Goal: Information Seeking & Learning: Understand process/instructions

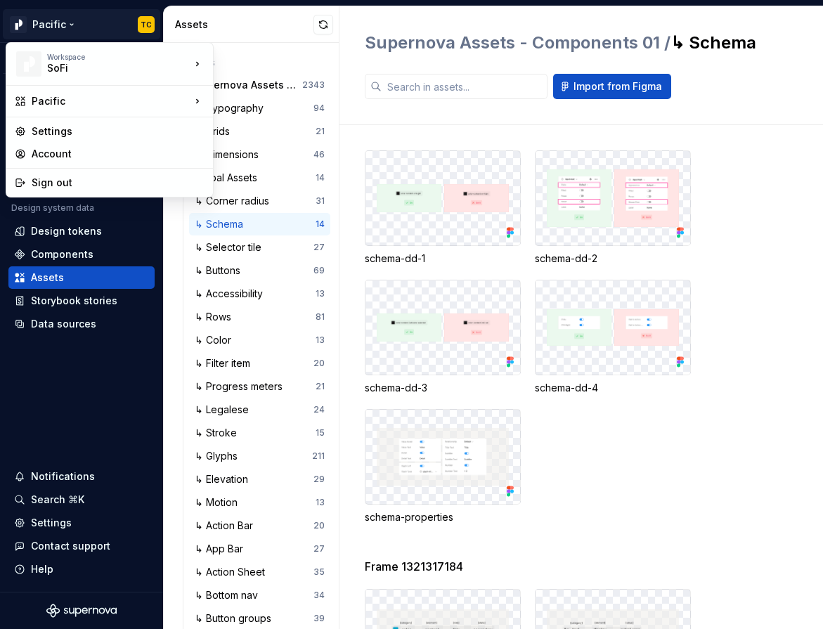
scroll to position [1033, 0]
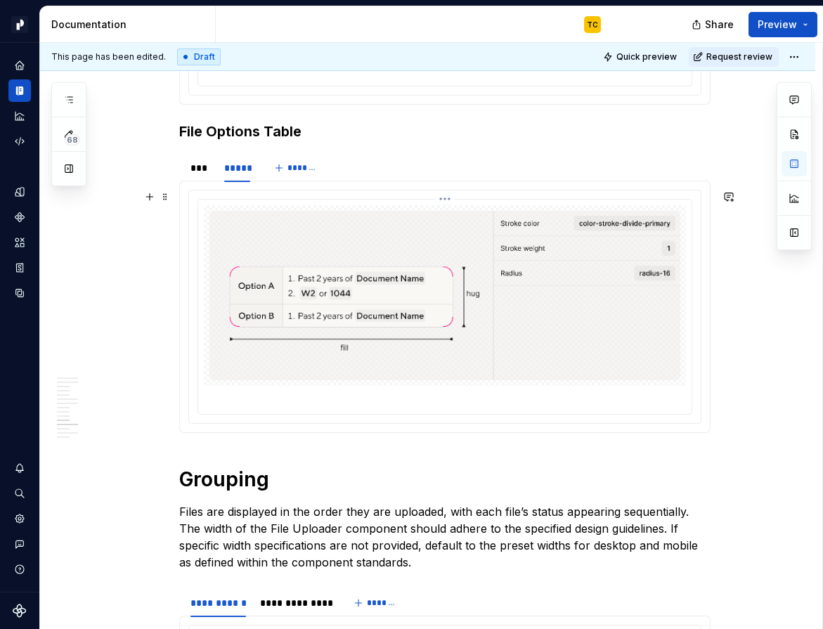
scroll to position [5527, 0]
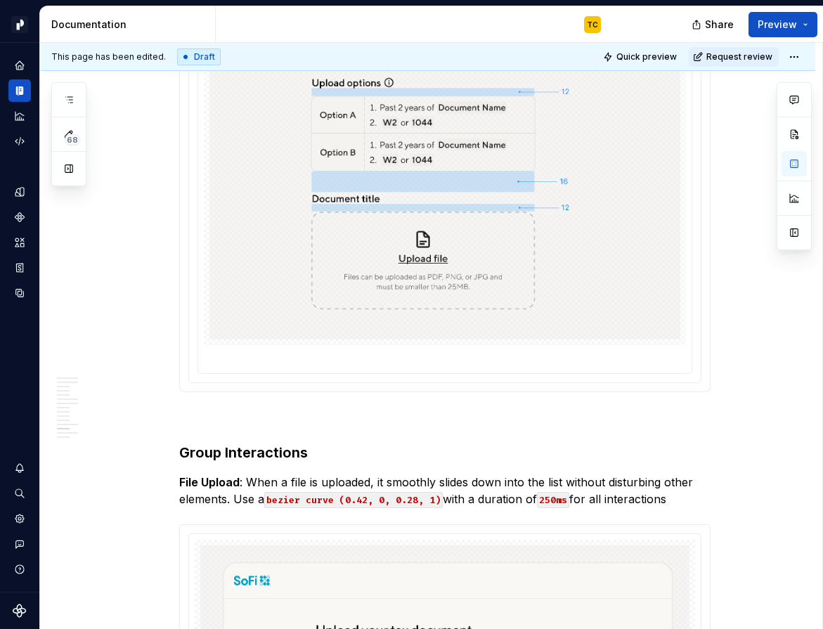
click at [366, 210] on img at bounding box center [444, 192] width 471 height 293
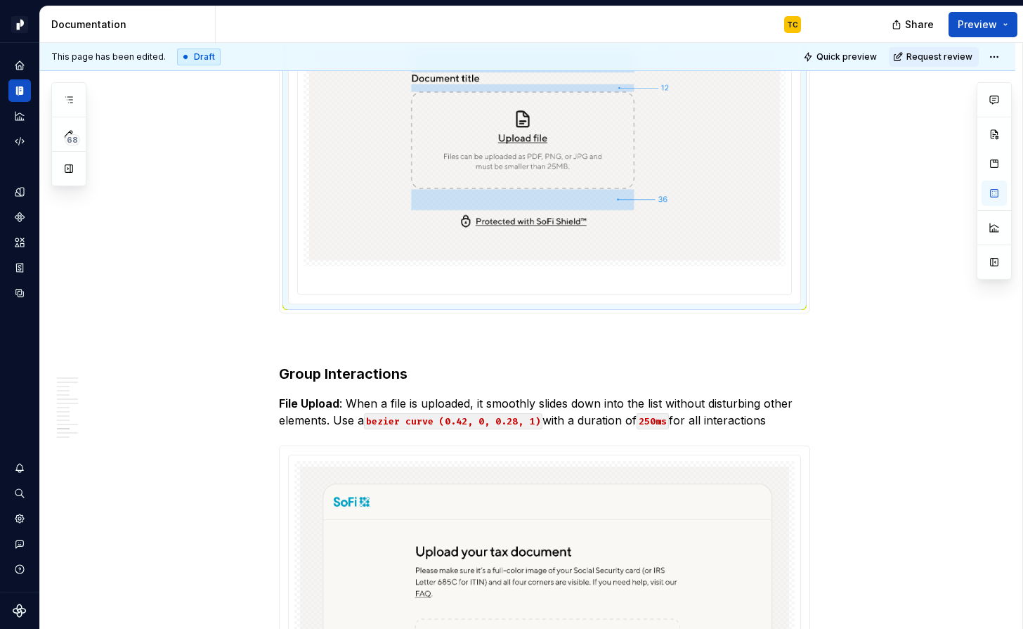
scroll to position [6097, 0]
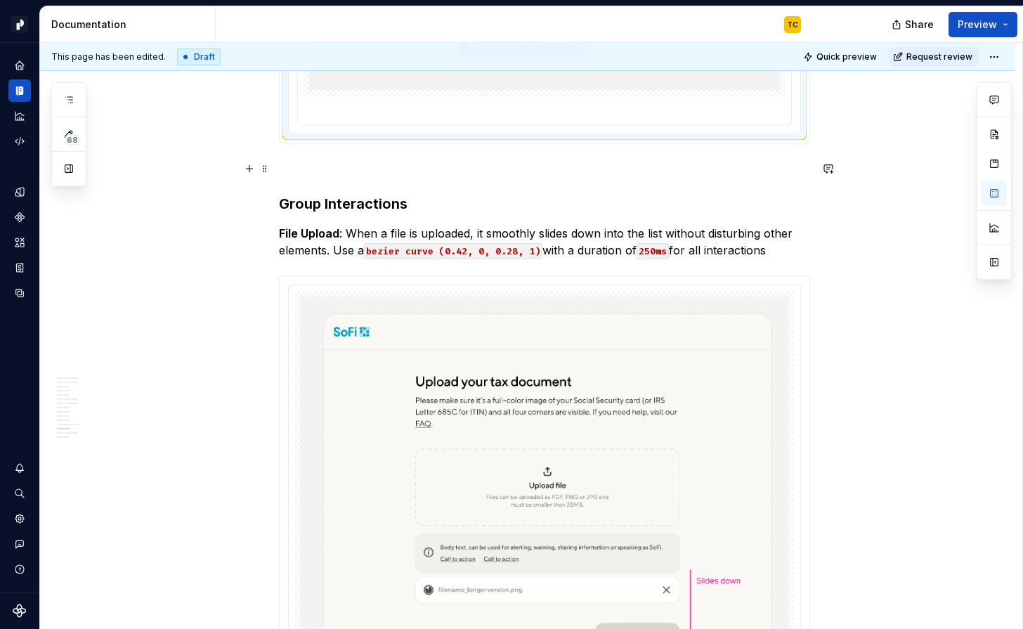
click at [317, 169] on p at bounding box center [544, 168] width 531 height 17
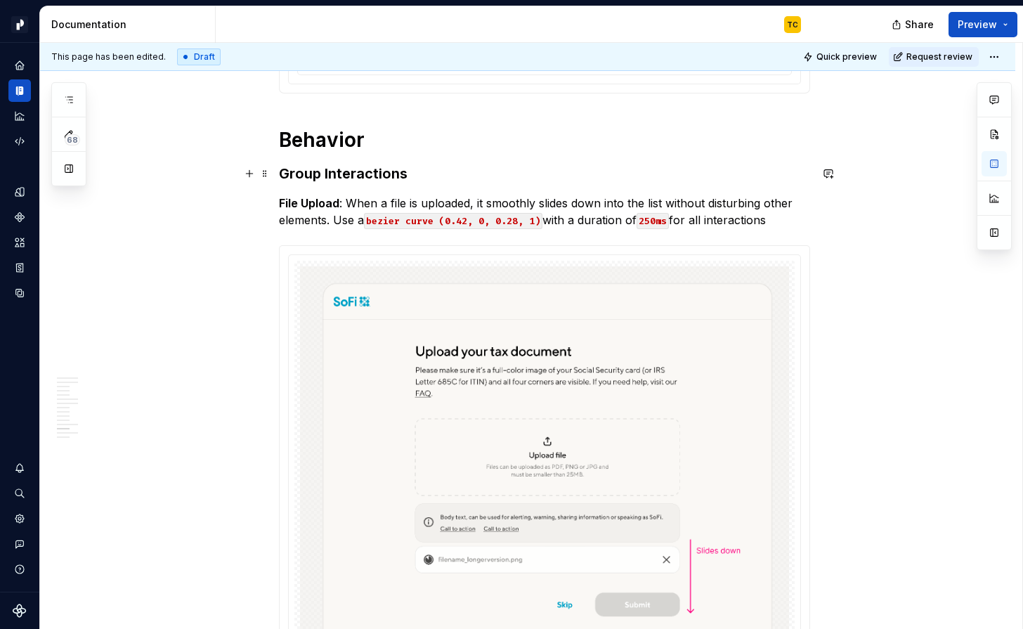
scroll to position [6148, 0]
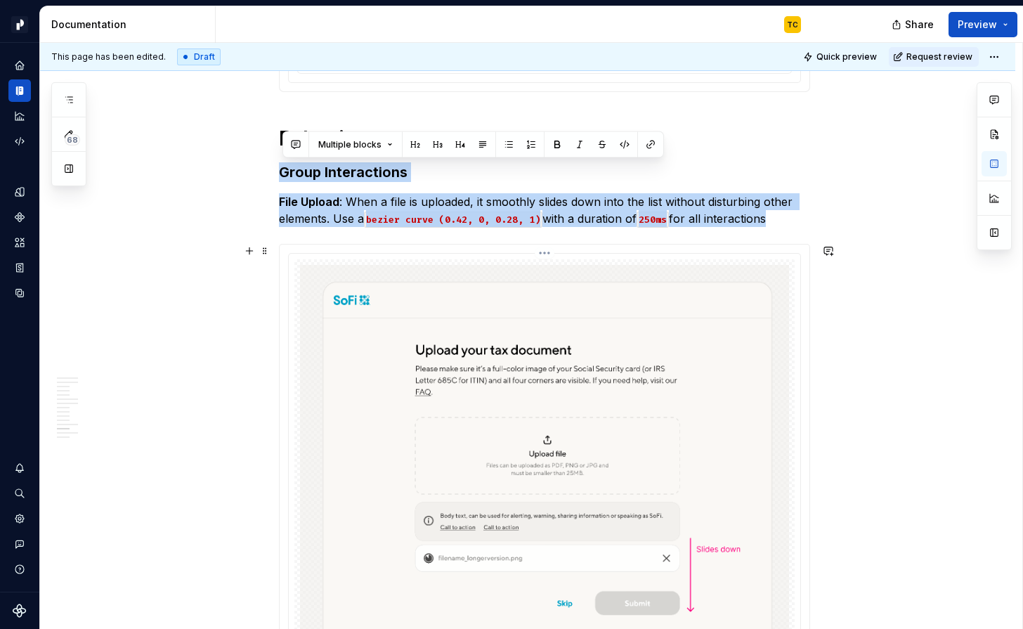
drag, startPoint x: 282, startPoint y: 166, endPoint x: 338, endPoint y: 330, distance: 173.8
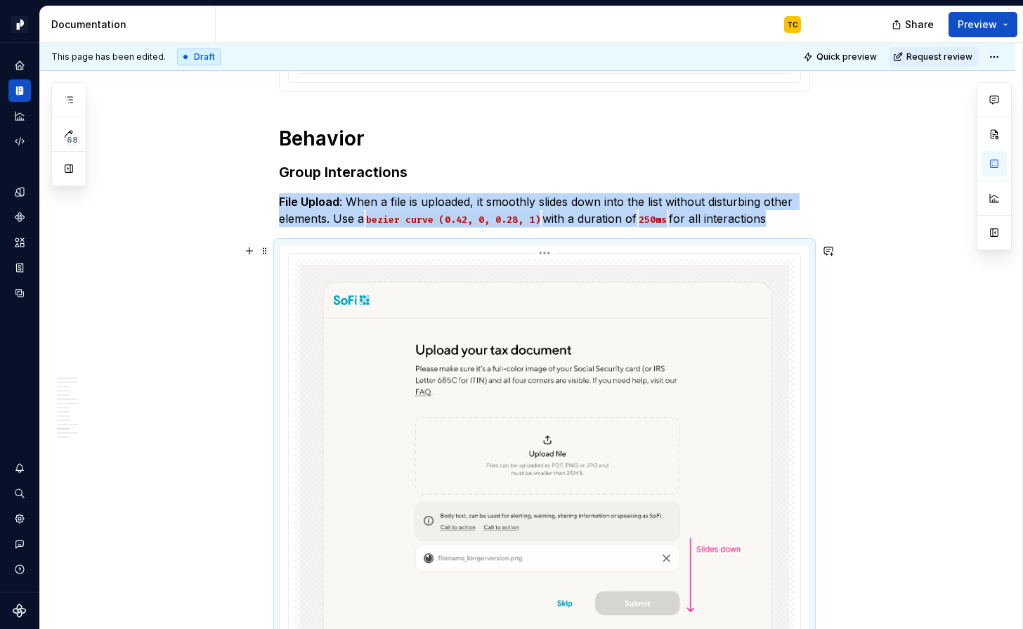
click at [393, 302] on img at bounding box center [544, 471] width 489 height 412
type textarea "*"
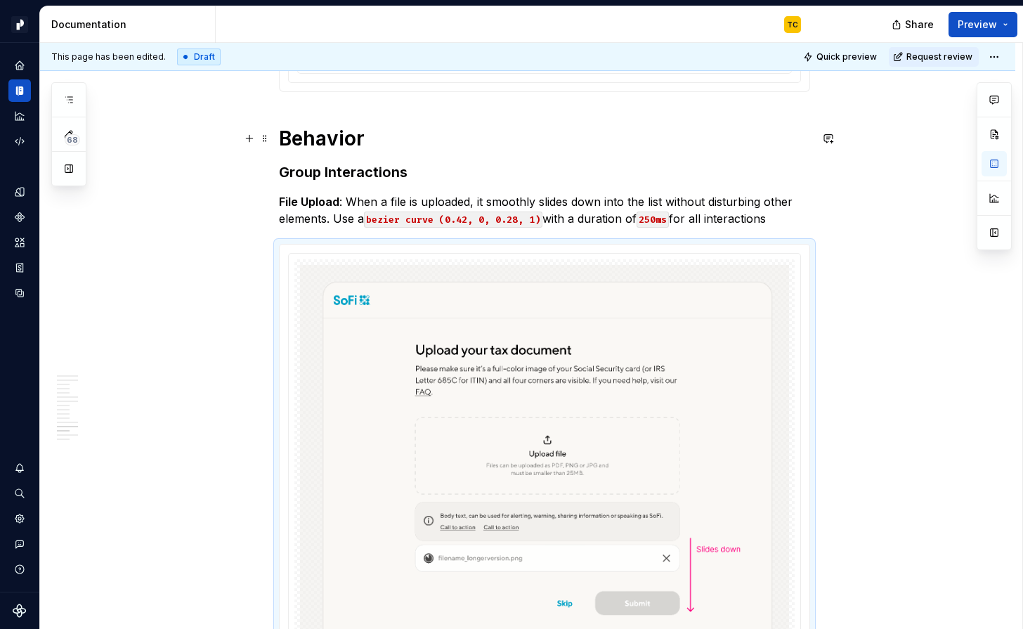
click at [398, 143] on h1 "Behavior" at bounding box center [544, 138] width 531 height 25
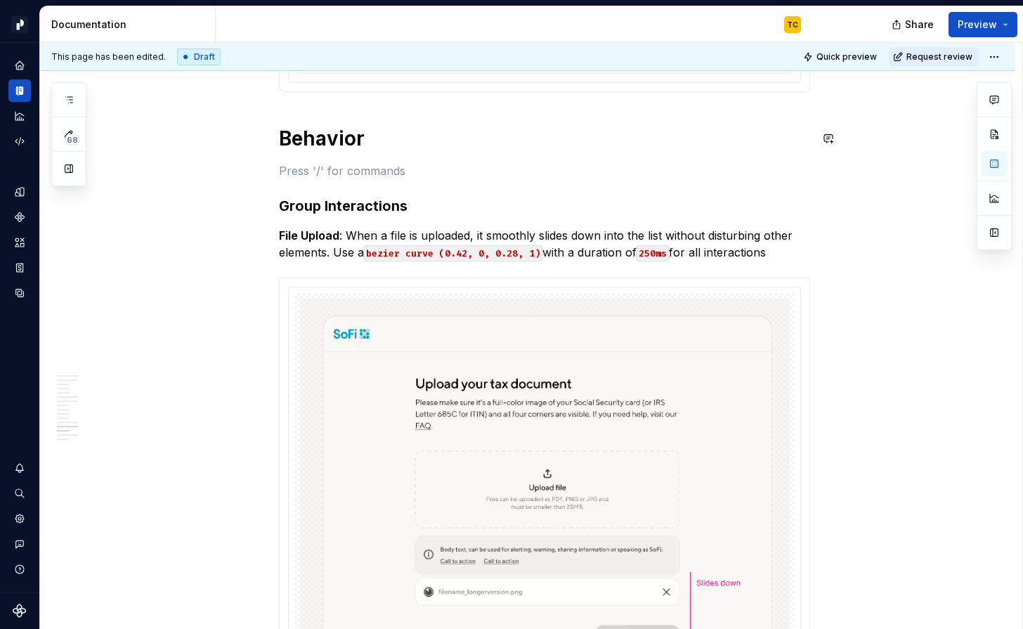
paste div
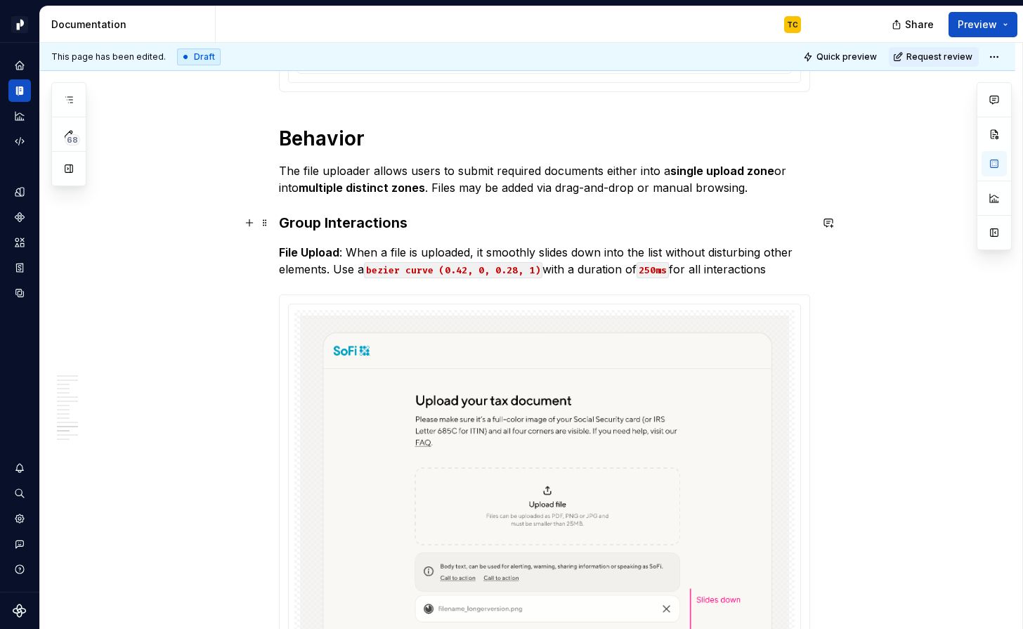
click at [349, 228] on h3 "Group Interactions" at bounding box center [544, 223] width 531 height 20
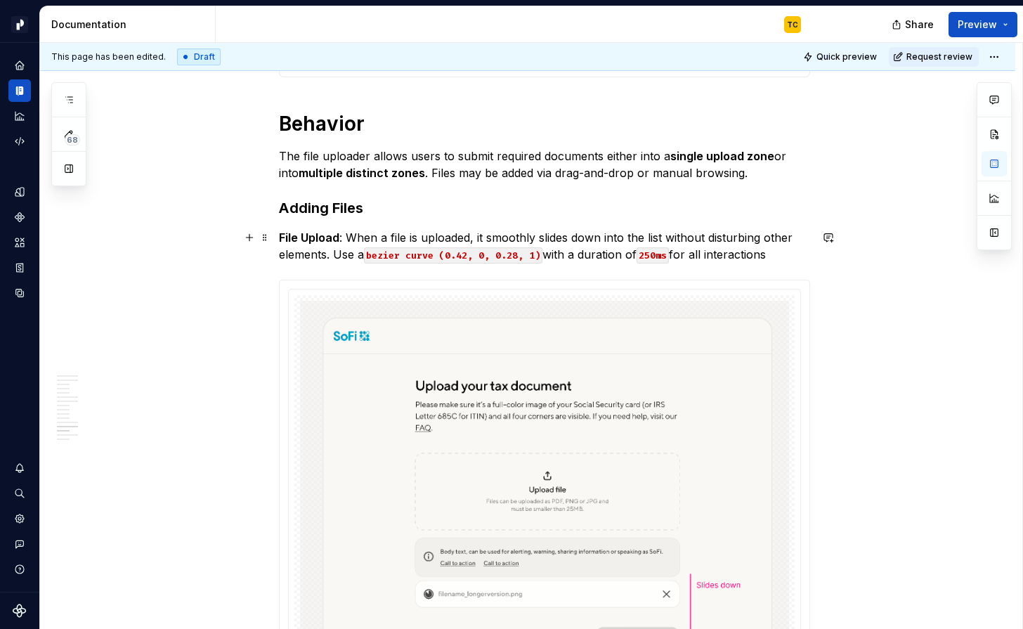
scroll to position [6164, 0]
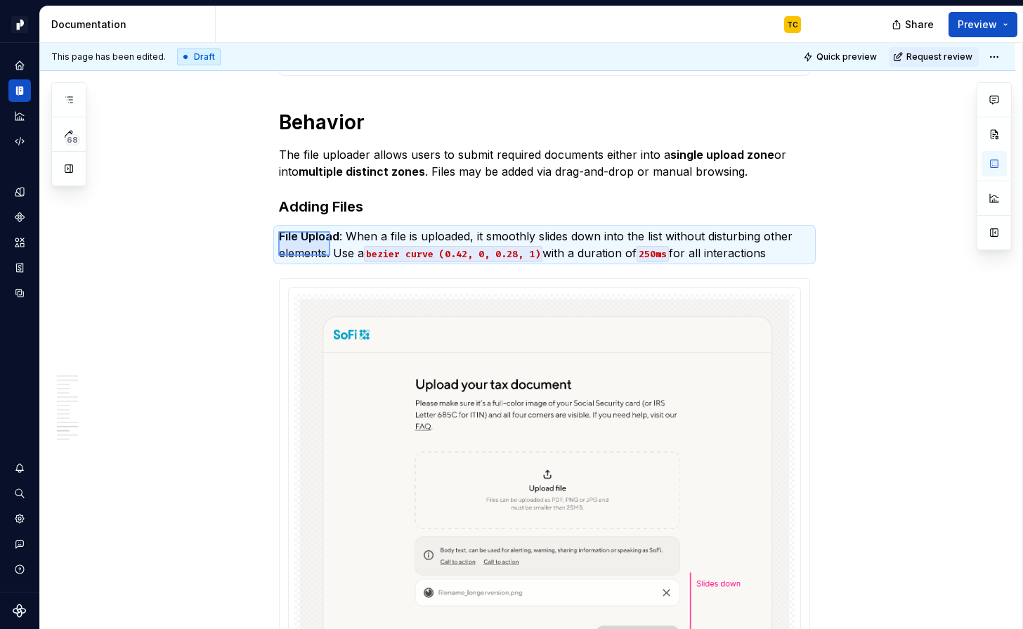
drag, startPoint x: 278, startPoint y: 231, endPoint x: 335, endPoint y: 257, distance: 62.6
click at [335, 257] on div "**********" at bounding box center [531, 336] width 982 height 587
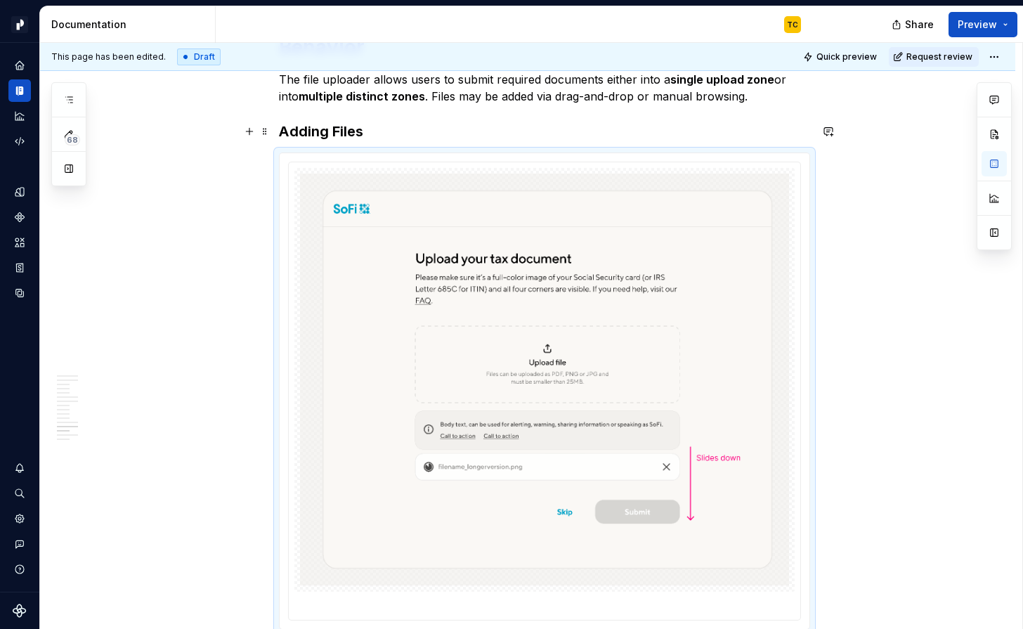
click at [375, 131] on h3 "Adding Files" at bounding box center [544, 132] width 531 height 20
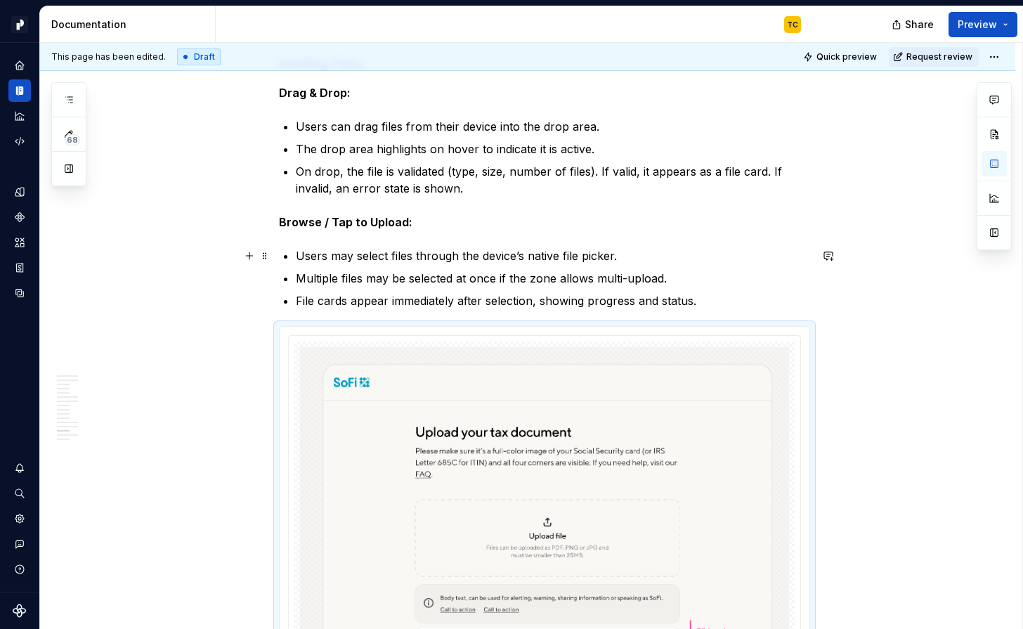
scroll to position [6323, 0]
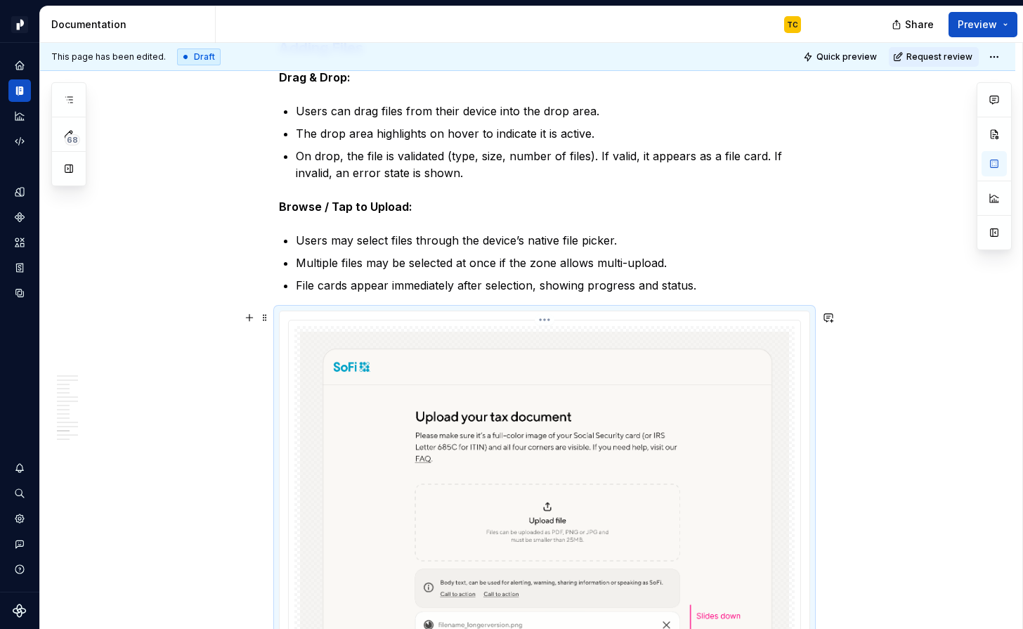
click at [334, 344] on img at bounding box center [544, 538] width 489 height 412
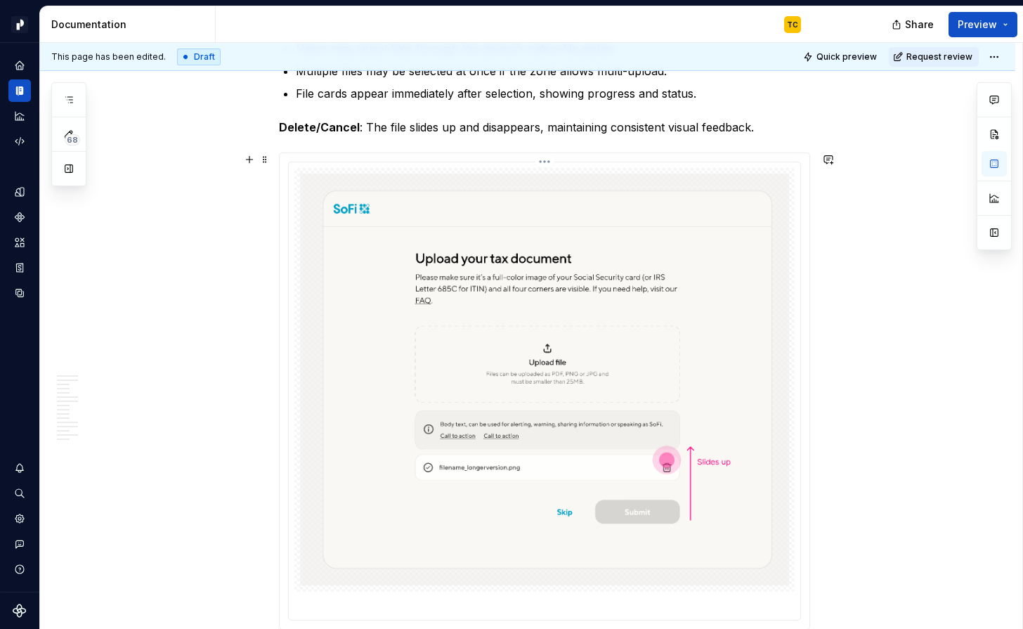
scroll to position [6543, 0]
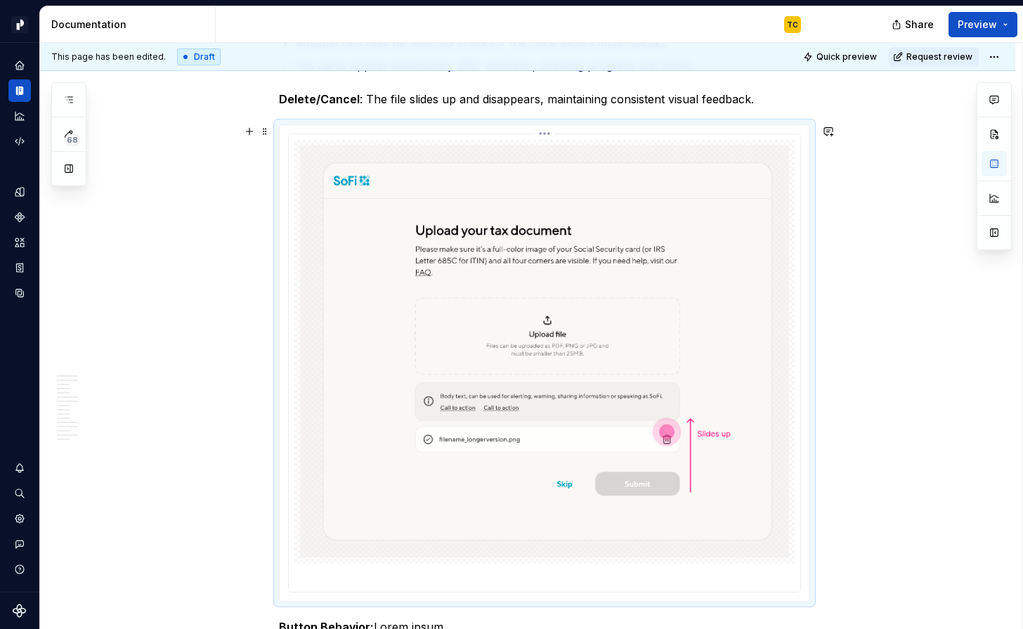
click at [478, 344] on img at bounding box center [544, 351] width 489 height 412
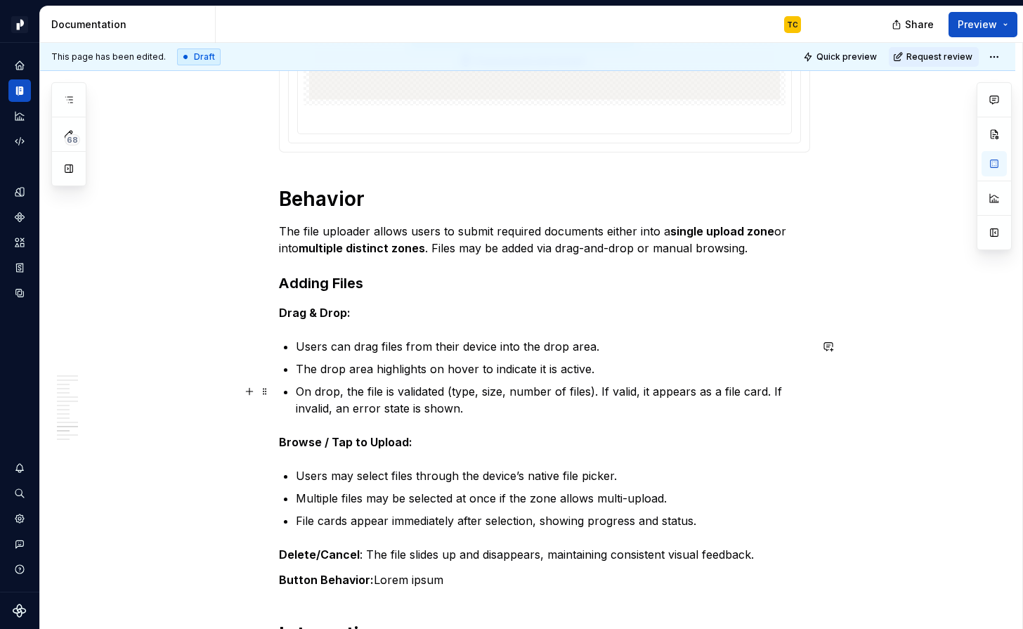
scroll to position [6206, 0]
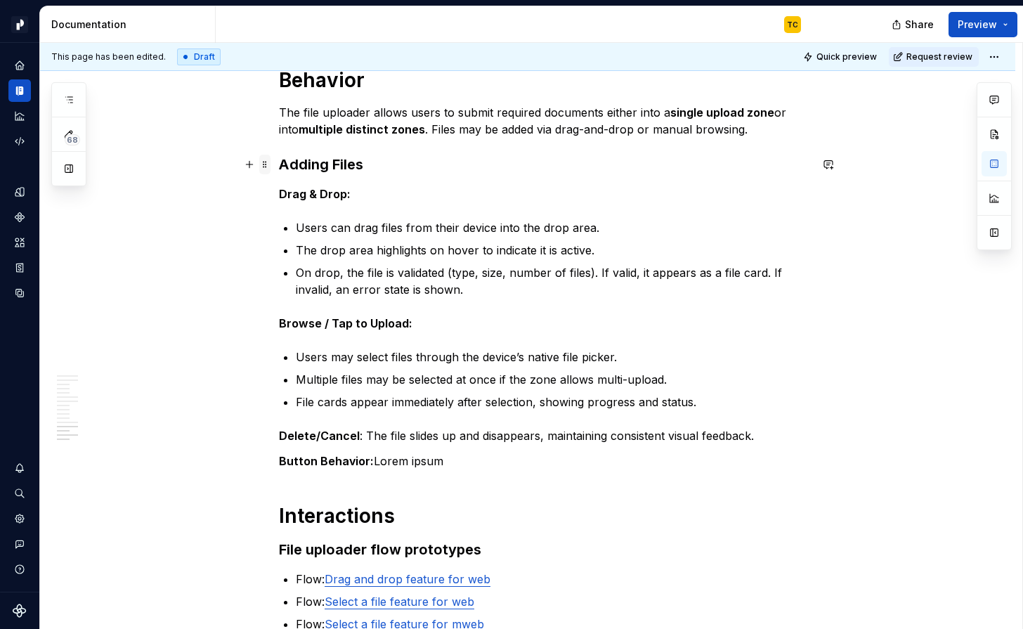
click at [265, 166] on span at bounding box center [264, 165] width 11 height 20
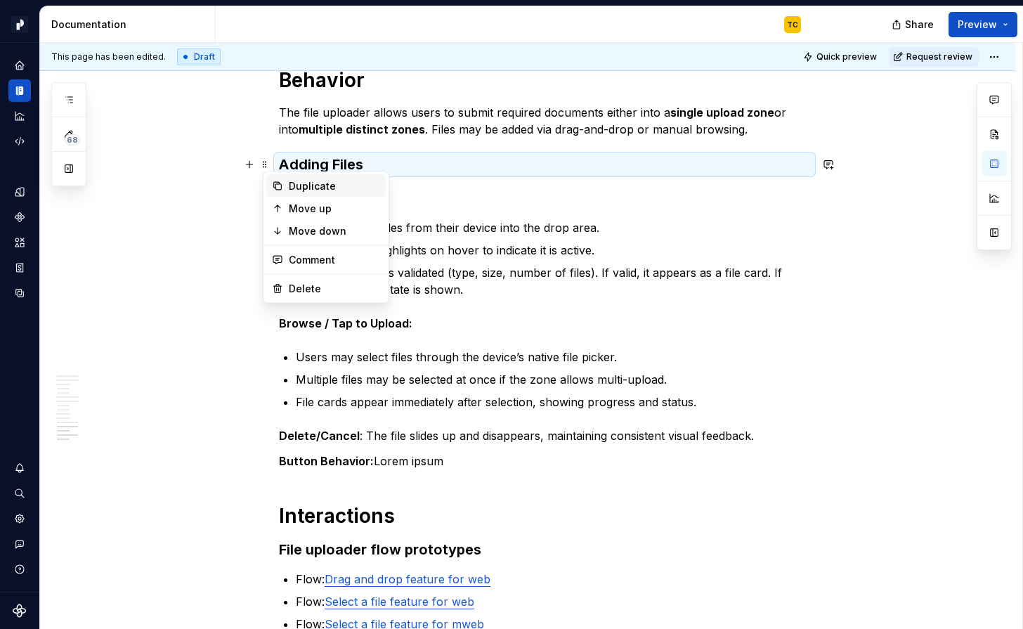
click at [286, 192] on div "Duplicate" at bounding box center [325, 186] width 119 height 22
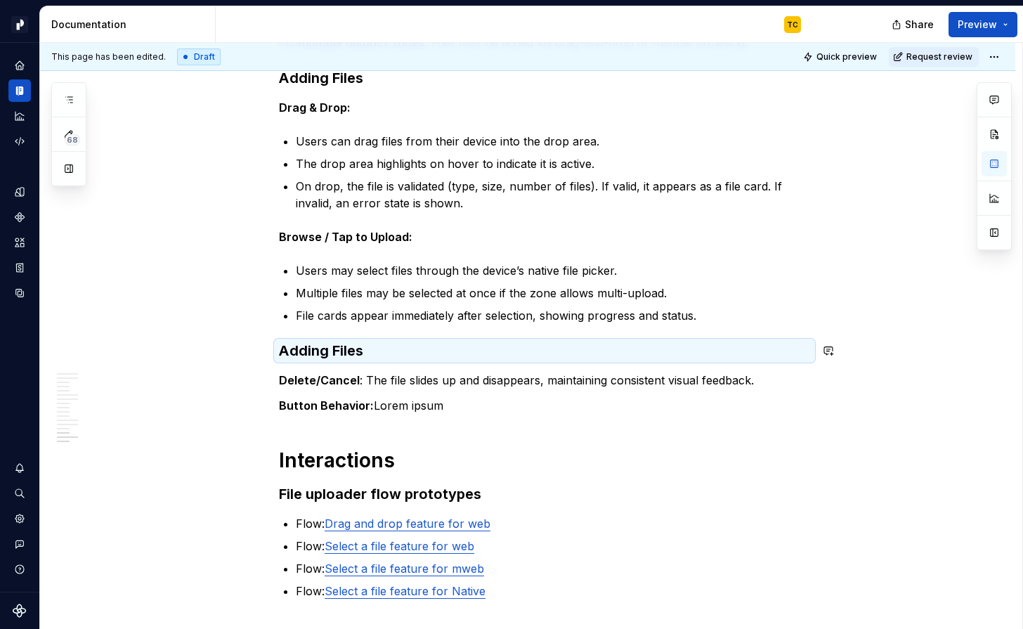
scroll to position [6223, 0]
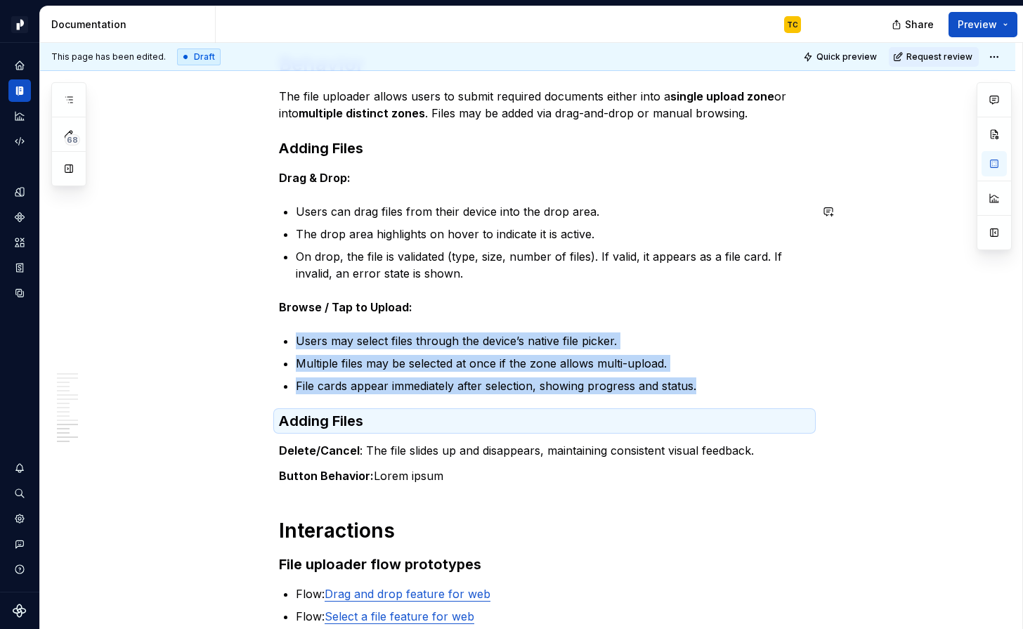
click at [312, 416] on h3 "Adding Files" at bounding box center [544, 421] width 531 height 20
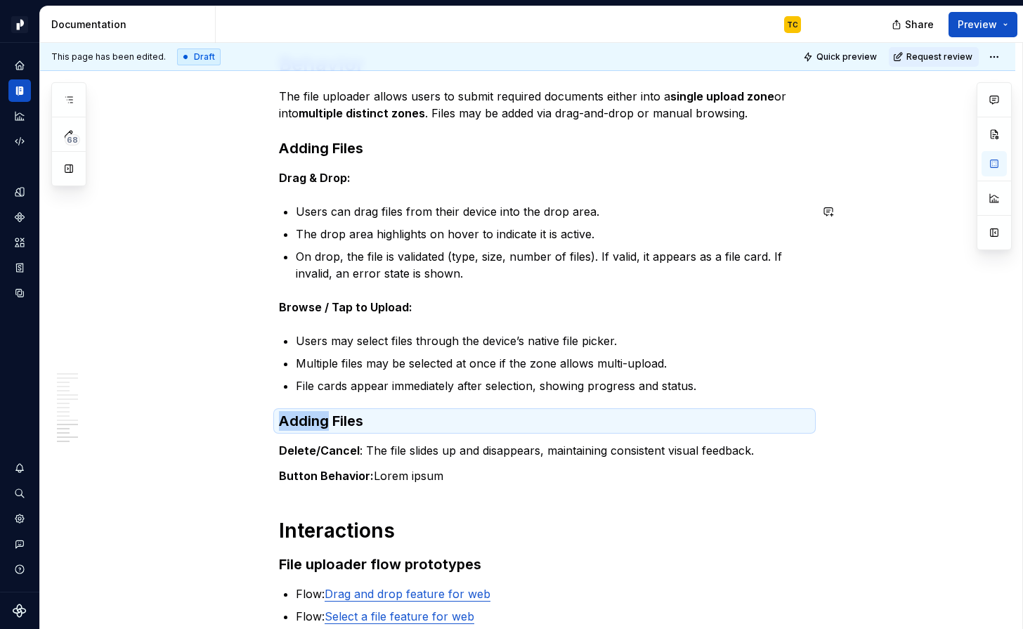
click at [312, 416] on h3 "Adding Files" at bounding box center [544, 421] width 531 height 20
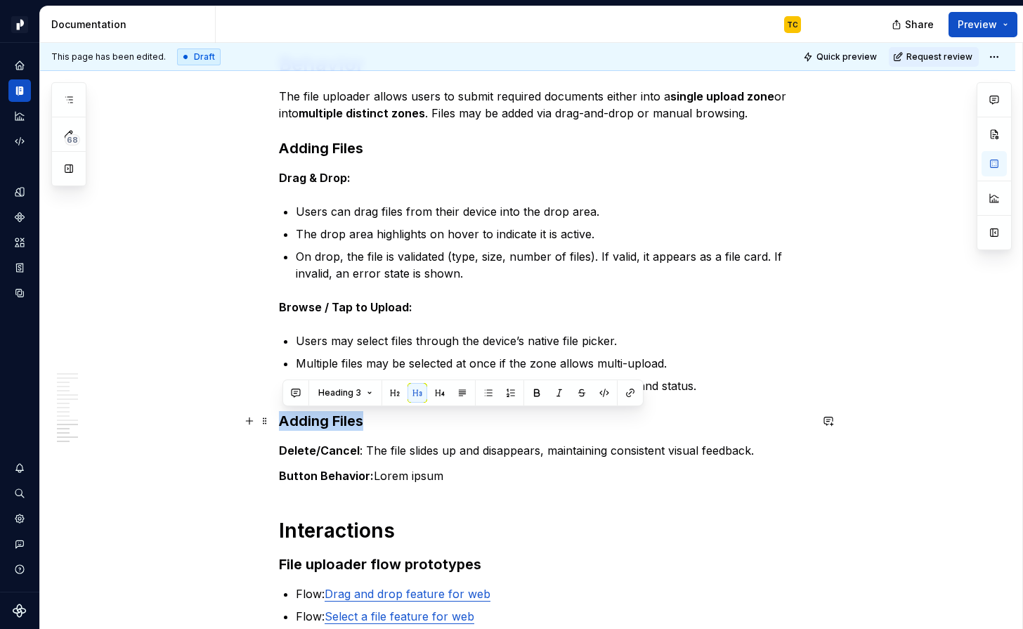
click at [312, 416] on h3 "Adding Files" at bounding box center [544, 421] width 531 height 20
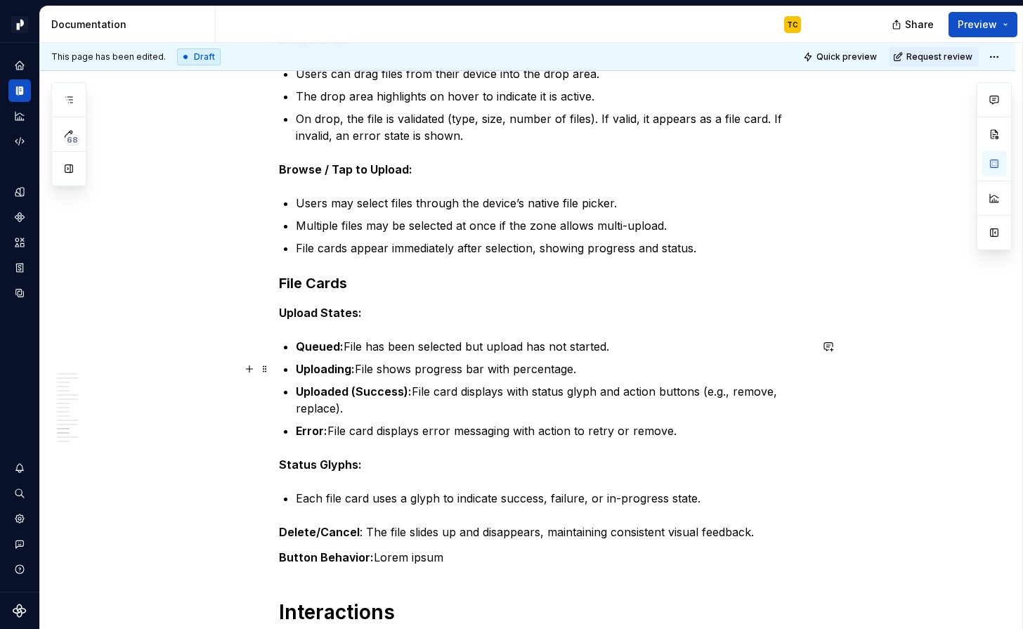
scroll to position [6411, 0]
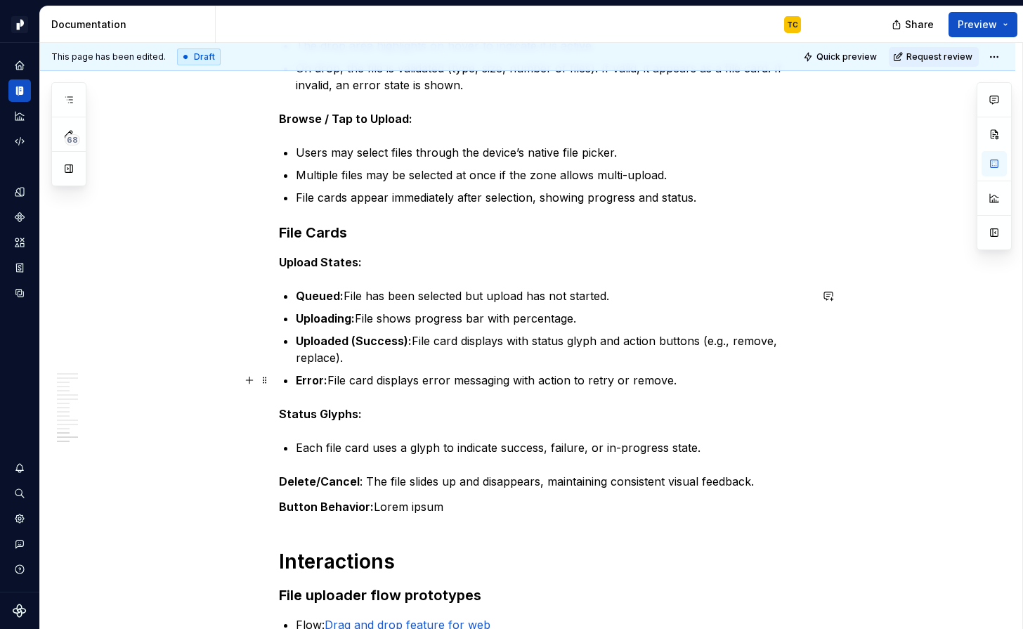
click at [315, 294] on strong "Queued:" at bounding box center [320, 296] width 48 height 14
click at [389, 299] on p "Queued: File has been selected but upload has not started." at bounding box center [553, 295] width 514 height 17
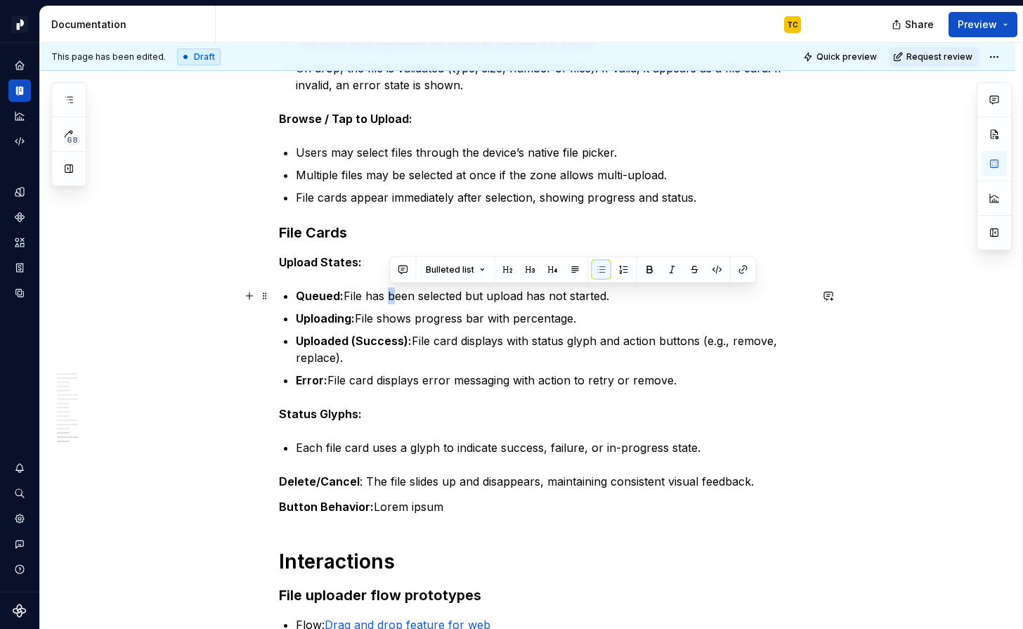
click at [389, 299] on p "Queued: File has been selected but upload has not started." at bounding box center [553, 295] width 514 height 17
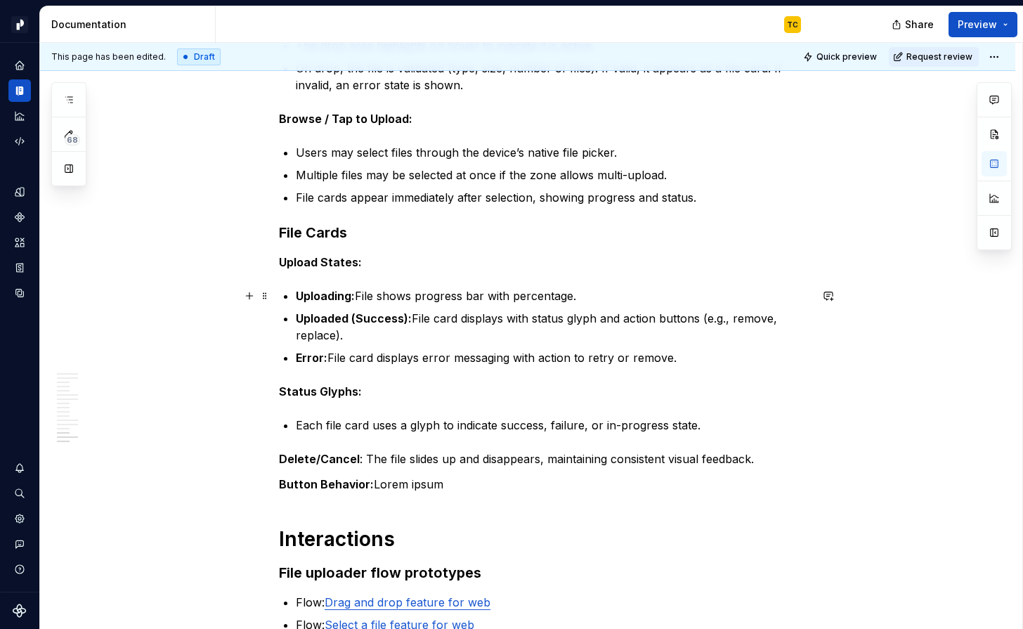
click at [456, 290] on p "Uploading: File shows progress bar with percentage." at bounding box center [553, 295] width 514 height 17
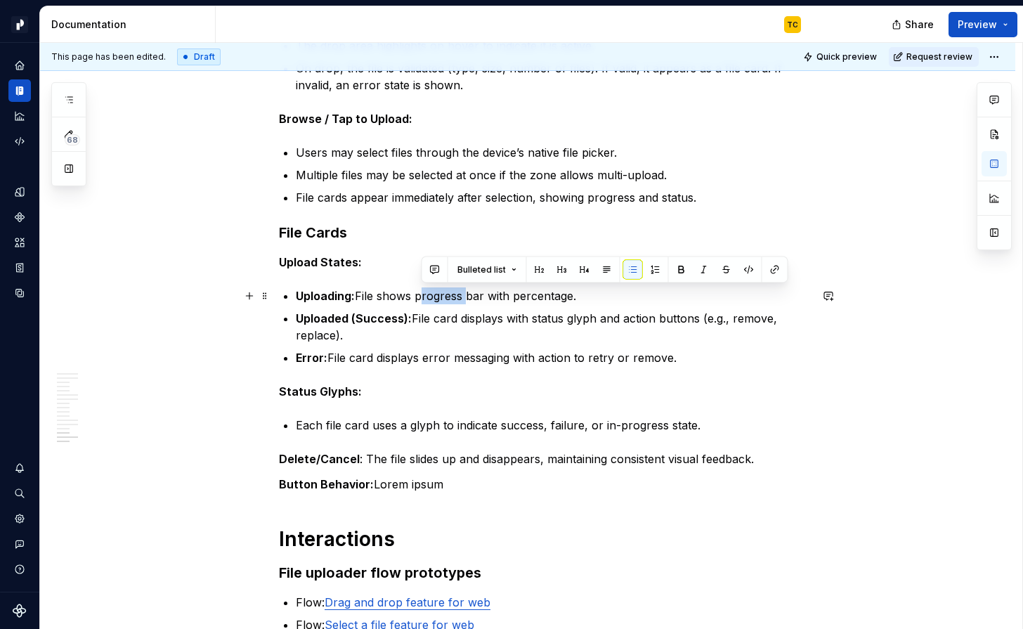
click at [456, 290] on p "Uploading: File shows progress bar with percentage." at bounding box center [553, 295] width 514 height 17
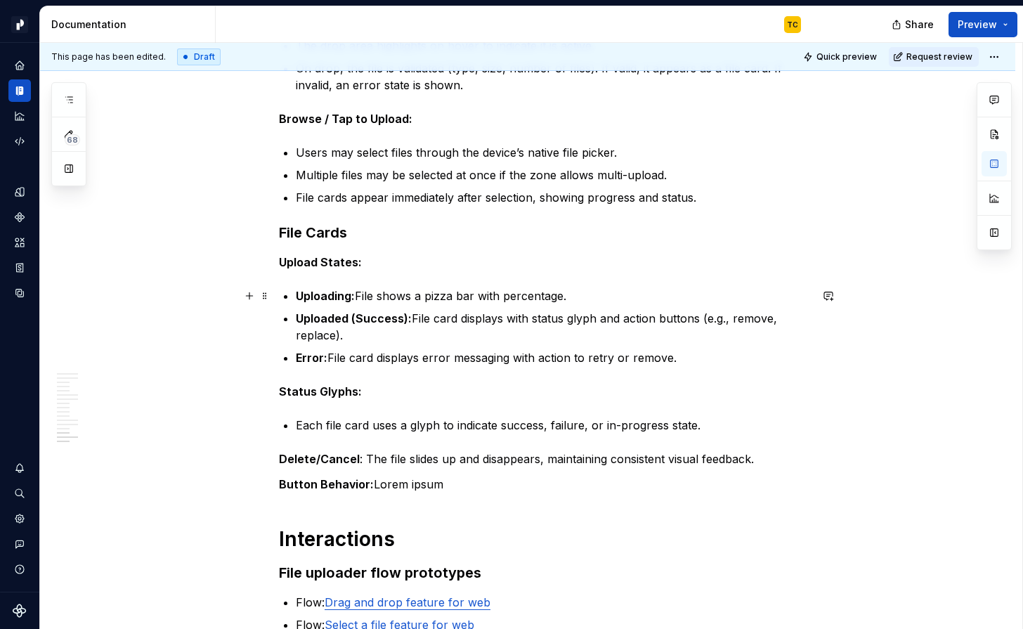
click at [471, 296] on p "Uploading: File shows a pizza bar with percentage." at bounding box center [553, 295] width 514 height 17
click at [429, 294] on p "Uploading: File shows a pizza glyph with percentage." at bounding box center [553, 295] width 514 height 17
click at [431, 294] on p "Uploading: File shows a pizza glyph with percentage." at bounding box center [553, 295] width 514 height 17
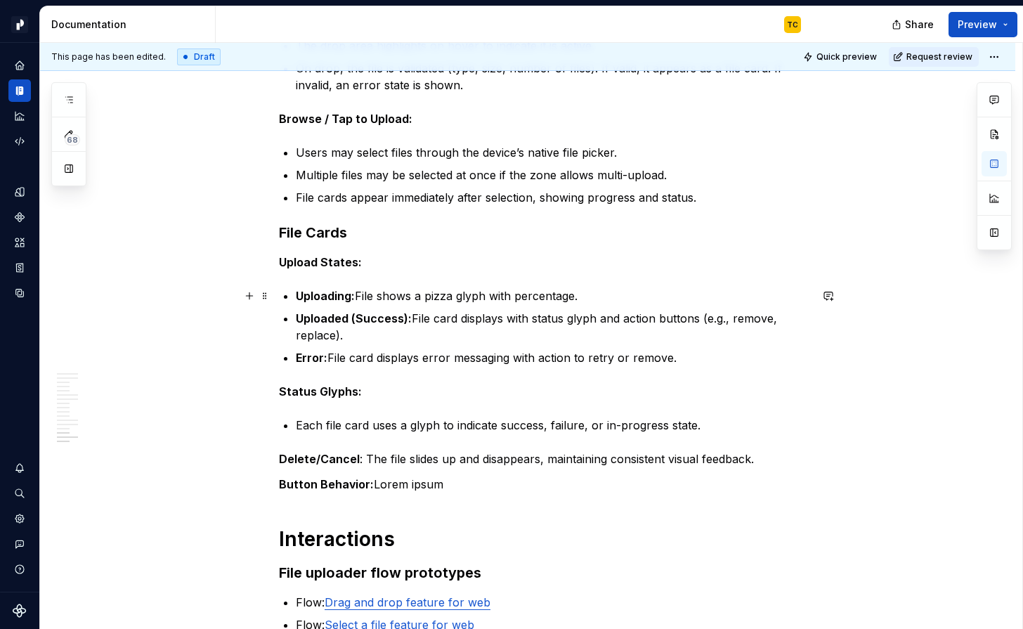
click at [448, 293] on p "Uploading: File shows a pizza glyph with percentage." at bounding box center [553, 295] width 514 height 17
click at [462, 294] on p "Uploading: File shows a glyph with percentage." at bounding box center [553, 295] width 514 height 17
drag, startPoint x: 578, startPoint y: 296, endPoint x: 675, endPoint y: 297, distance: 97.7
click at [675, 296] on p "Uploading: File shows a glyph in the style of a pizza with percentage." at bounding box center [553, 295] width 514 height 17
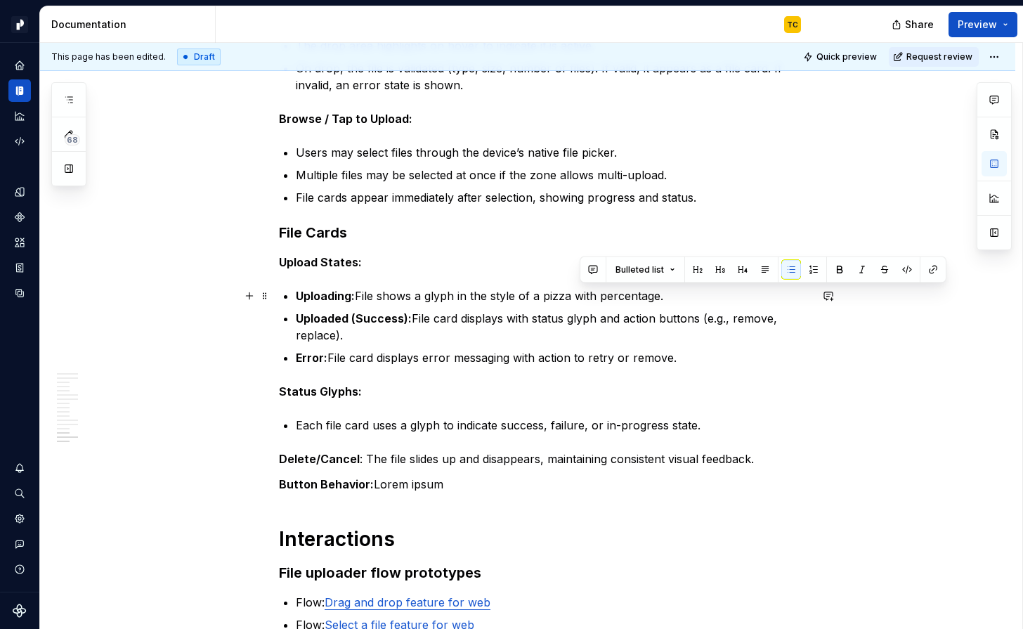
drag, startPoint x: 675, startPoint y: 297, endPoint x: 580, endPoint y: 299, distance: 94.9
click at [580, 299] on p "Uploading: File shows a glyph in the style of a pizza with percentage." at bounding box center [553, 295] width 514 height 17
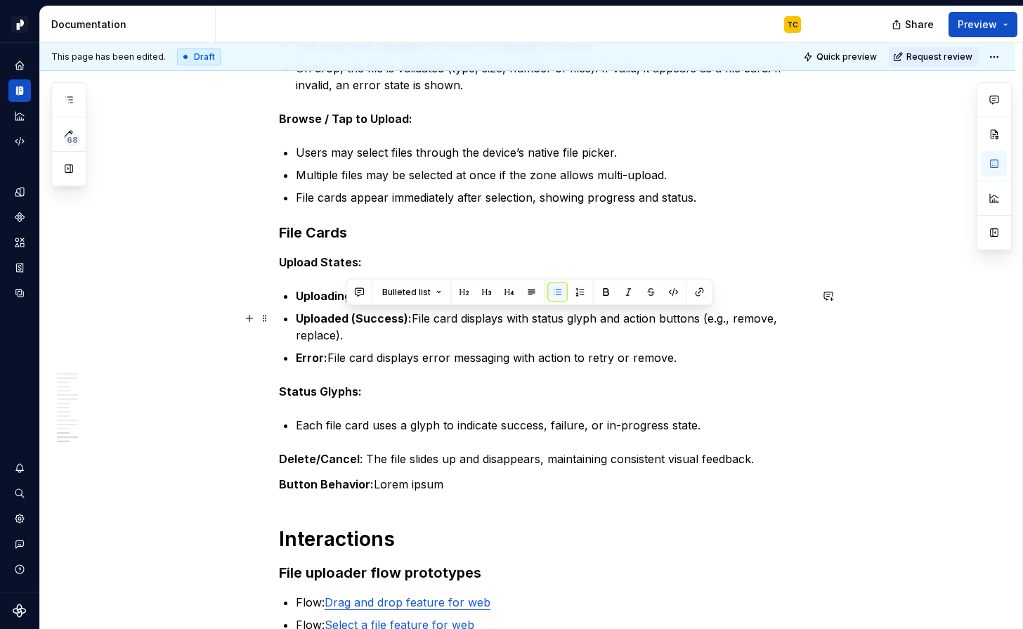
drag, startPoint x: 601, startPoint y: 317, endPoint x: 604, endPoint y: 328, distance: 11.6
click at [604, 328] on p "Uploaded (Success): File card displays with status glyph and action buttons (e.…" at bounding box center [553, 327] width 514 height 34
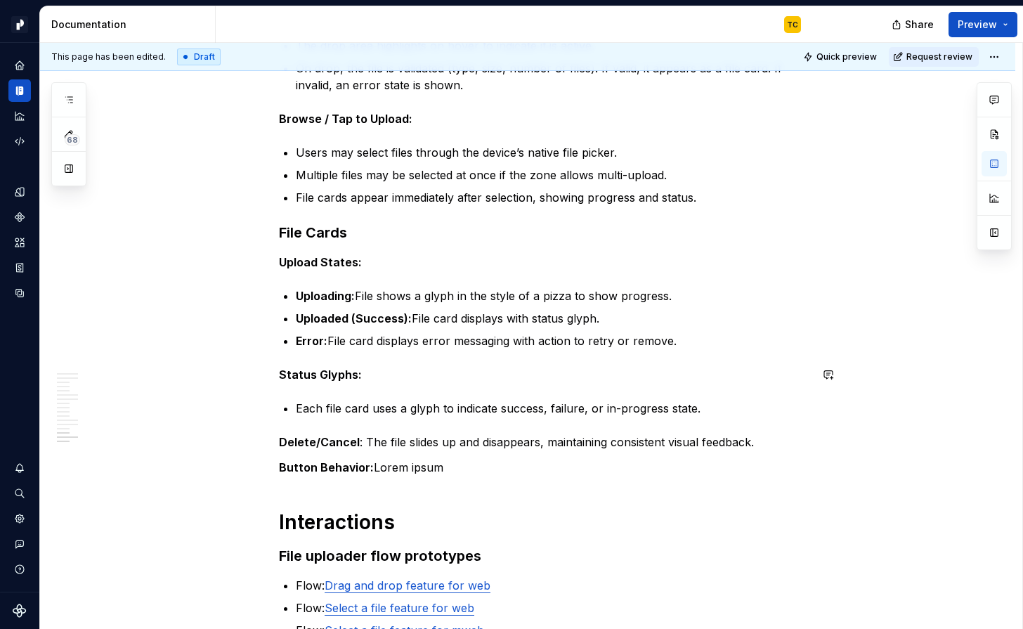
click at [742, 409] on p "Each file card uses a glyph to indicate success, failure, or in-progress state." at bounding box center [553, 408] width 514 height 17
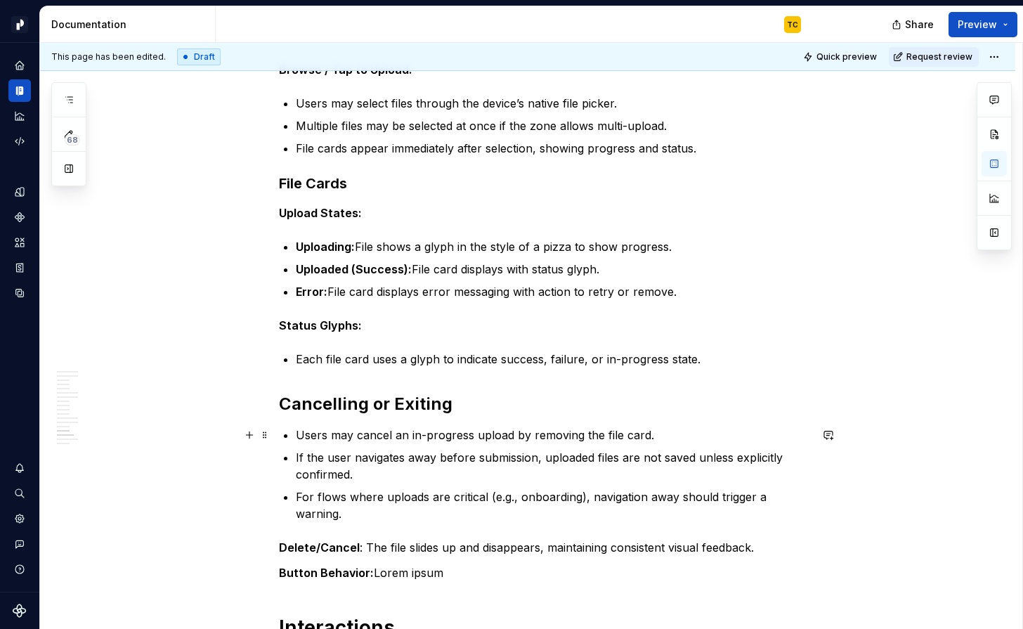
scroll to position [6466, 0]
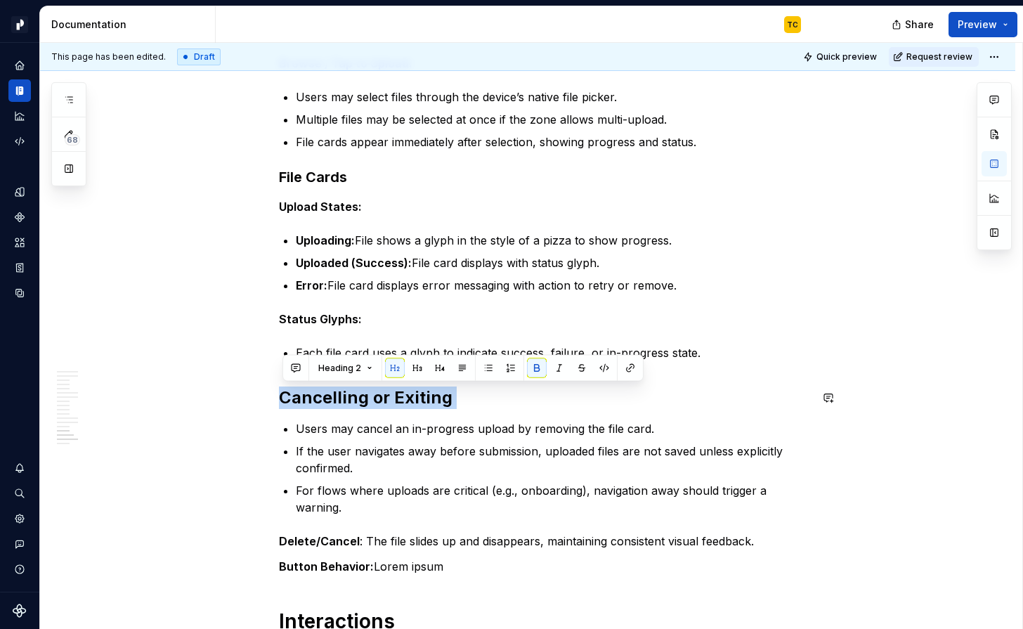
click at [386, 363] on button "Multiple blocks" at bounding box center [355, 368] width 87 height 20
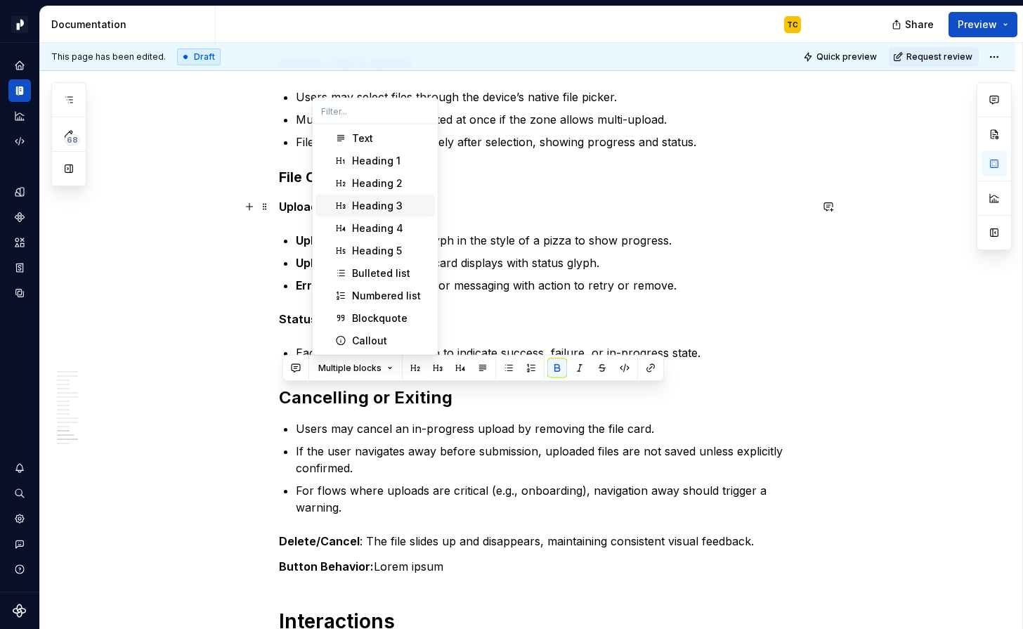
click at [369, 209] on div "Heading 3" at bounding box center [377, 206] width 51 height 14
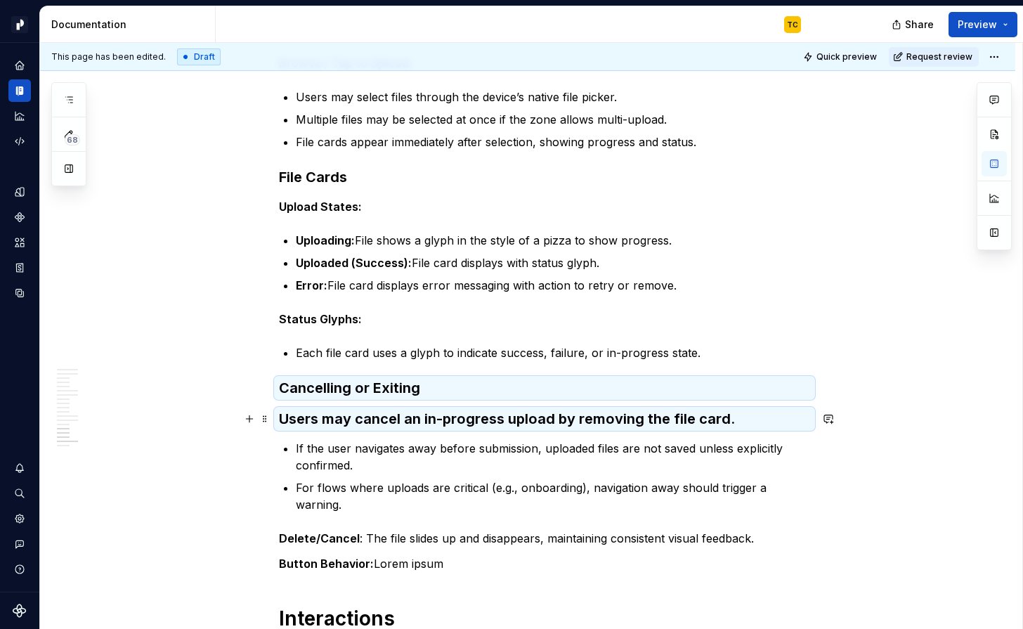
click at [349, 417] on h3 "Users may cancel an in-progress upload by removing the file card." at bounding box center [544, 419] width 531 height 20
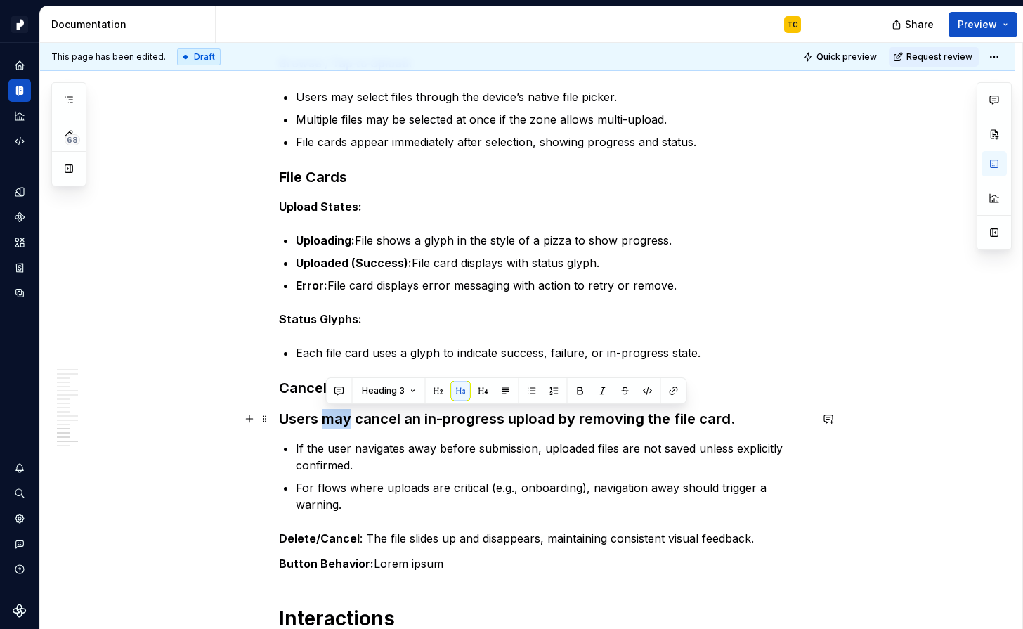
click at [349, 417] on h3 "Users may cancel an in-progress upload by removing the file card." at bounding box center [544, 419] width 531 height 20
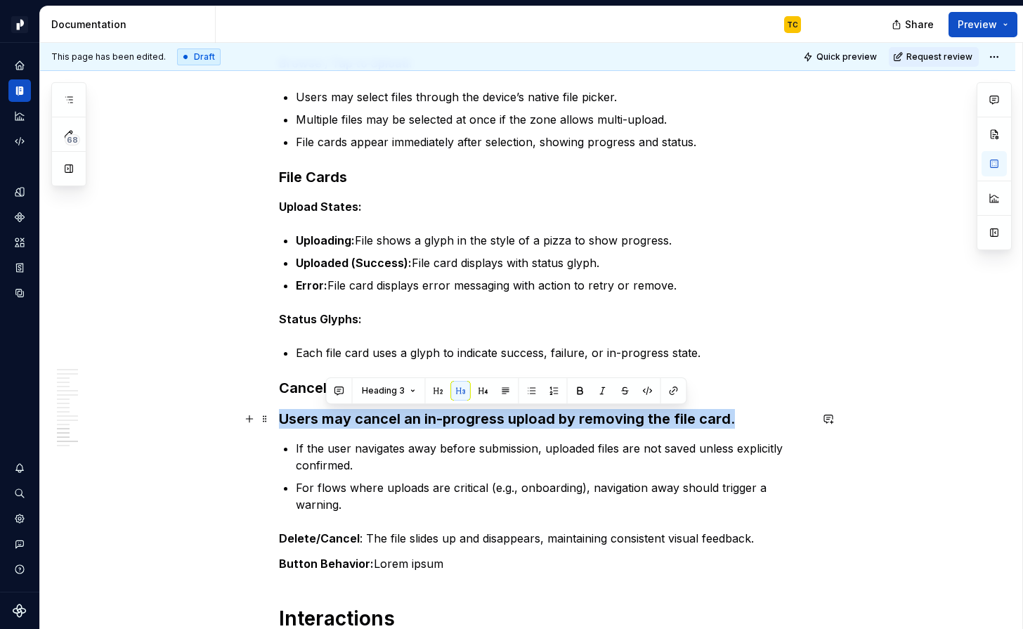
click at [349, 417] on h3 "Users may cancel an in-progress upload by removing the file card." at bounding box center [544, 419] width 531 height 20
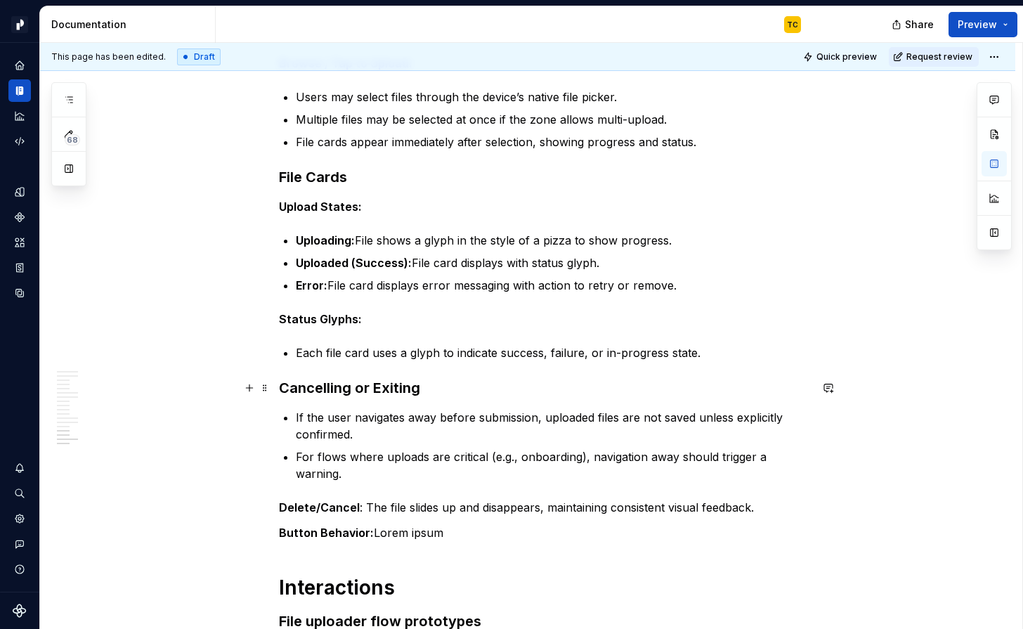
click at [503, 390] on strong "Submitting and Cancelling or Exiting" at bounding box center [403, 387] width 249 height 17
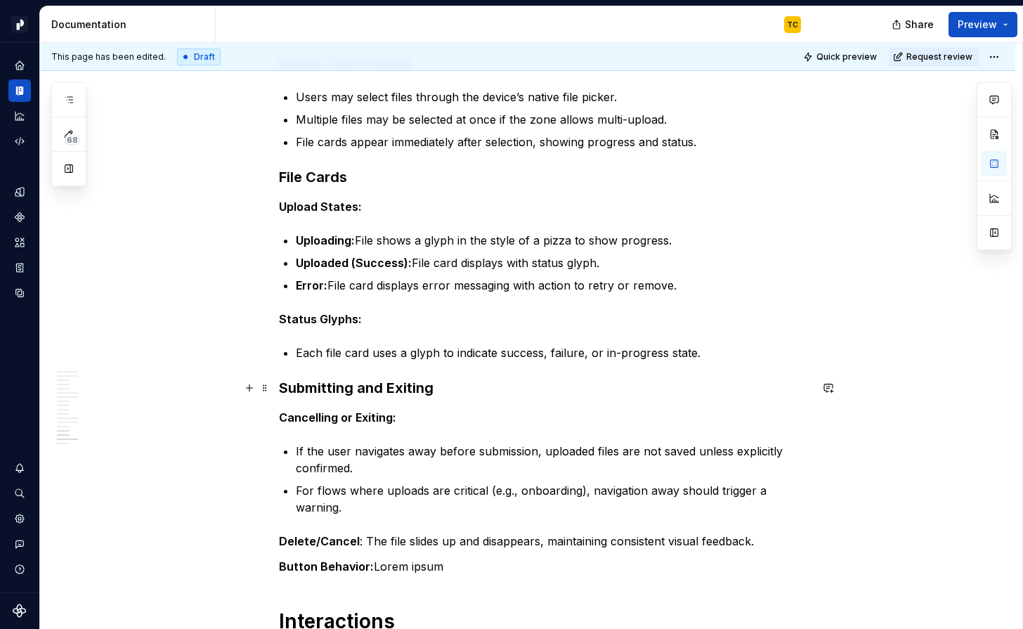
click at [442, 395] on h3 "Submitting and Exiting" at bounding box center [544, 388] width 531 height 20
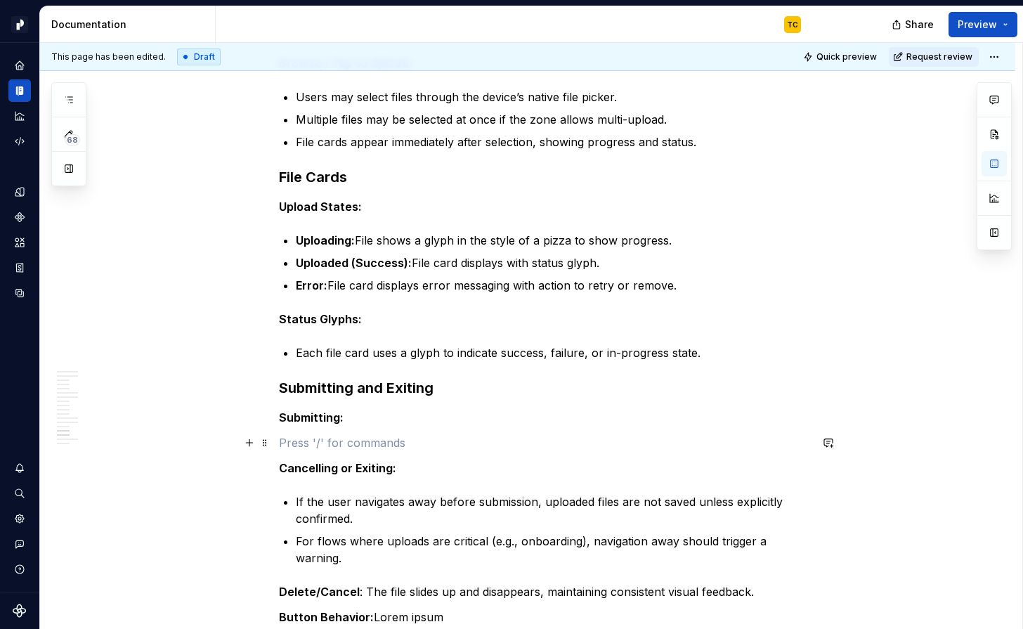
click at [365, 441] on p at bounding box center [544, 442] width 531 height 17
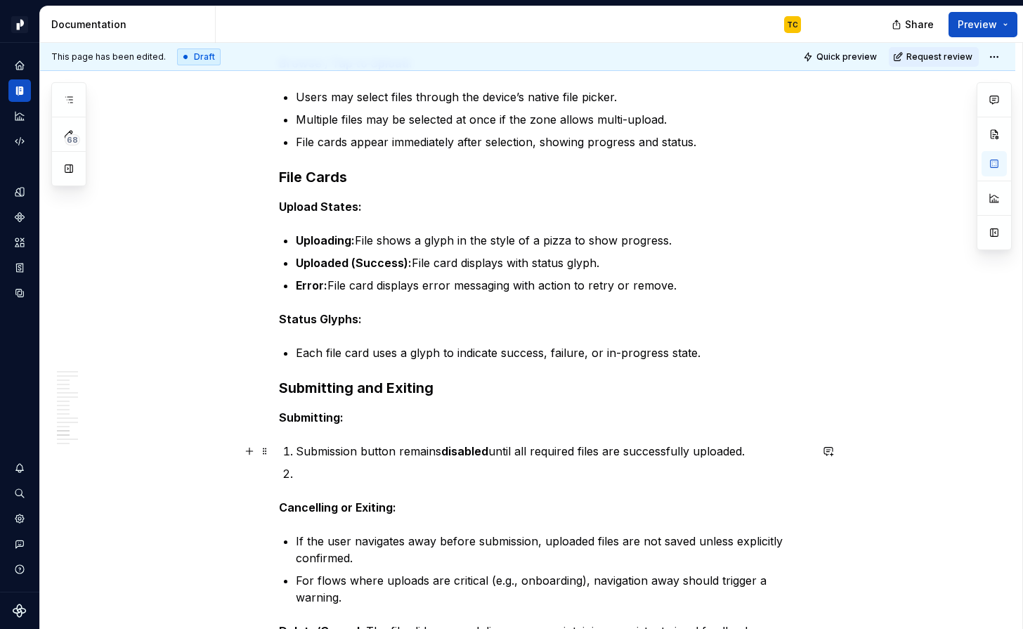
click at [299, 447] on p "Submission button remains disabled until all required files are successfully up…" at bounding box center [553, 451] width 514 height 17
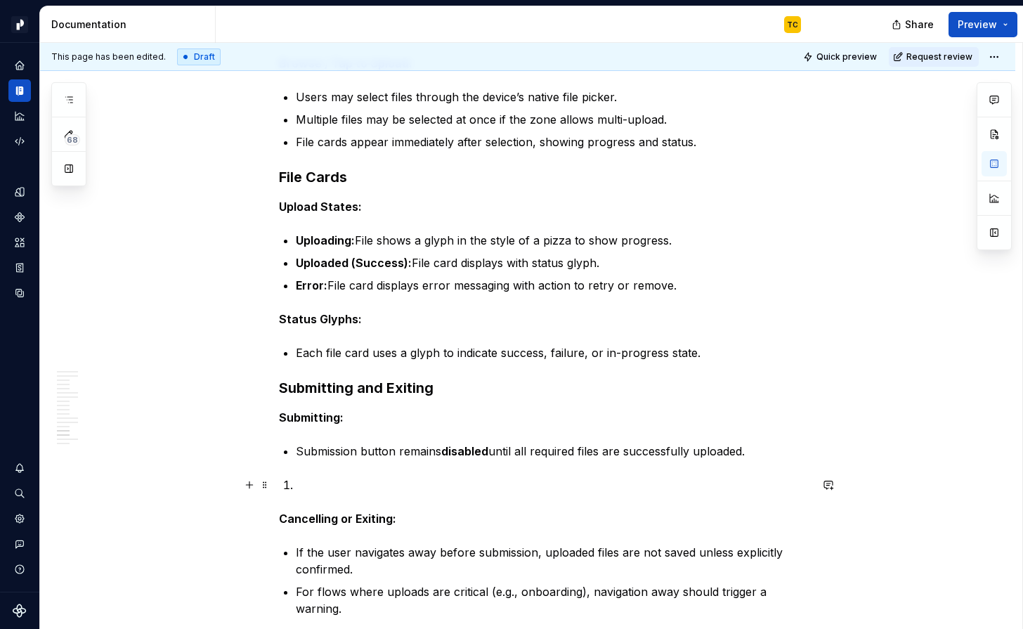
click at [356, 490] on p at bounding box center [553, 484] width 514 height 17
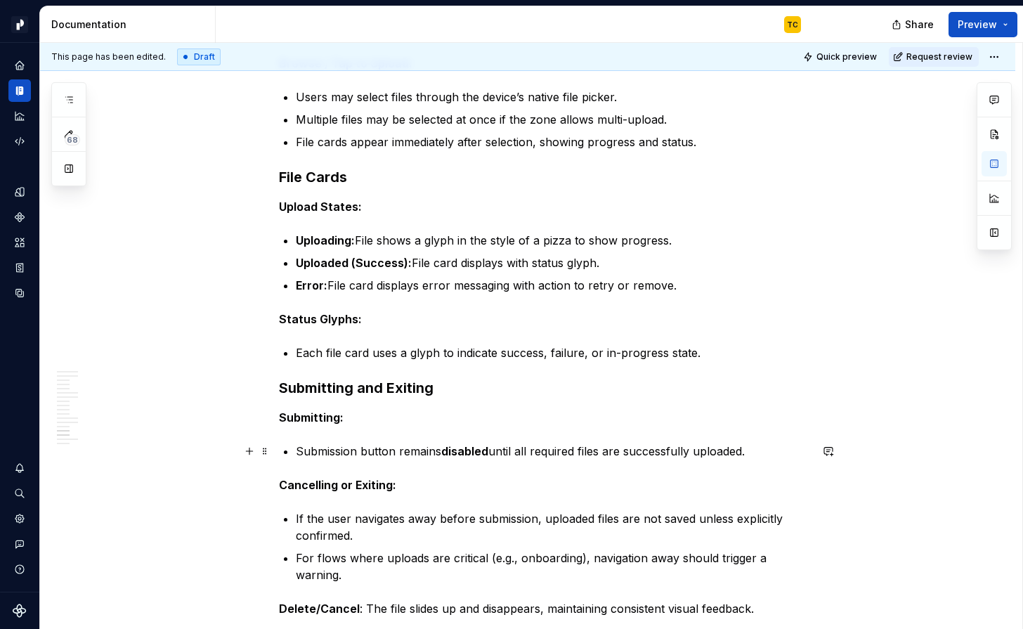
click at [526, 450] on p "Submission button remains disabled until all required files are successfully up…" at bounding box center [553, 451] width 514 height 17
click at [561, 448] on p "Submission button remains disabled until required files are successfully upload…" at bounding box center [553, 451] width 514 height 17
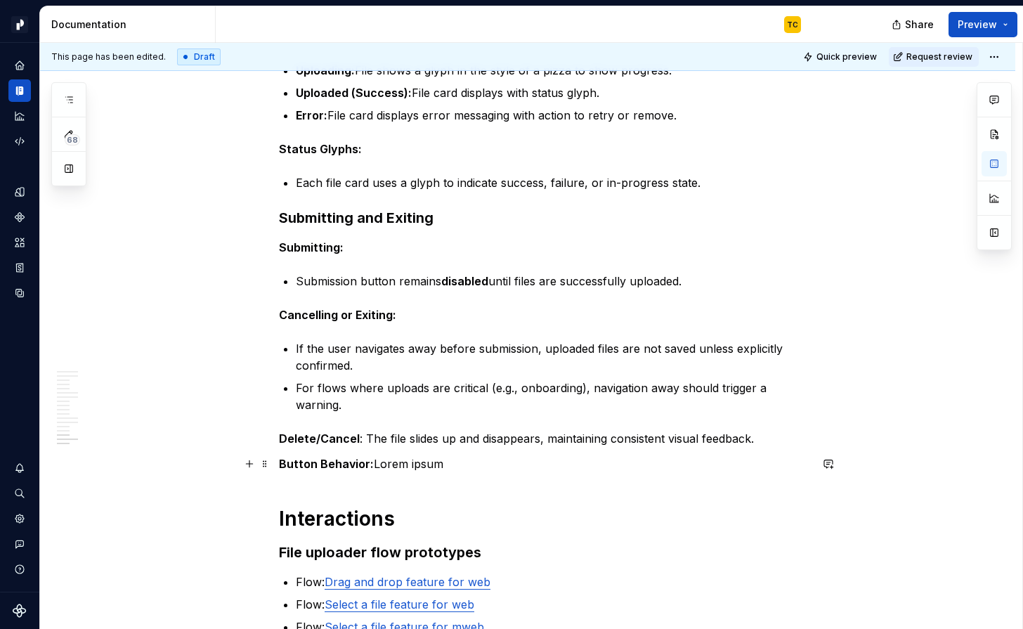
scroll to position [6646, 0]
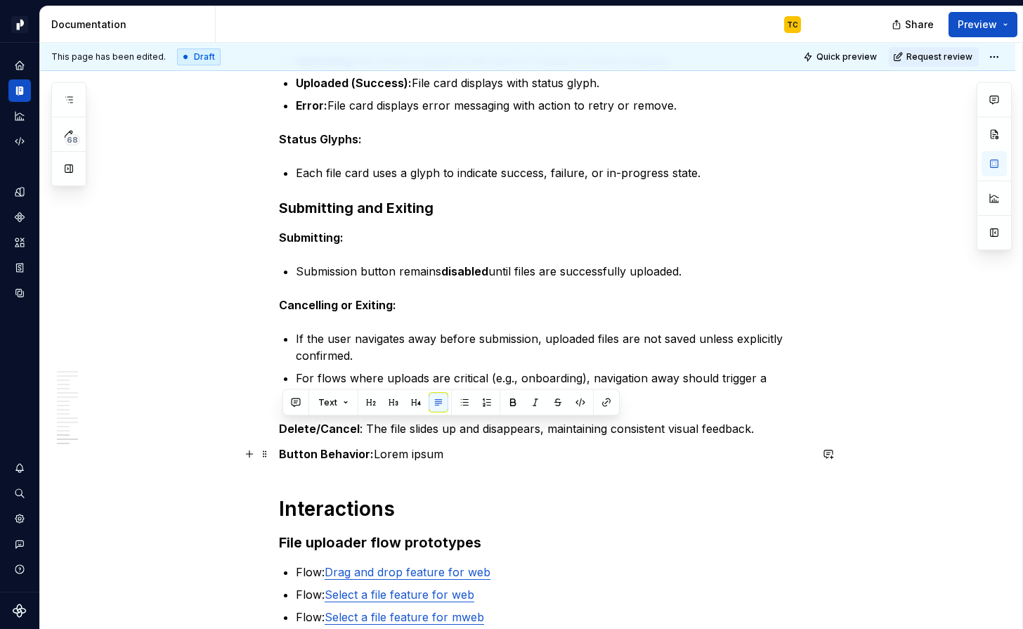
drag, startPoint x: 283, startPoint y: 426, endPoint x: 471, endPoint y: 460, distance: 191.2
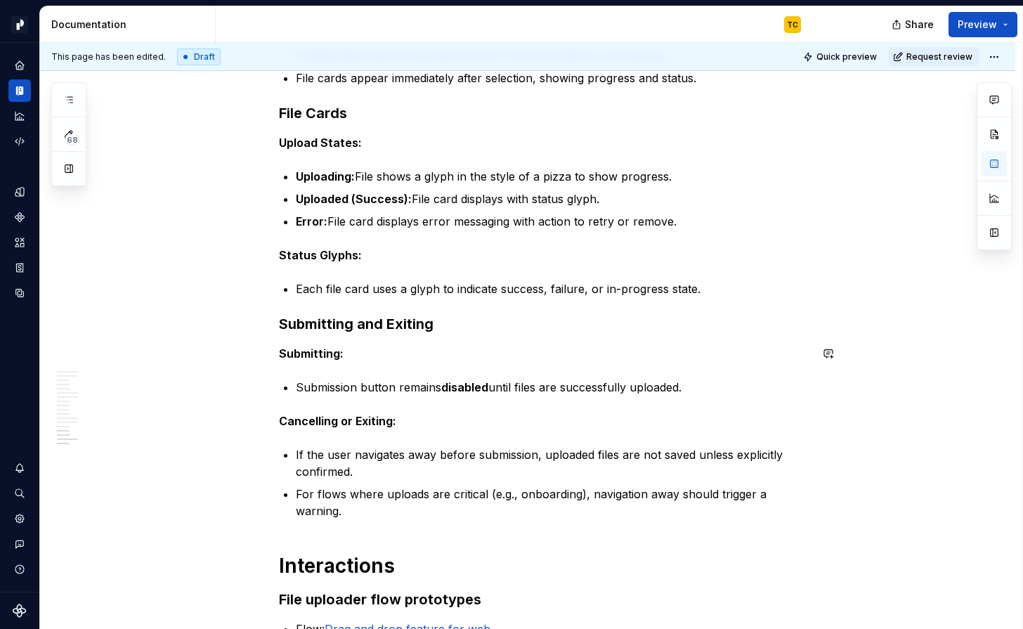
scroll to position [6538, 0]
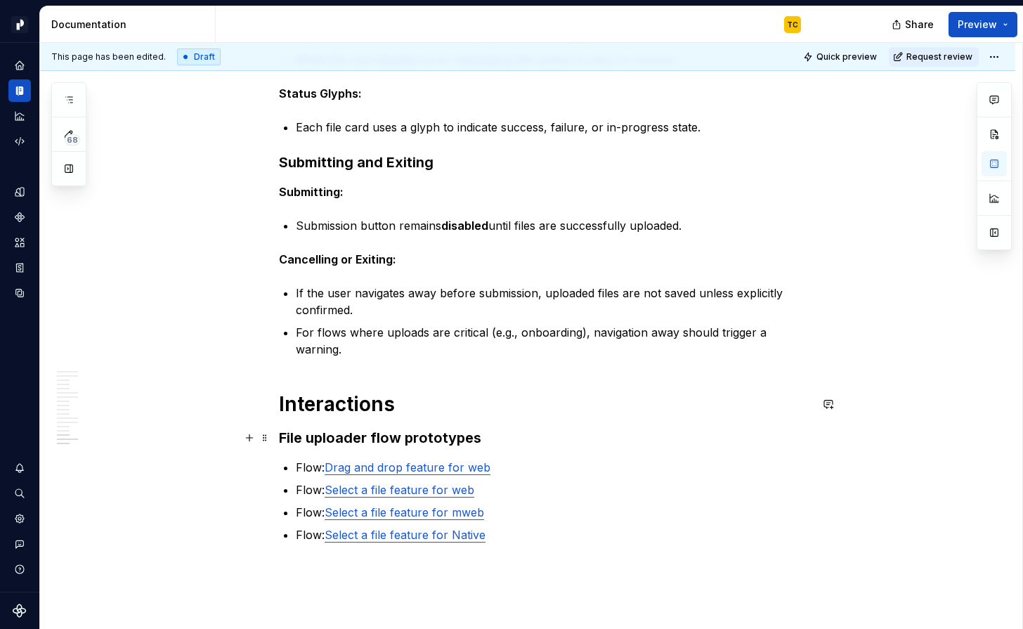
scroll to position [6747, 0]
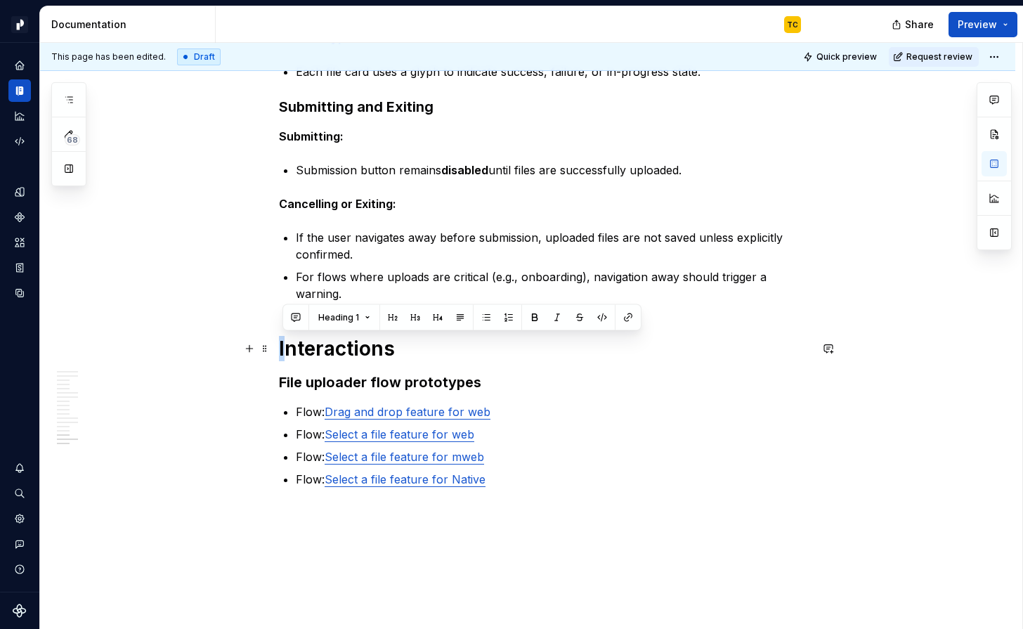
drag, startPoint x: 282, startPoint y: 348, endPoint x: 289, endPoint y: 349, distance: 7.2
click at [289, 349] on h1 "Interactions" at bounding box center [544, 348] width 531 height 25
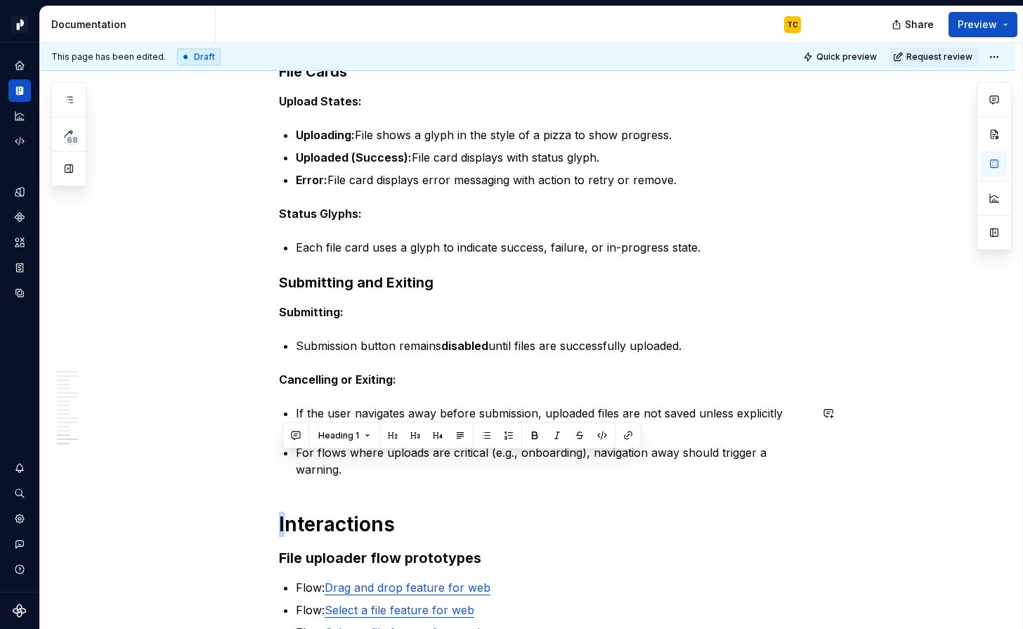
scroll to position [6656, 0]
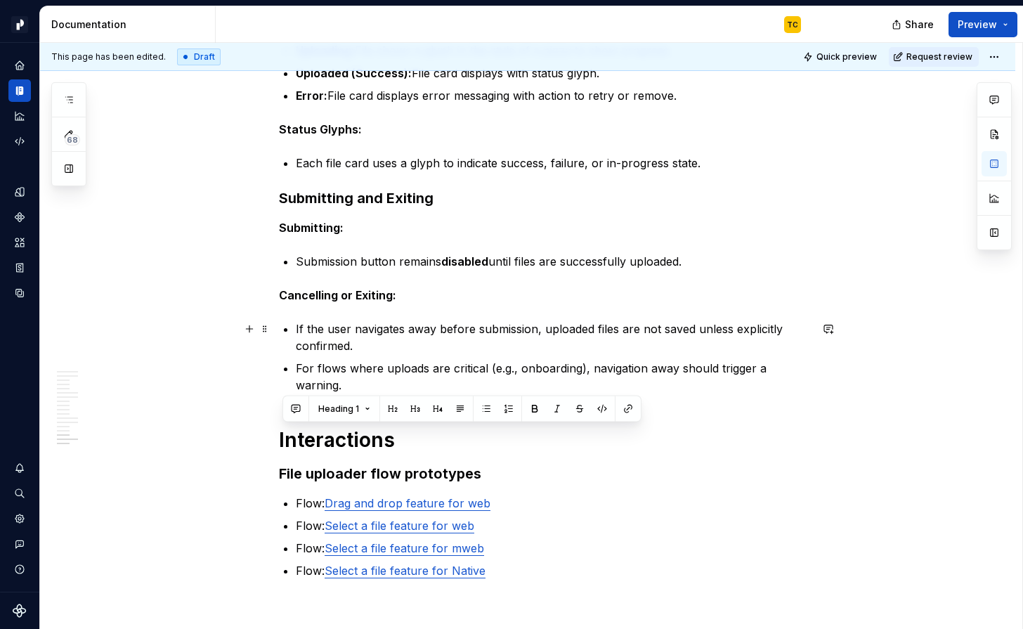
click at [439, 332] on p "If the user navigates away before submission, uploaded files are not saved unle…" at bounding box center [553, 337] width 514 height 34
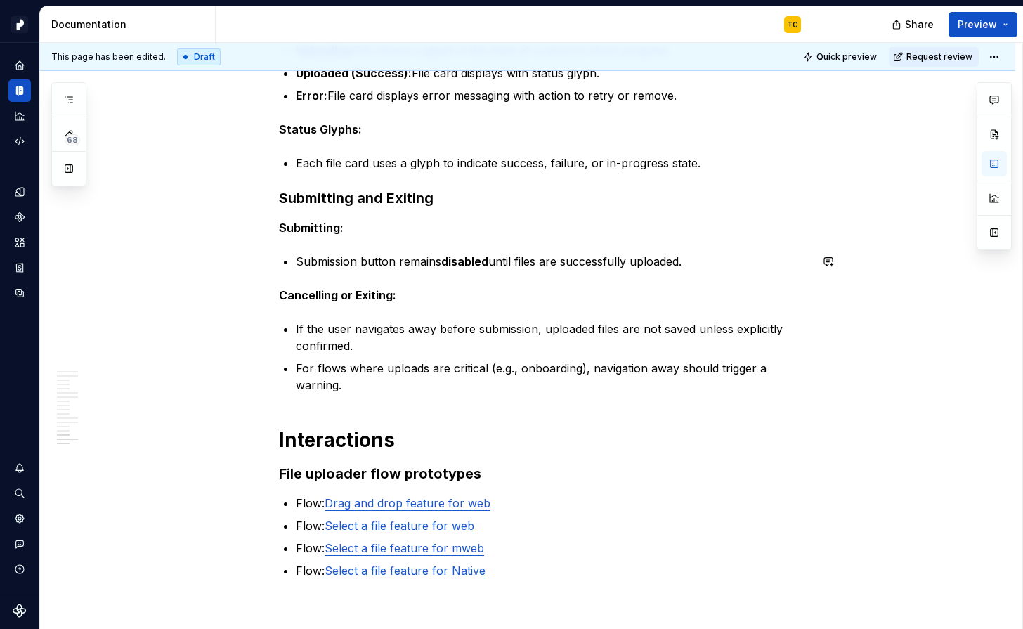
click at [652, 222] on p "Submitting:" at bounding box center [544, 227] width 531 height 17
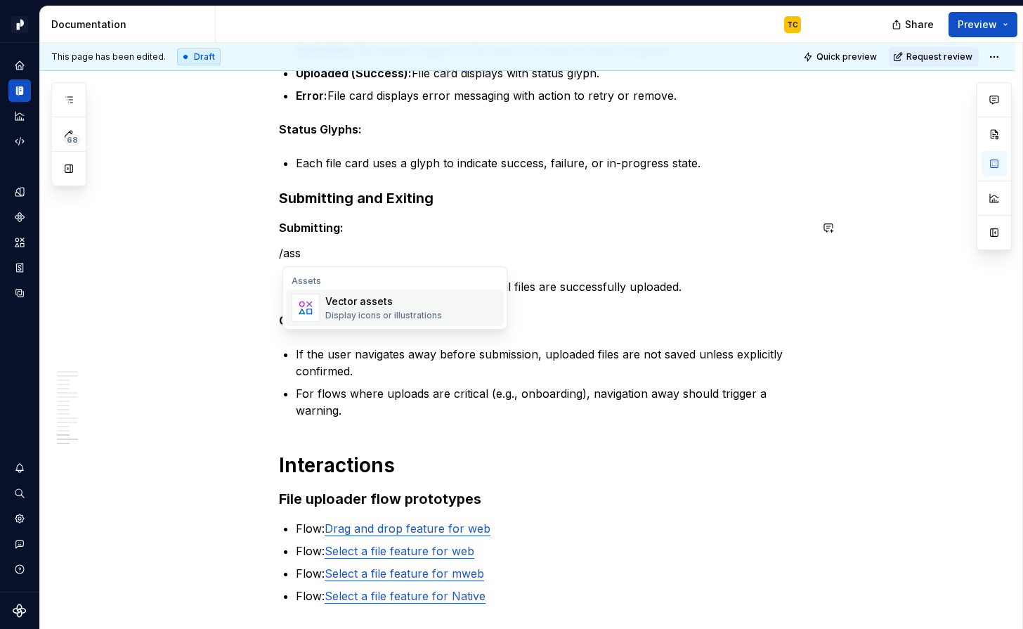
click at [438, 306] on div "Vector assets Display icons or illustrations" at bounding box center [411, 308] width 173 height 28
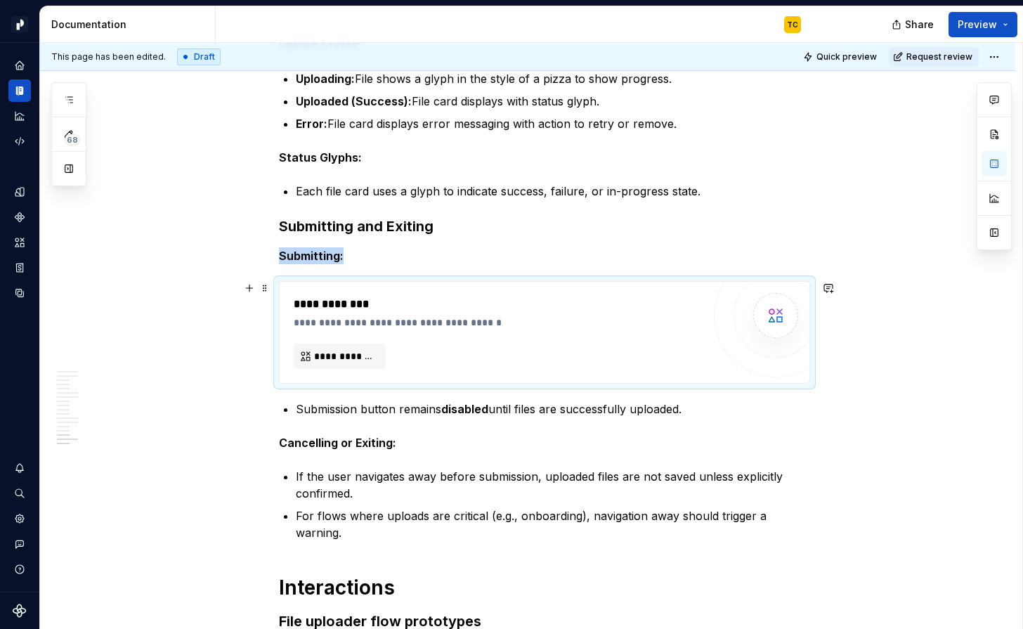
scroll to position [6610, 0]
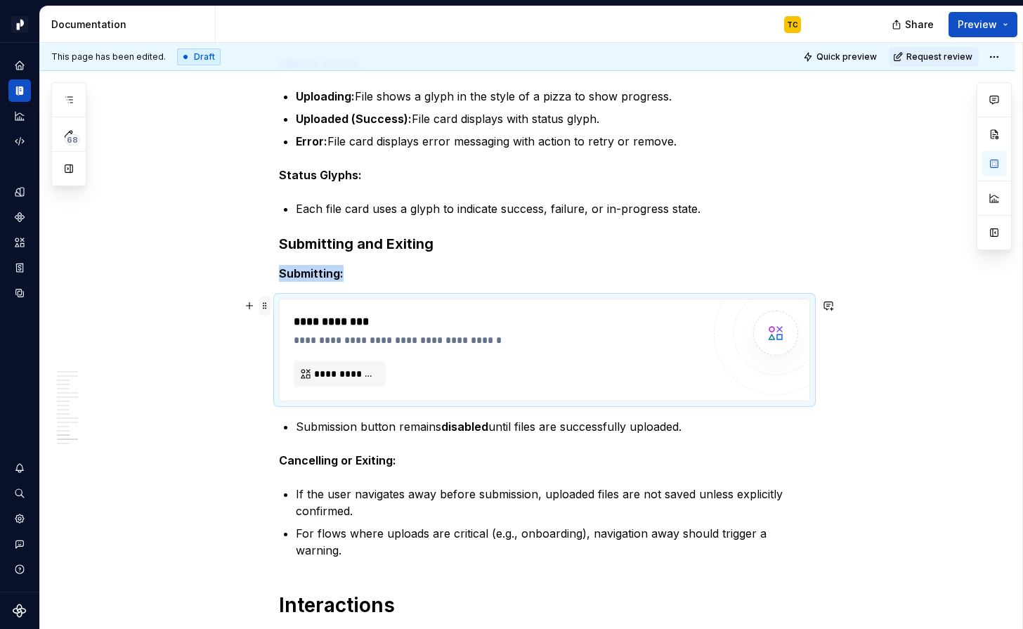
click at [266, 304] on span at bounding box center [264, 306] width 11 height 20
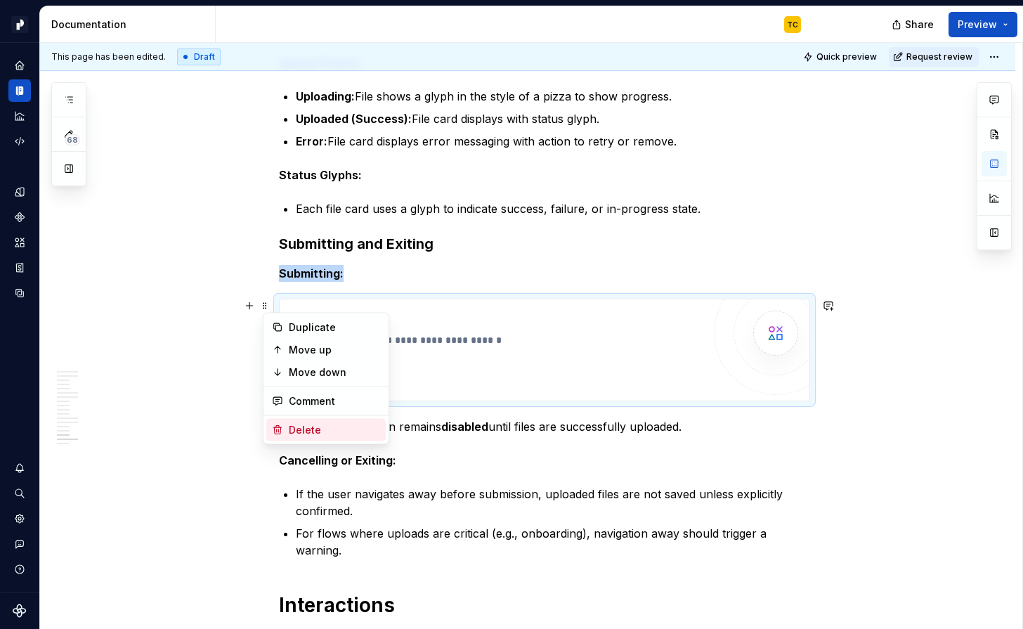
click at [304, 429] on div "Delete" at bounding box center [334, 430] width 91 height 14
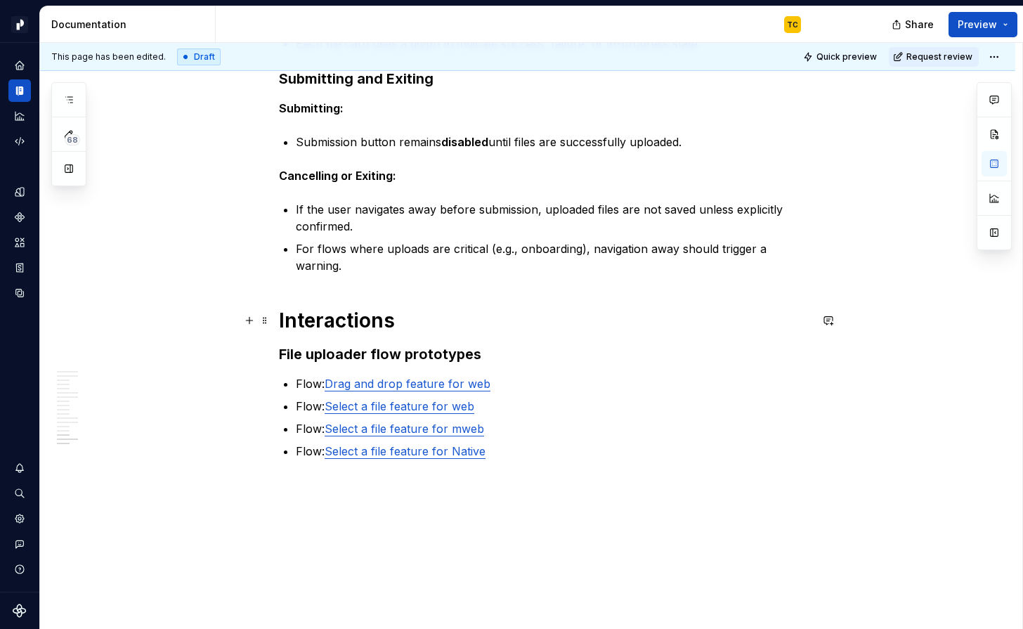
scroll to position [6844, 0]
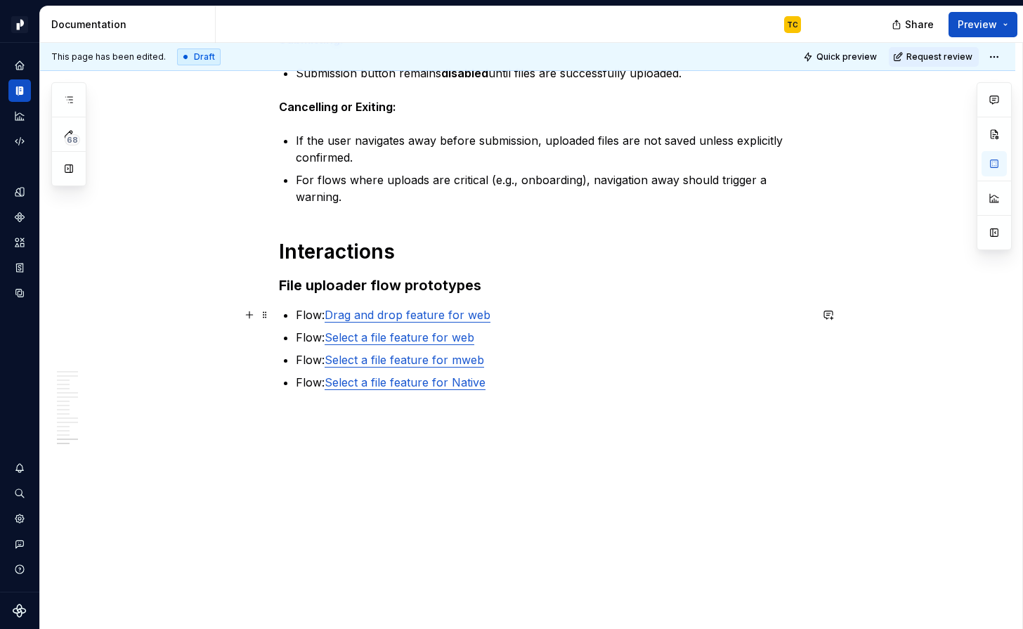
click at [358, 314] on link "Drag and drop feature for web" at bounding box center [408, 315] width 166 height 14
click at [486, 285] on h3 "File uploader flow prototypes" at bounding box center [544, 285] width 531 height 20
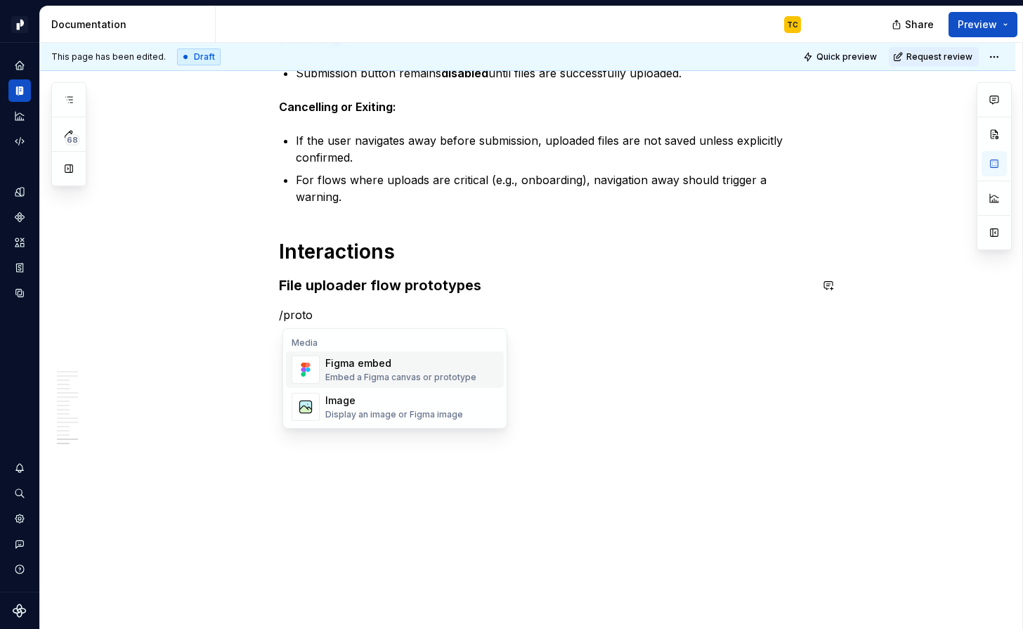
click at [407, 367] on div "Figma embed" at bounding box center [400, 363] width 151 height 14
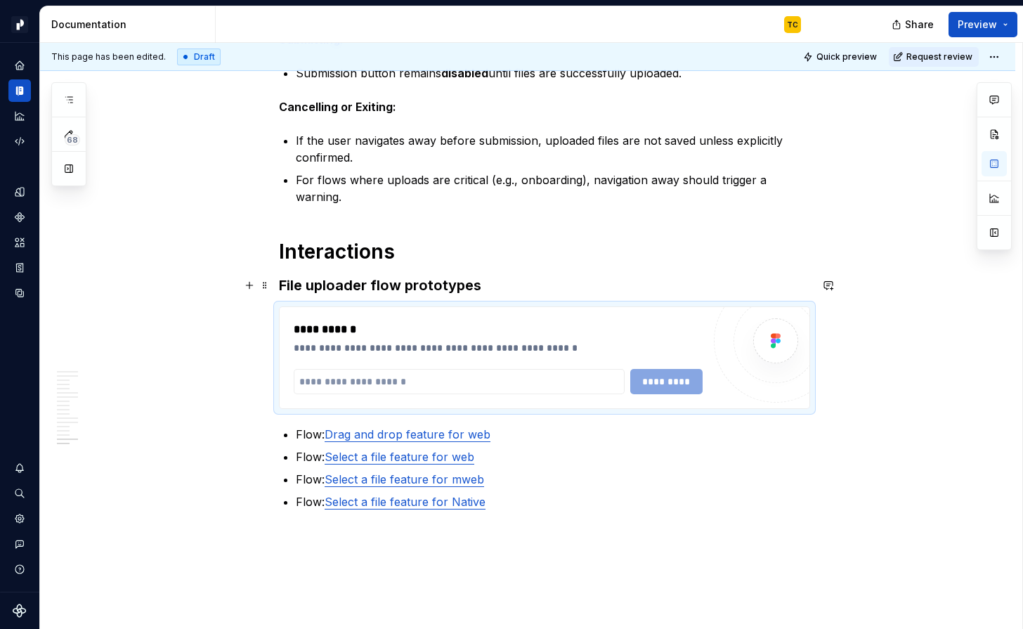
click at [424, 283] on h3 "File uploader flow prototypes" at bounding box center [544, 285] width 531 height 20
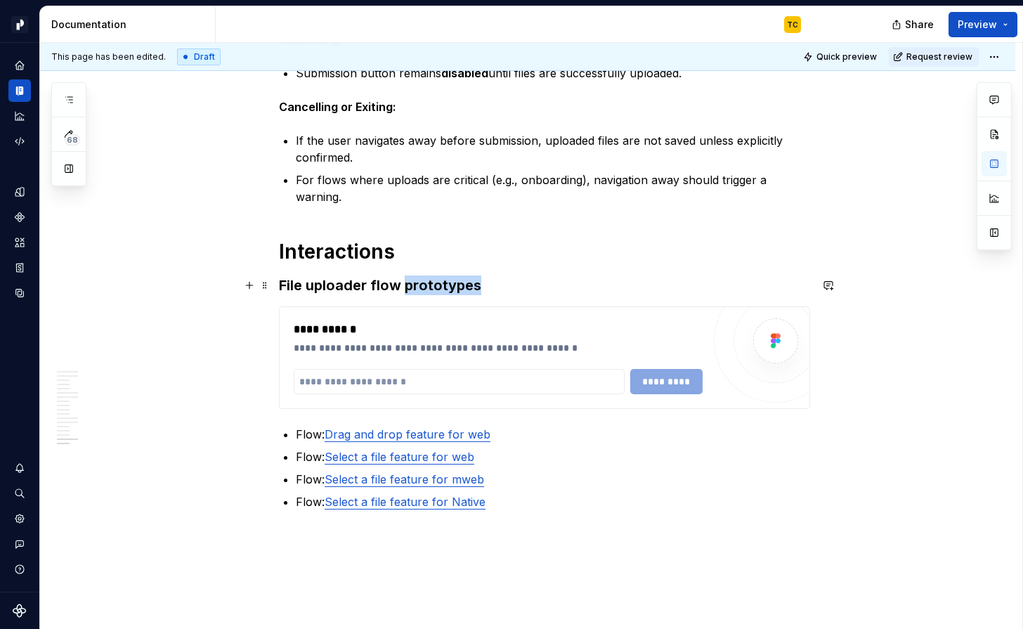
click at [424, 283] on h3 "File uploader flow prototypes" at bounding box center [544, 285] width 531 height 20
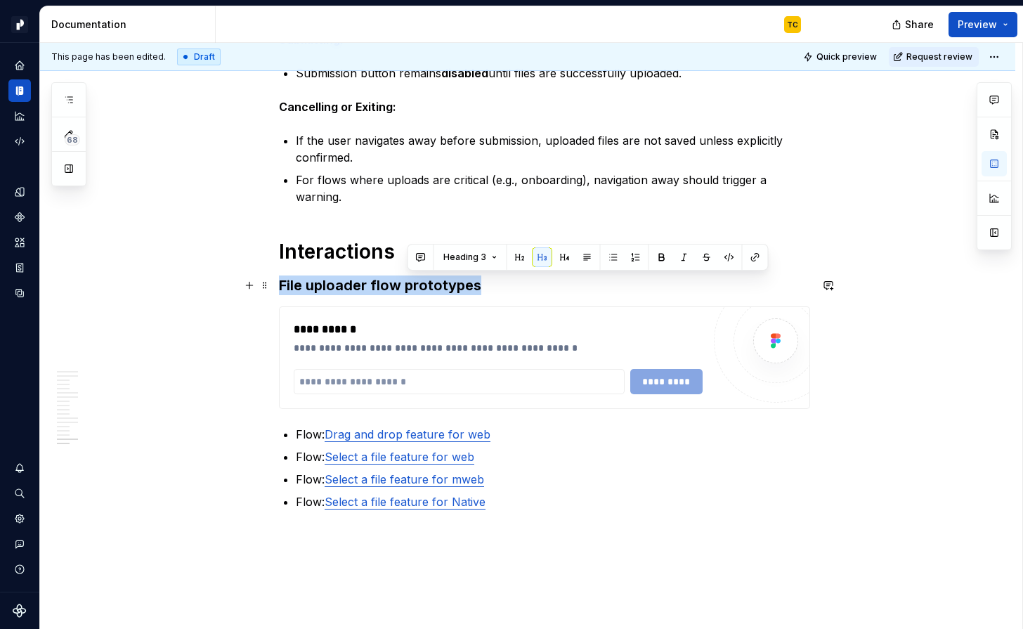
click at [424, 283] on h3 "File uploader flow prototypes" at bounding box center [544, 285] width 531 height 20
click at [478, 290] on h3 "File uploader flow prototypes" at bounding box center [544, 285] width 531 height 20
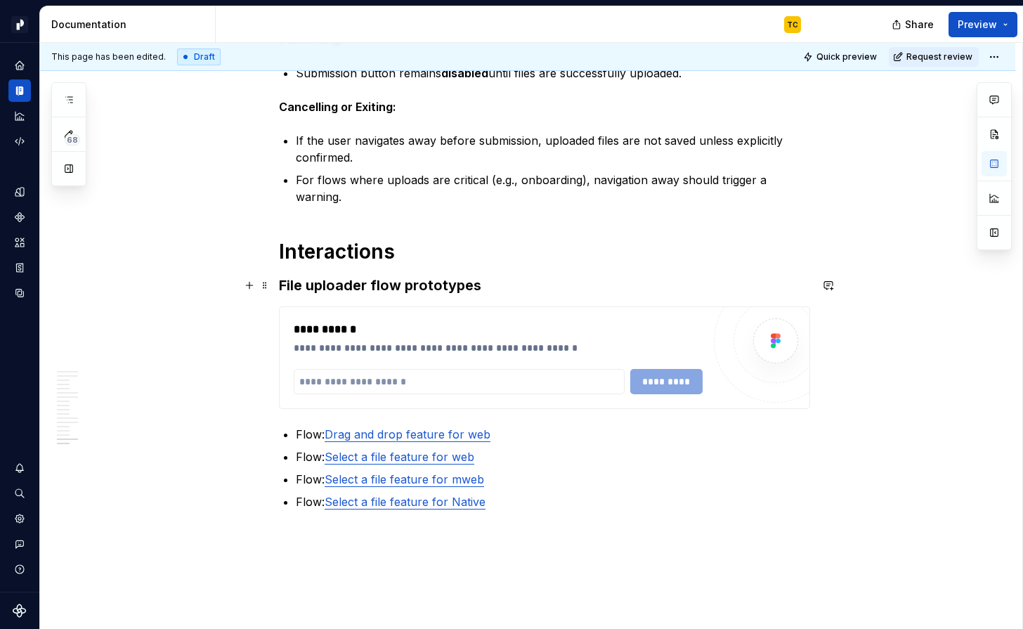
click at [497, 290] on h3 "File uploader flow prototypes" at bounding box center [544, 285] width 531 height 20
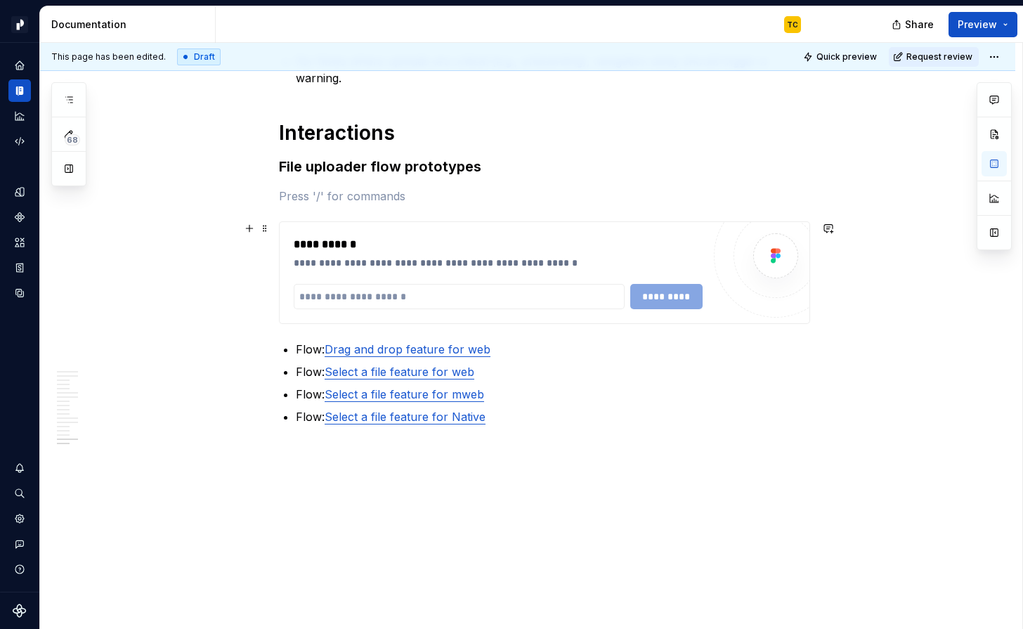
scroll to position [6998, 0]
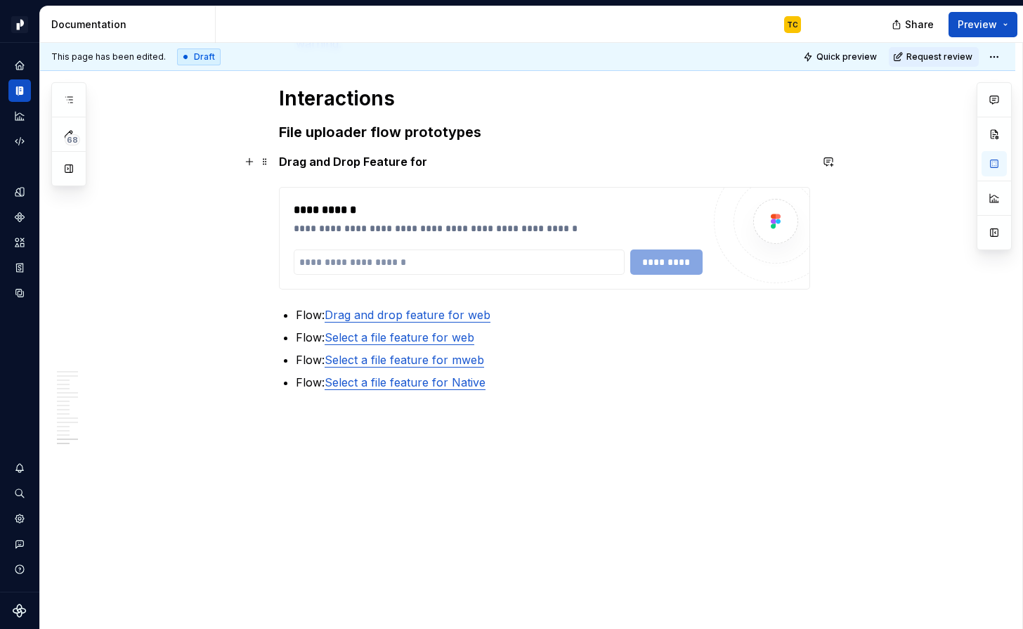
click at [337, 164] on strong "Drag and Drop Feature for" at bounding box center [353, 162] width 148 height 14
click at [379, 161] on strong "Drag and drop Feature for" at bounding box center [352, 162] width 147 height 14
click at [367, 160] on strong "Drag and drop Feature for" at bounding box center [352, 162] width 147 height 14
click at [436, 162] on p "Drag and drop feature for" at bounding box center [544, 161] width 531 height 17
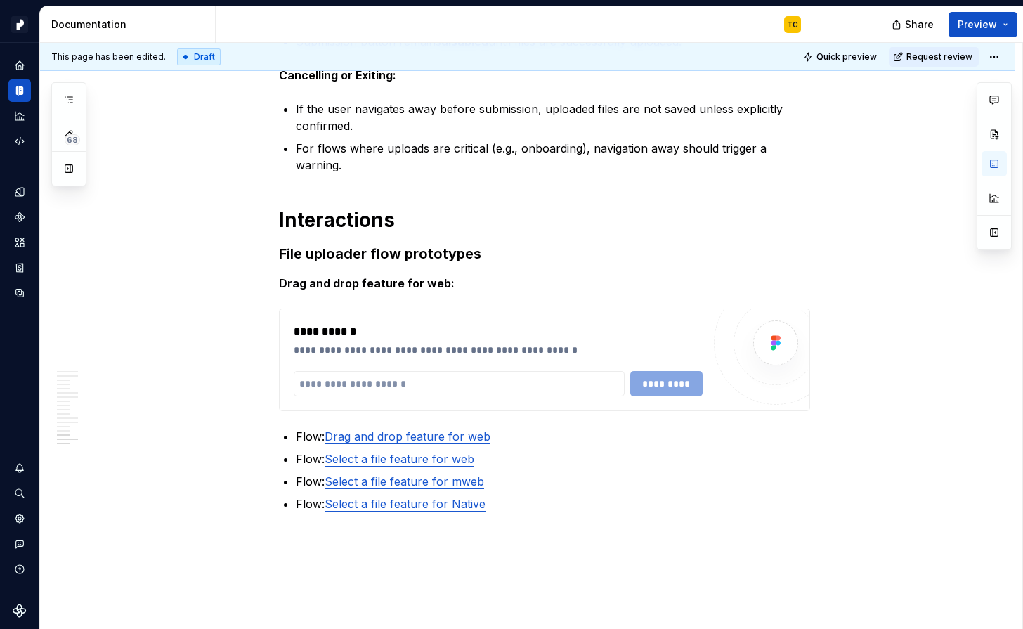
scroll to position [6898, 0]
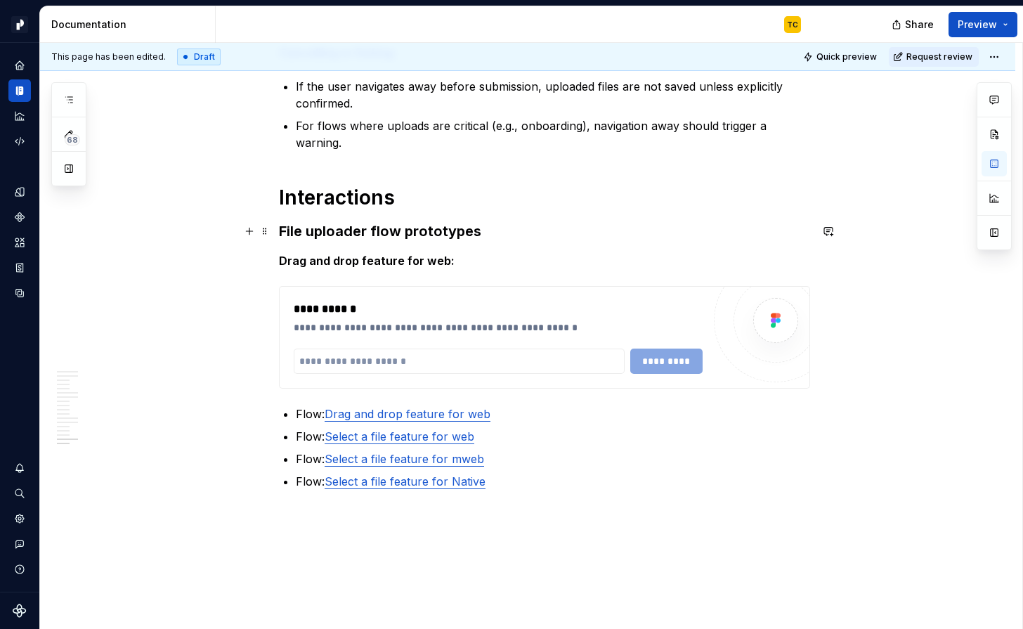
click at [319, 228] on h3 "File uploader flow prototypes" at bounding box center [544, 231] width 531 height 20
click at [393, 221] on h3 "File Uploader flow prototypes" at bounding box center [544, 231] width 531 height 20
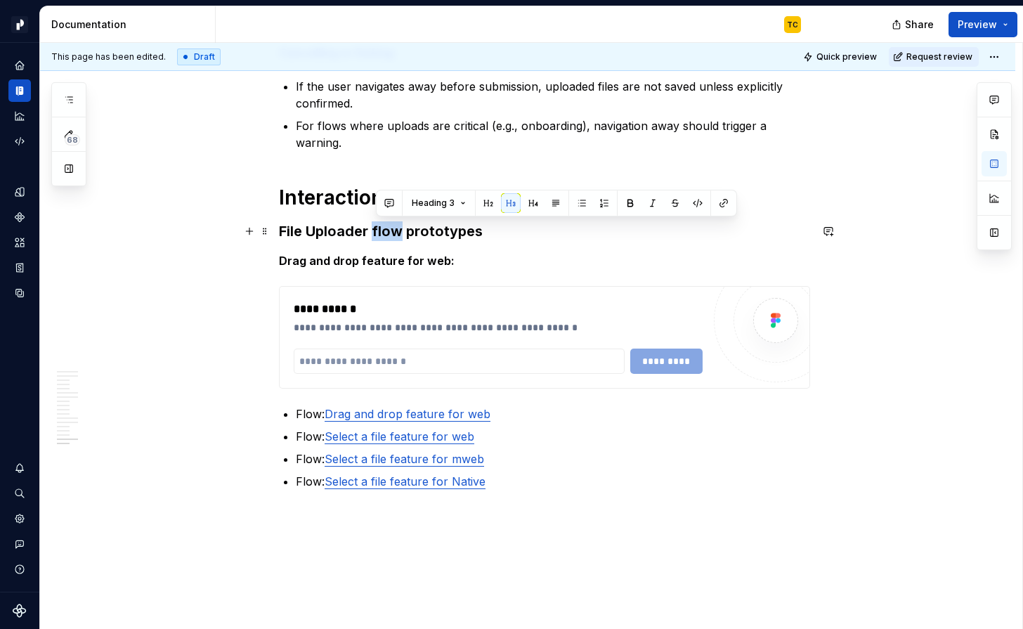
click at [393, 221] on h3 "File Uploader flow prototypes" at bounding box center [544, 231] width 531 height 20
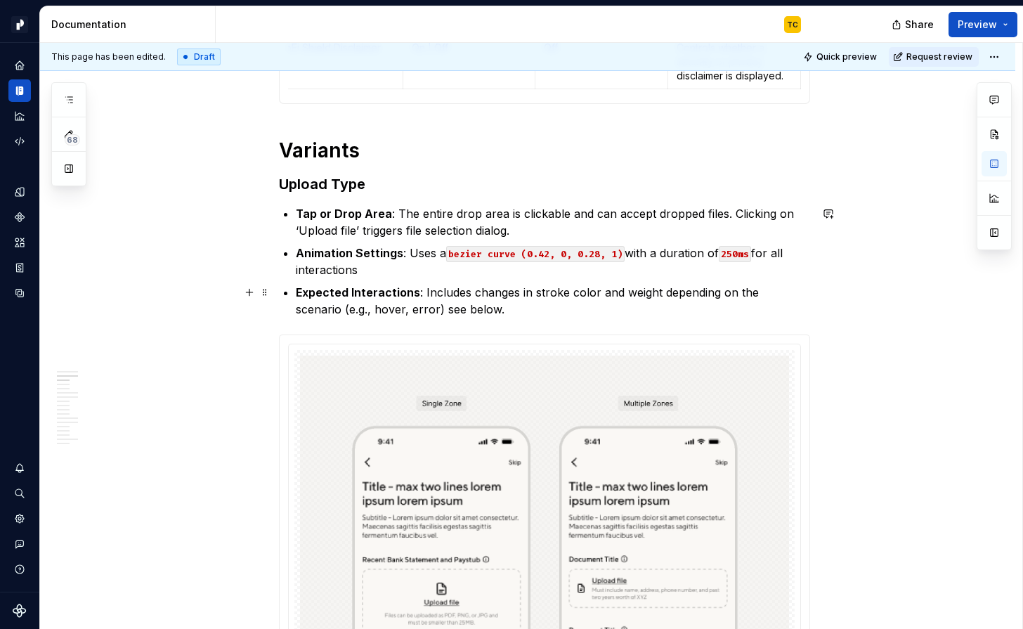
scroll to position [1627, 0]
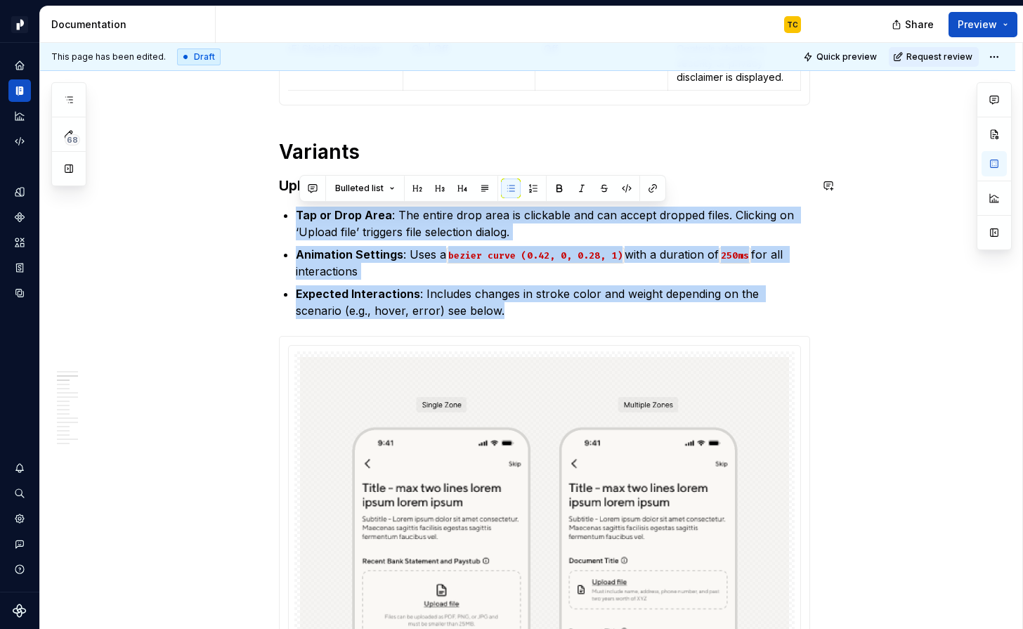
drag, startPoint x: 504, startPoint y: 304, endPoint x: 289, endPoint y: 203, distance: 237.6
copy ul "Tap or Drop Area : The entire drop area is clickable and can accept dropped fil…"
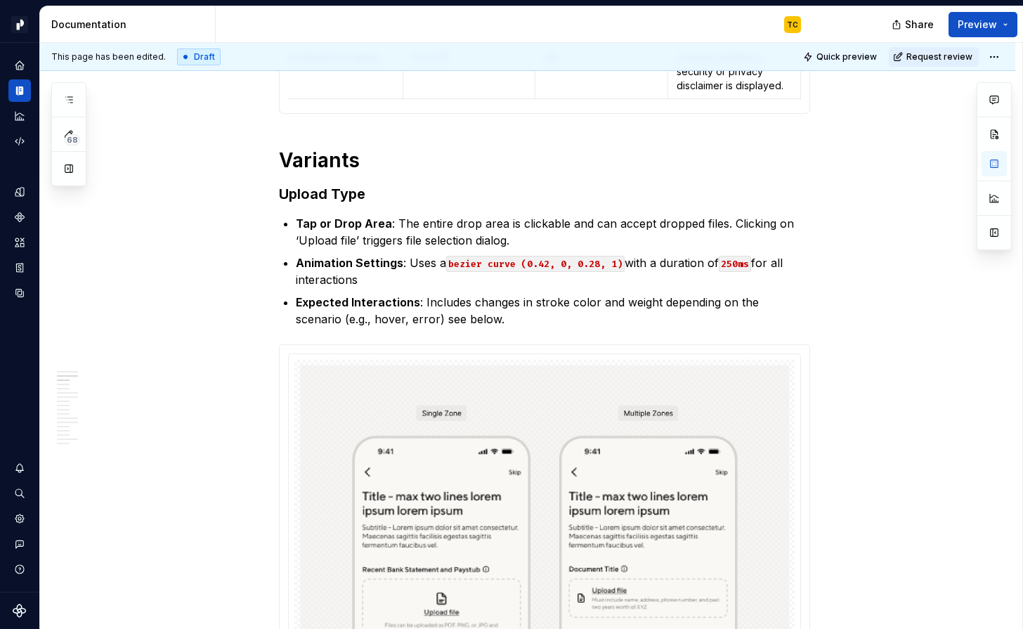
scroll to position [1645, 0]
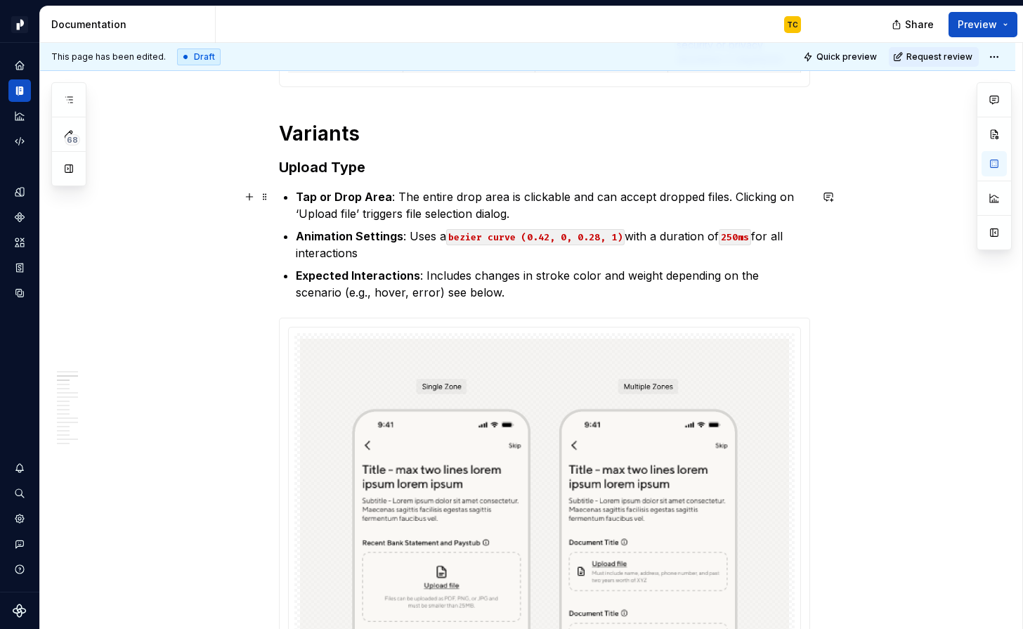
click at [334, 196] on strong "Tap or Drop Area" at bounding box center [344, 197] width 96 height 14
click at [454, 292] on p "Expected Interactions : Includes changes in stroke color and weight depending o…" at bounding box center [553, 284] width 514 height 34
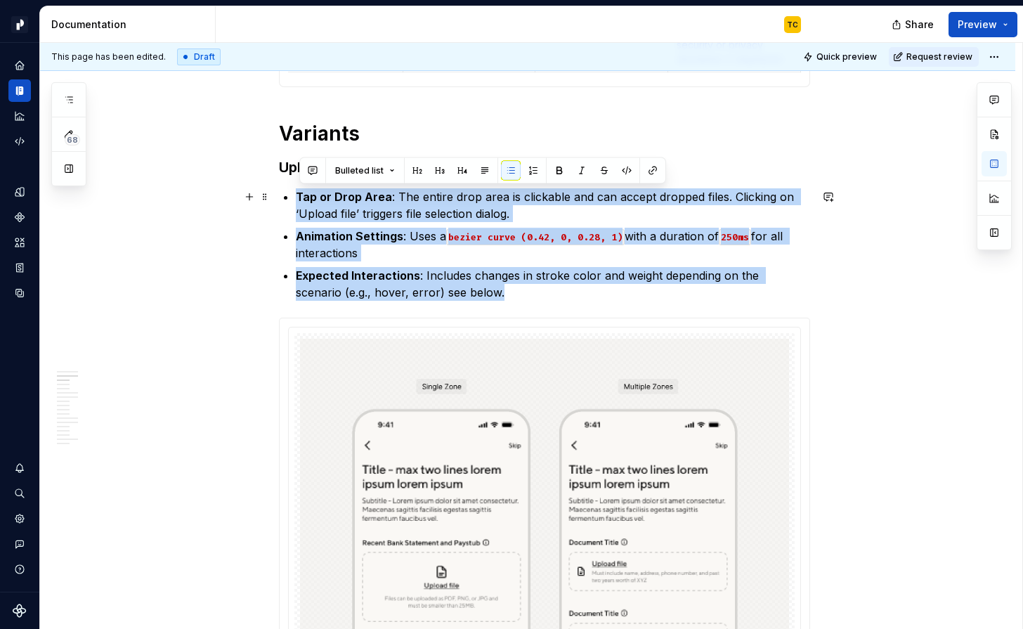
drag, startPoint x: 468, startPoint y: 292, endPoint x: 302, endPoint y: 199, distance: 190.3
click at [302, 199] on ul "Tap or Drop Area : The entire drop area is clickable and can accept dropped fil…" at bounding box center [553, 244] width 514 height 112
copy ul "Tap or Drop Area : The entire drop area is clickable and can accept dropped fil…"
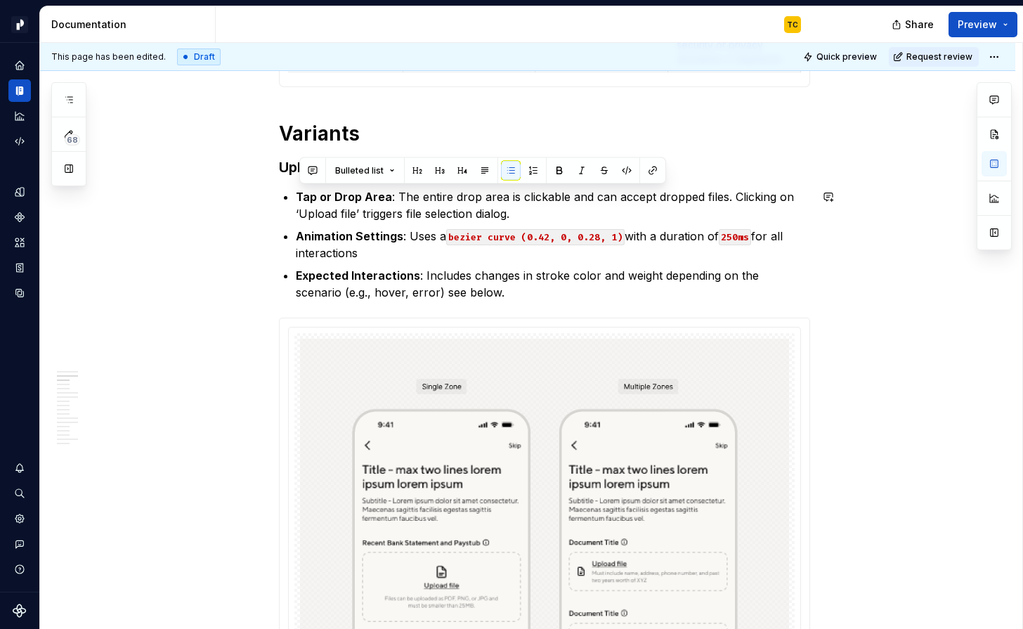
scroll to position [1651, 0]
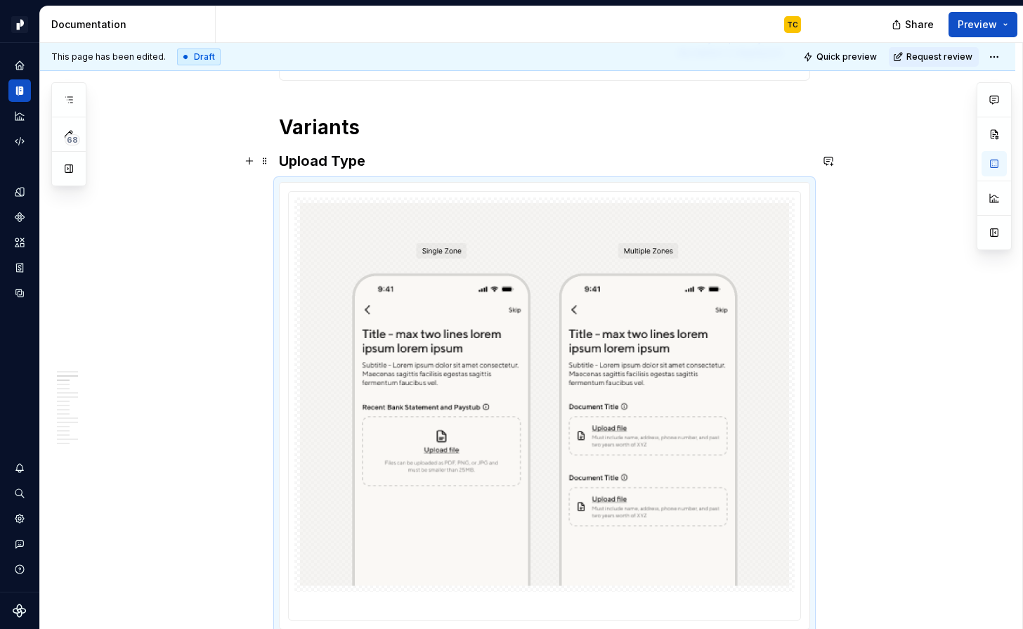
click at [299, 152] on h3 "Upload Type" at bounding box center [544, 161] width 531 height 20
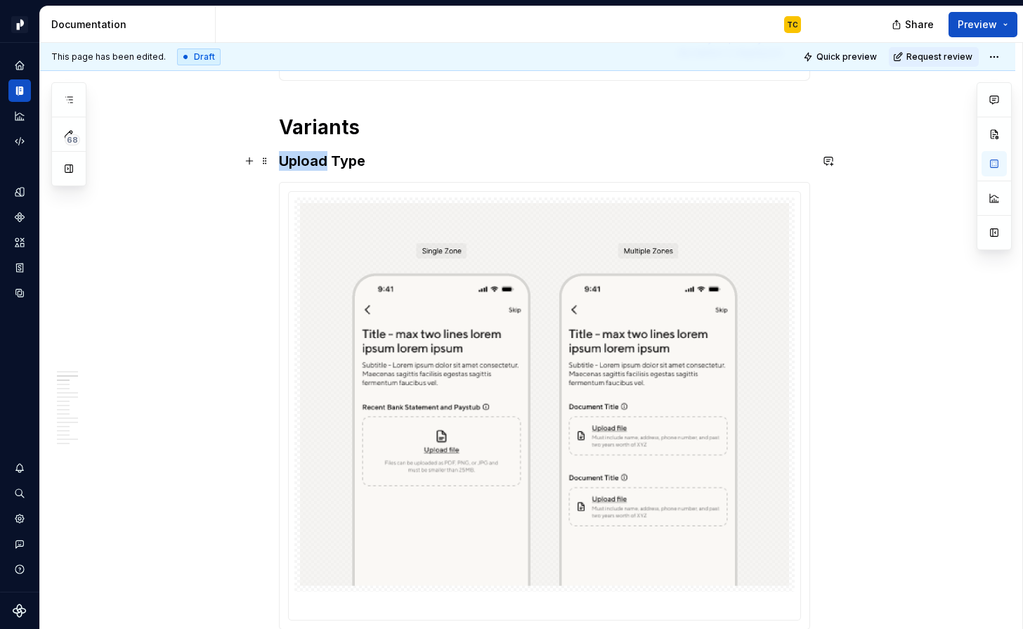
click at [299, 152] on h3 "Upload Type" at bounding box center [544, 161] width 531 height 20
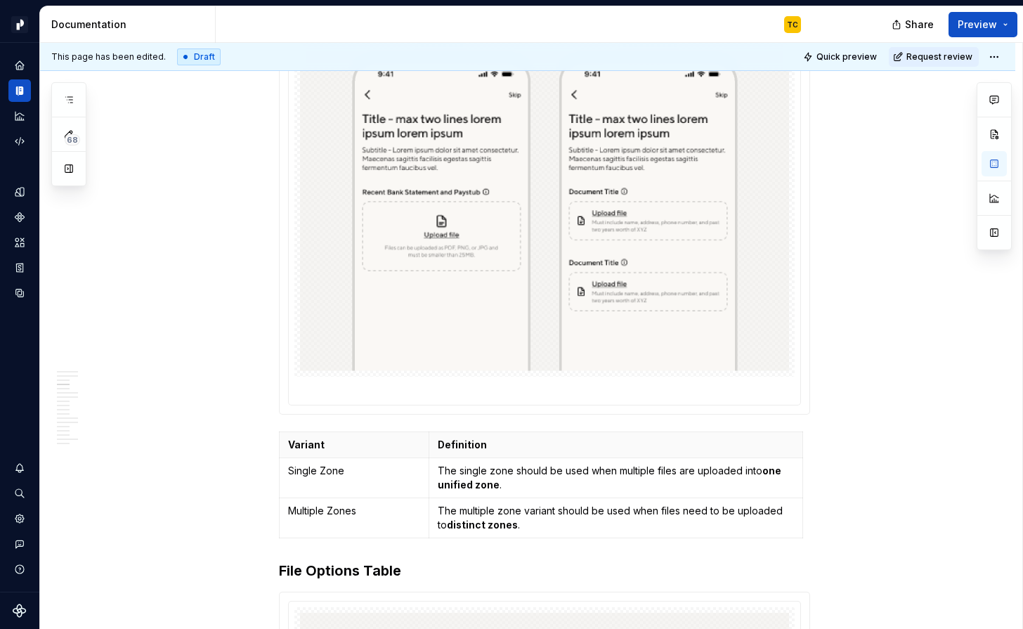
scroll to position [1686, 0]
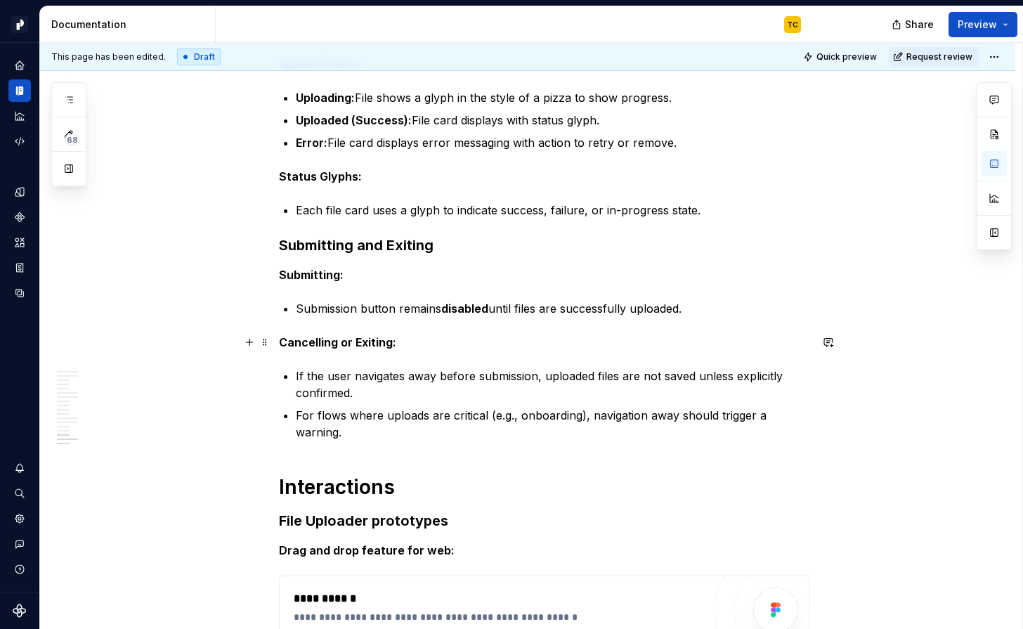
scroll to position [6868, 0]
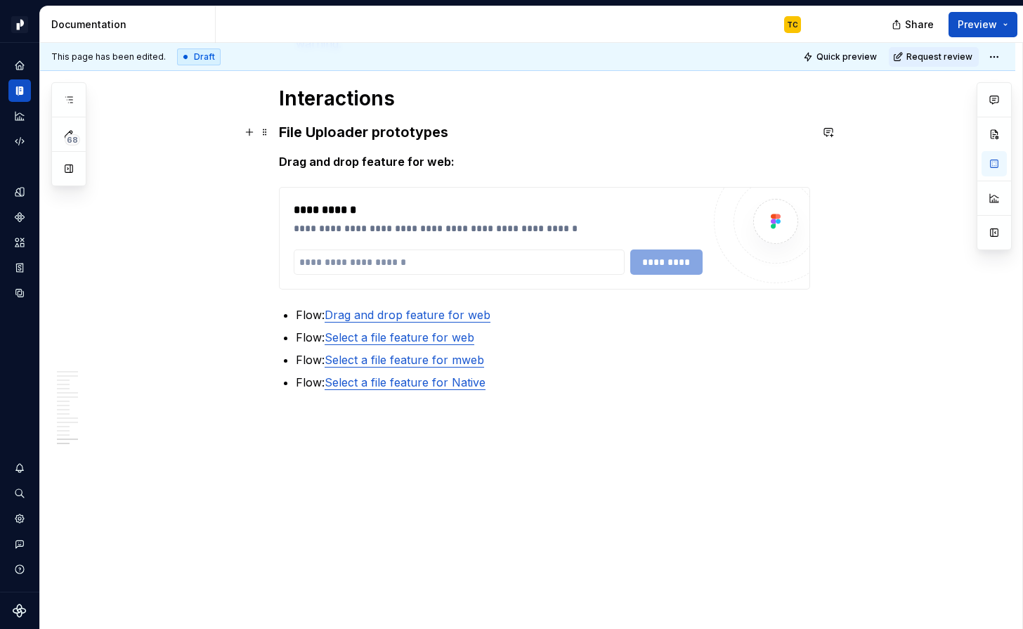
click at [457, 127] on h3 "File Uploader prototypes" at bounding box center [544, 132] width 531 height 20
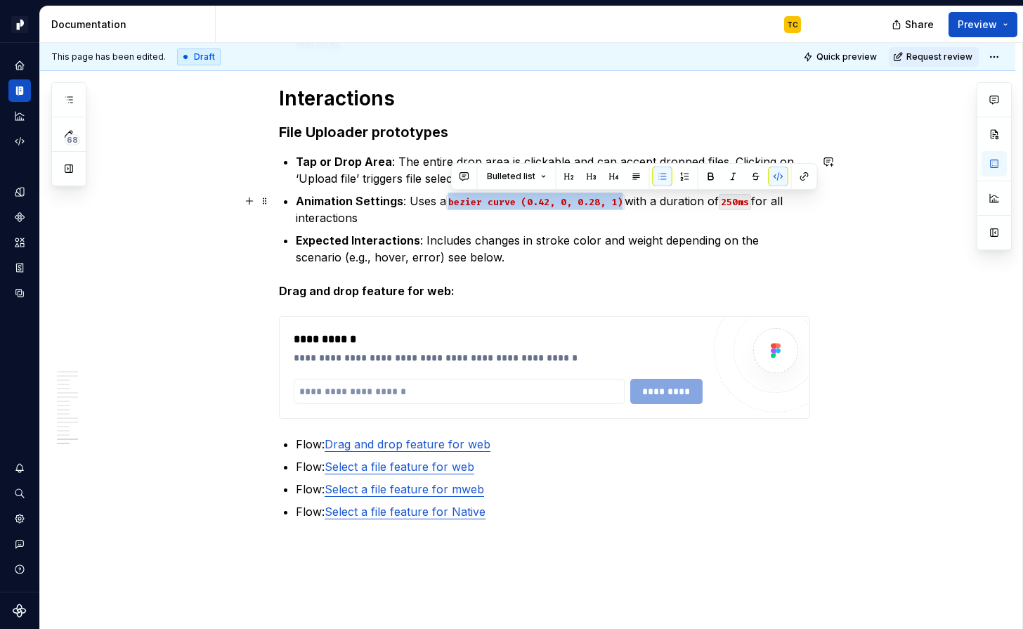
drag, startPoint x: 452, startPoint y: 202, endPoint x: 623, endPoint y: 197, distance: 170.8
click at [623, 197] on code "bezier curve (0.42, 0, 0.28, 1)" at bounding box center [535, 202] width 178 height 16
drag, startPoint x: 528, startPoint y: 200, endPoint x: 618, endPoint y: 199, distance: 90.7
click at [618, 199] on code "bezier curve (0.42, 0, 0.28, 1)" at bounding box center [535, 202] width 178 height 16
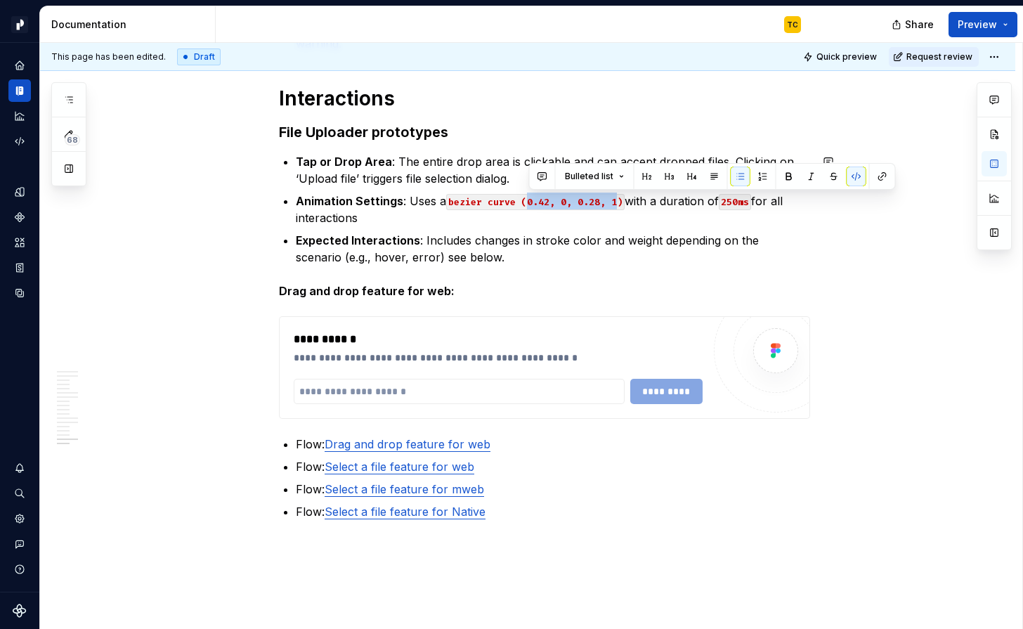
copy code "0.42, 0, 0.28, 1"
type textarea "*"
click at [391, 384] on input "text" at bounding box center [459, 391] width 331 height 25
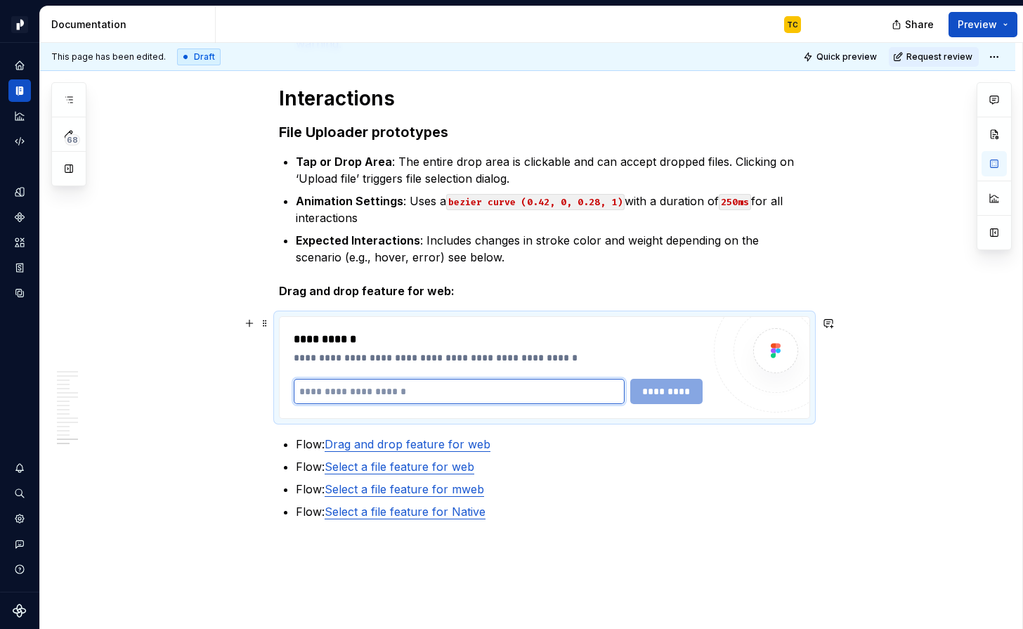
paste input "**********"
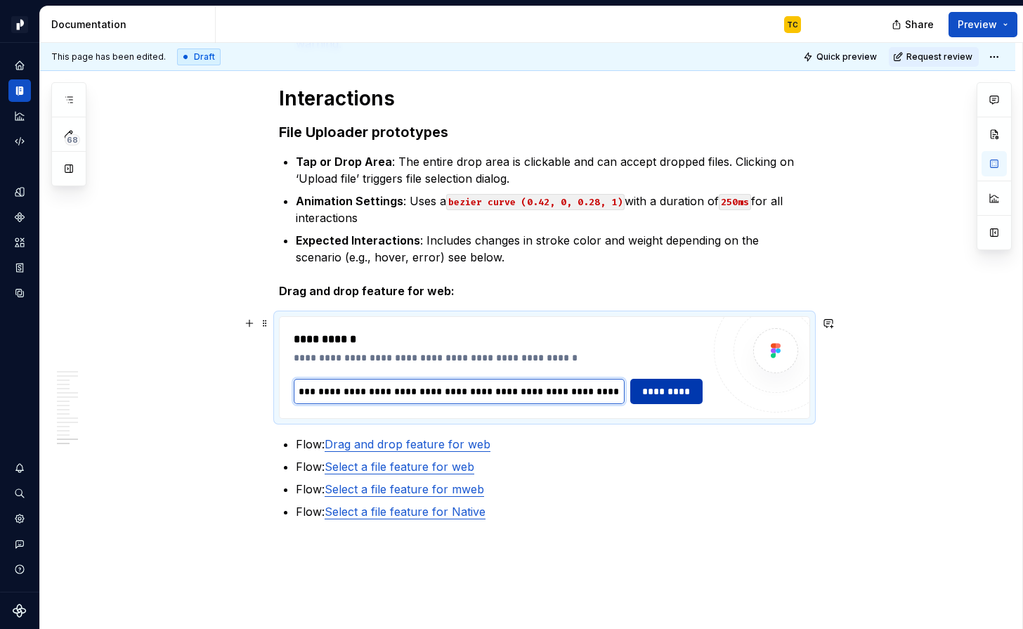
type input "**********"
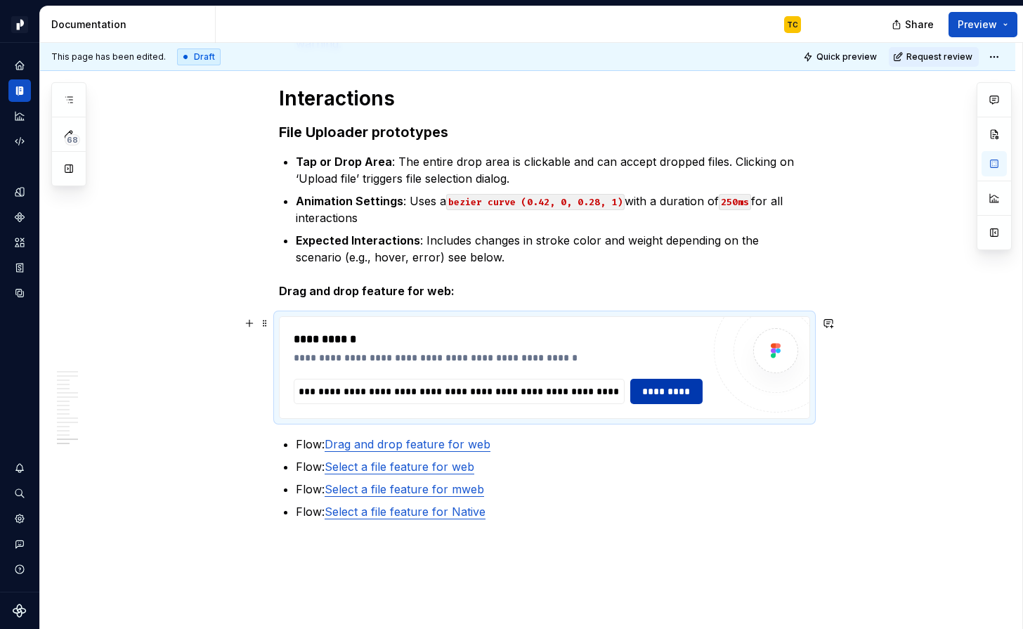
scroll to position [0, 0]
click at [661, 384] on span "*********" at bounding box center [666, 391] width 54 height 14
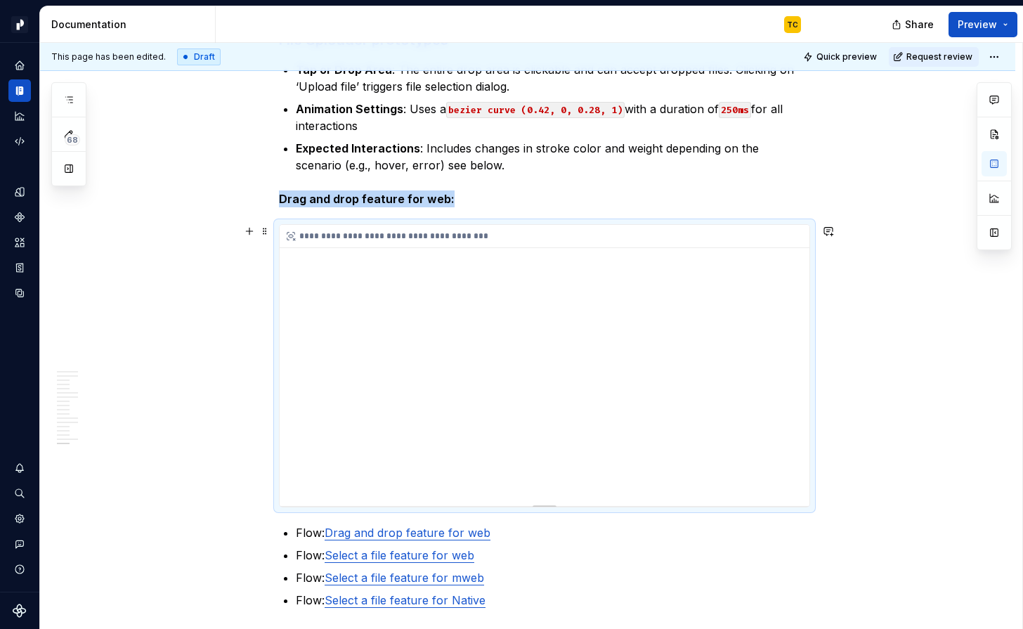
scroll to position [7012, 0]
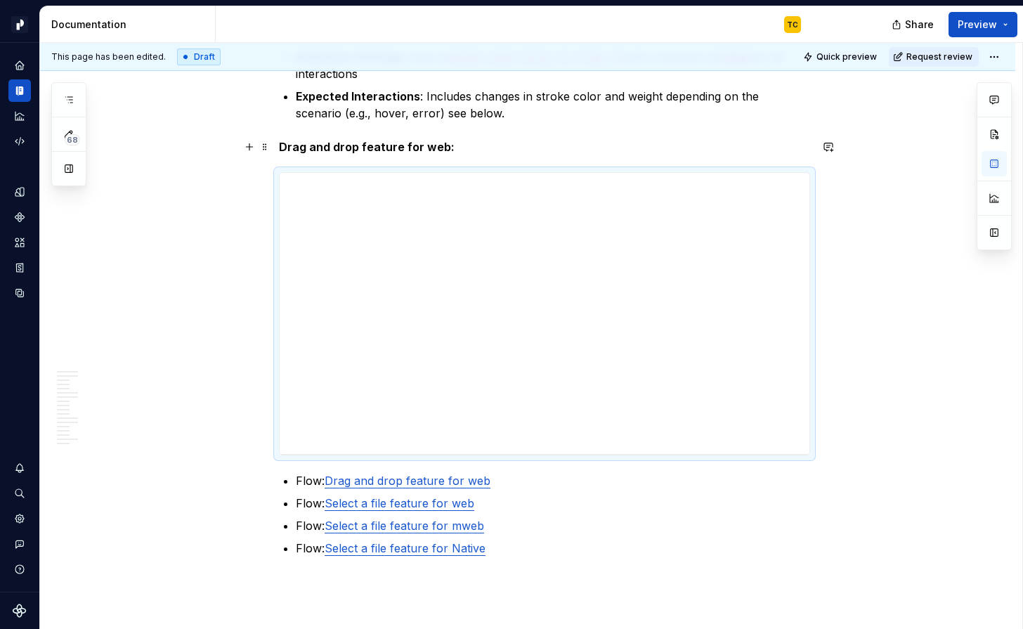
click at [396, 148] on strong "Drag and drop feature for web:" at bounding box center [367, 147] width 176 height 14
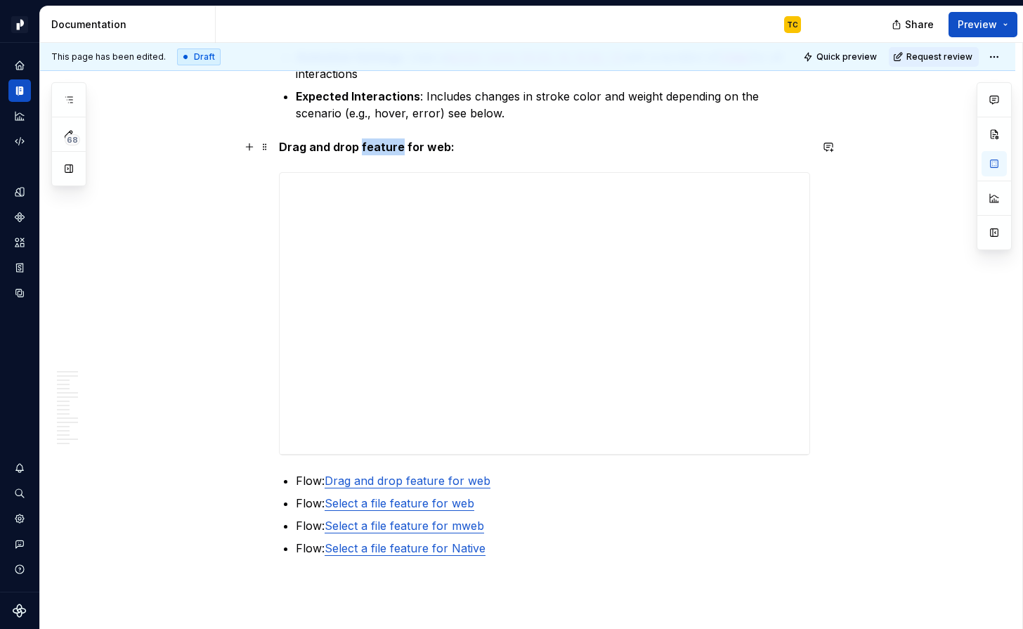
click at [396, 148] on strong "Drag and drop feature for web:" at bounding box center [367, 147] width 176 height 14
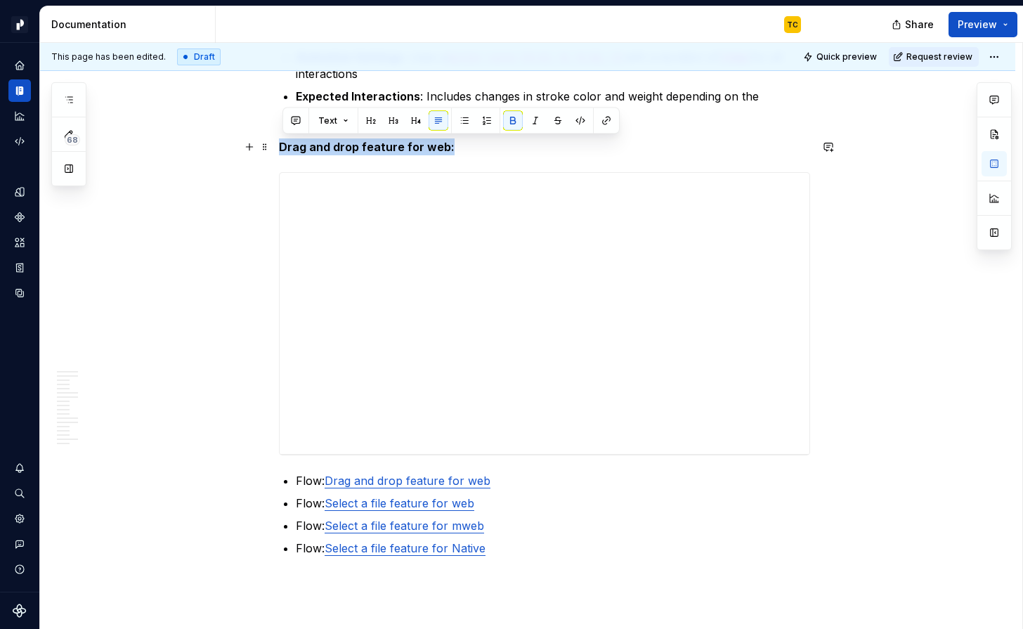
click at [396, 148] on strong "Drag and drop feature for web:" at bounding box center [367, 147] width 176 height 14
copy strong "Drag and drop feature for web:"
click at [518, 481] on p "Flow: Drag and drop feature for web" at bounding box center [553, 480] width 514 height 17
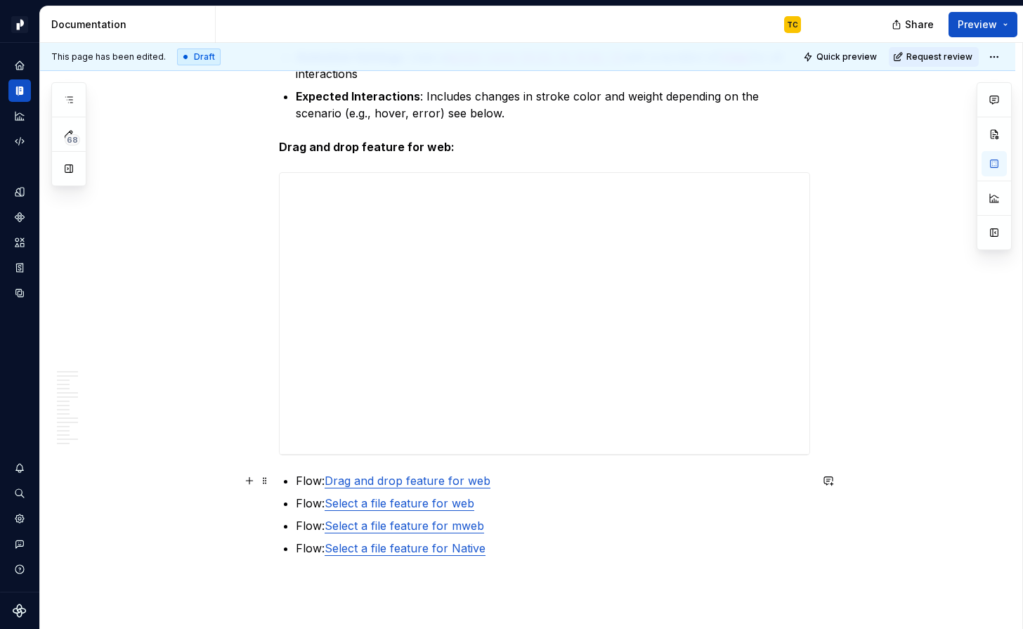
click at [518, 481] on p "Flow: Drag and drop feature for web" at bounding box center [553, 480] width 514 height 17
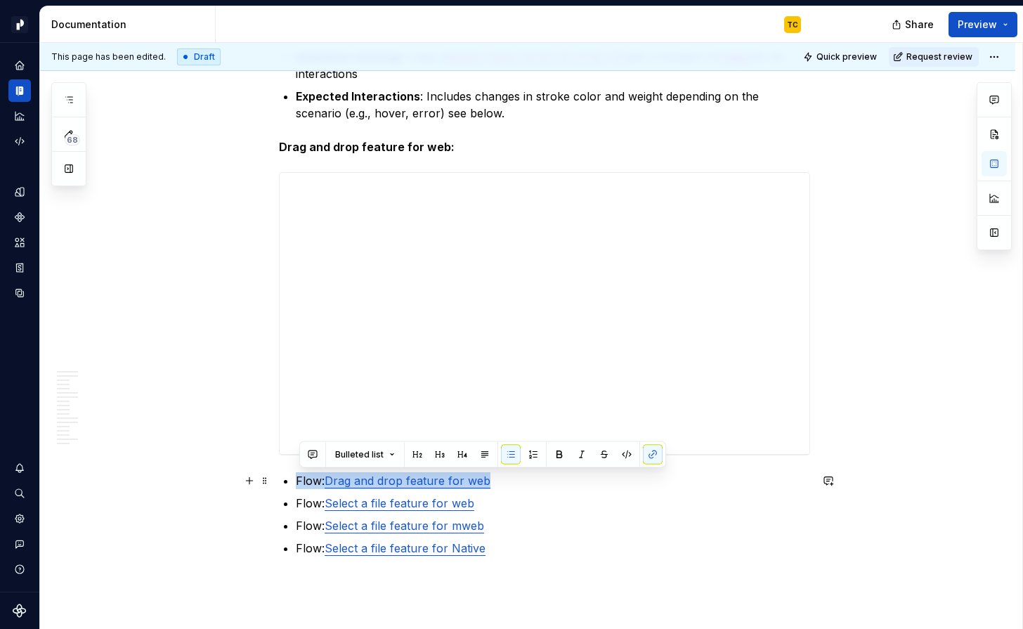
click at [518, 481] on p "Flow: Drag and drop feature for web" at bounding box center [553, 480] width 514 height 17
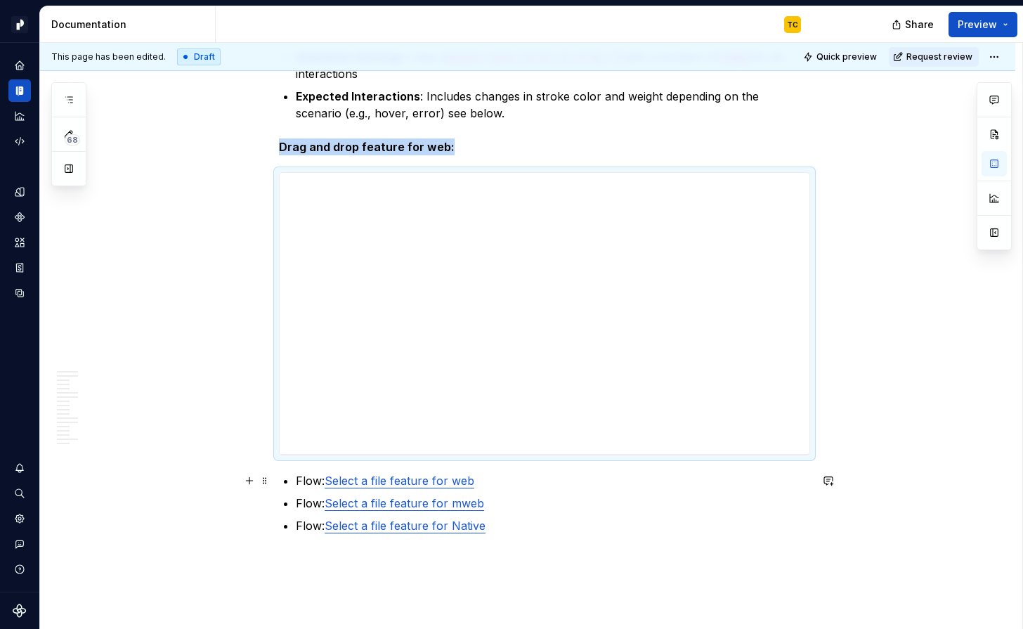
click at [302, 481] on p "Flow: Select a file feature for web" at bounding box center [553, 480] width 514 height 17
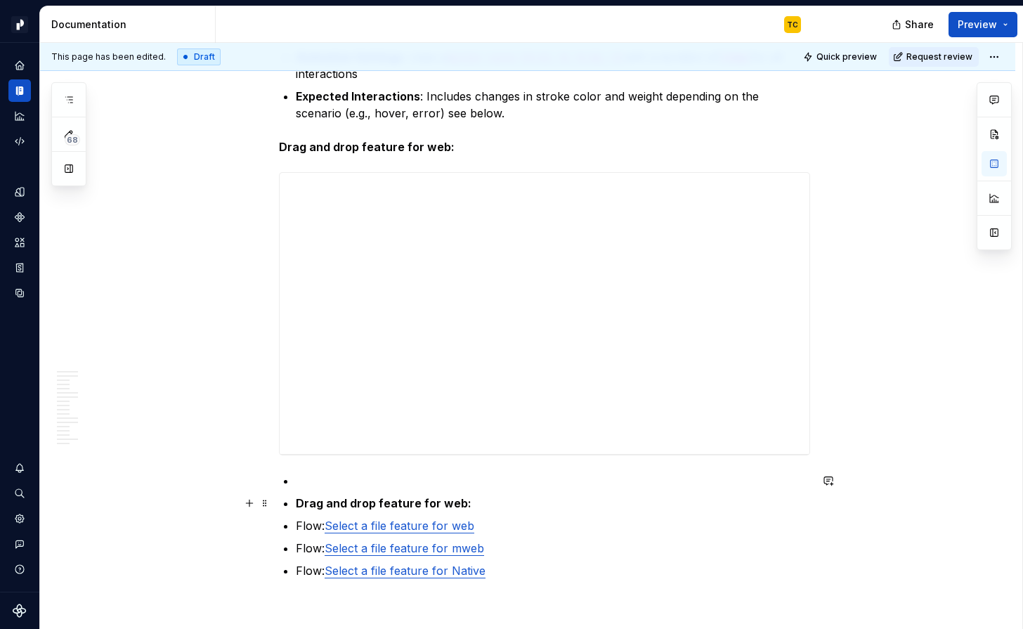
click at [301, 504] on strong "Drag and drop feature for web:" at bounding box center [384, 503] width 176 height 14
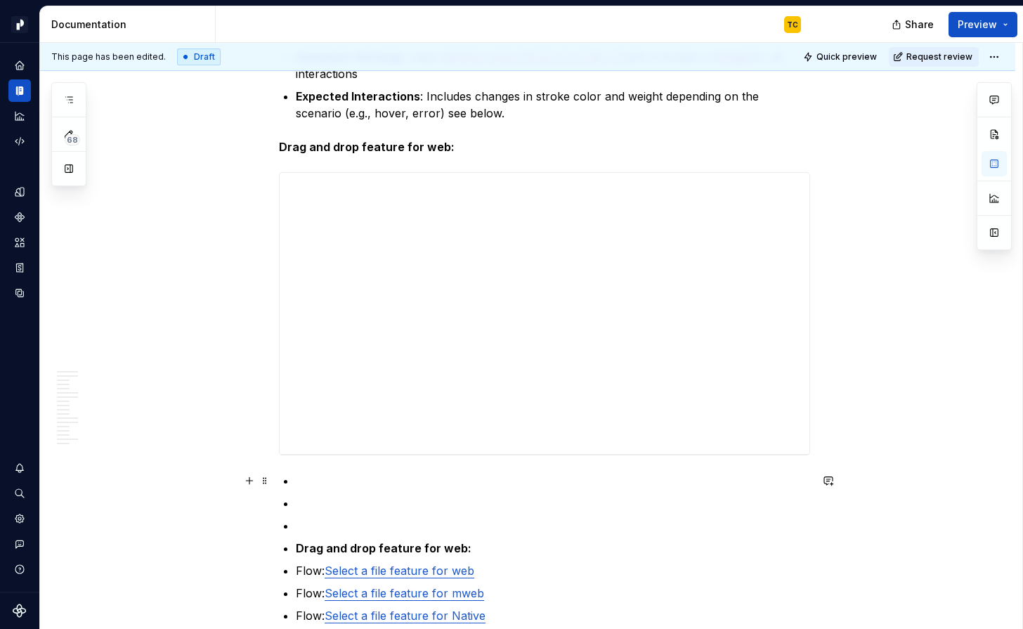
click at [310, 481] on p at bounding box center [553, 480] width 514 height 17
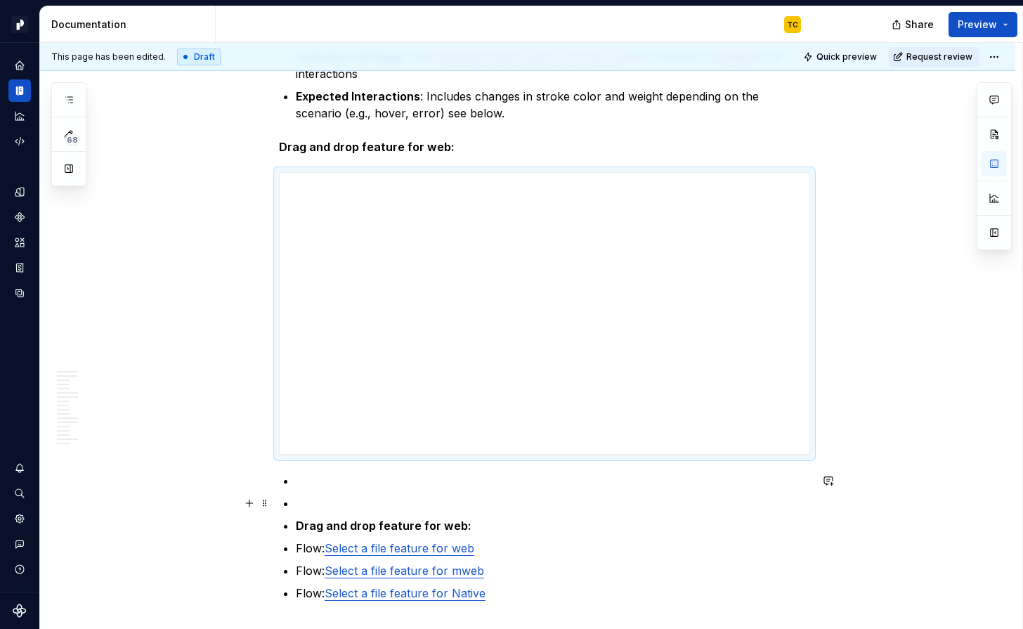
click at [306, 499] on p at bounding box center [553, 503] width 514 height 17
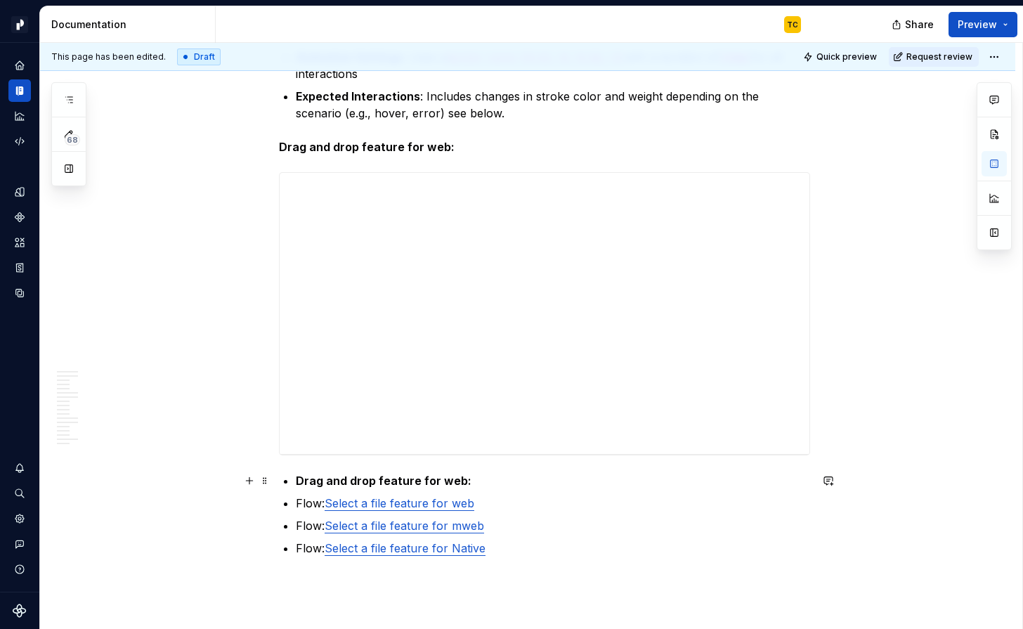
click at [282, 583] on p at bounding box center [544, 581] width 531 height 17
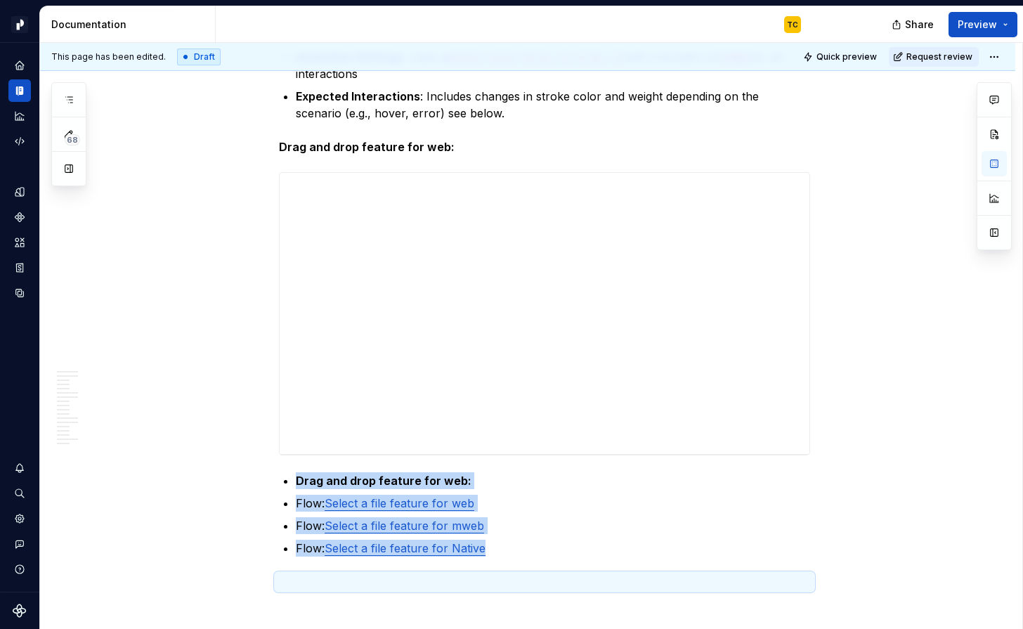
scroll to position [7014, 0]
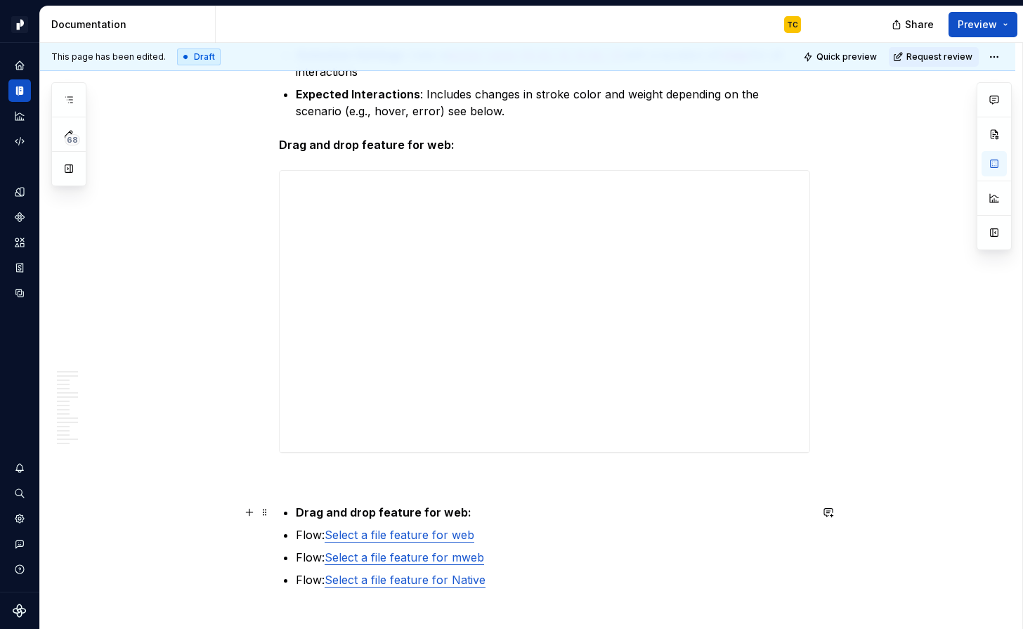
click at [306, 507] on strong "Drag and drop feature for web:" at bounding box center [384, 512] width 176 height 14
click at [301, 507] on strong "Drag and drop feature for web:" at bounding box center [384, 512] width 176 height 14
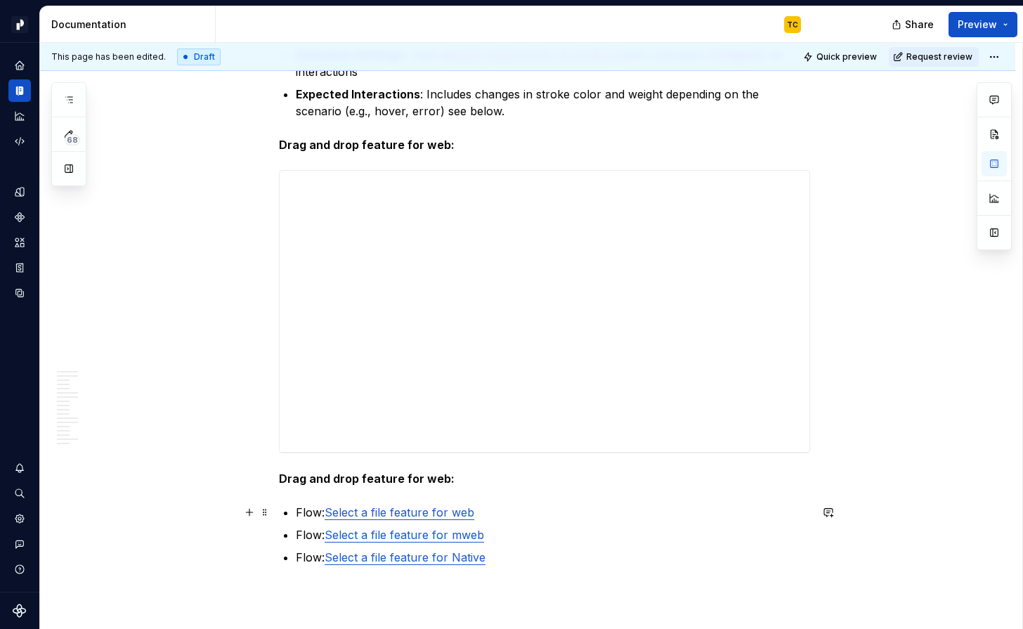
click at [398, 474] on strong "Drag and drop feature for web:" at bounding box center [367, 478] width 176 height 14
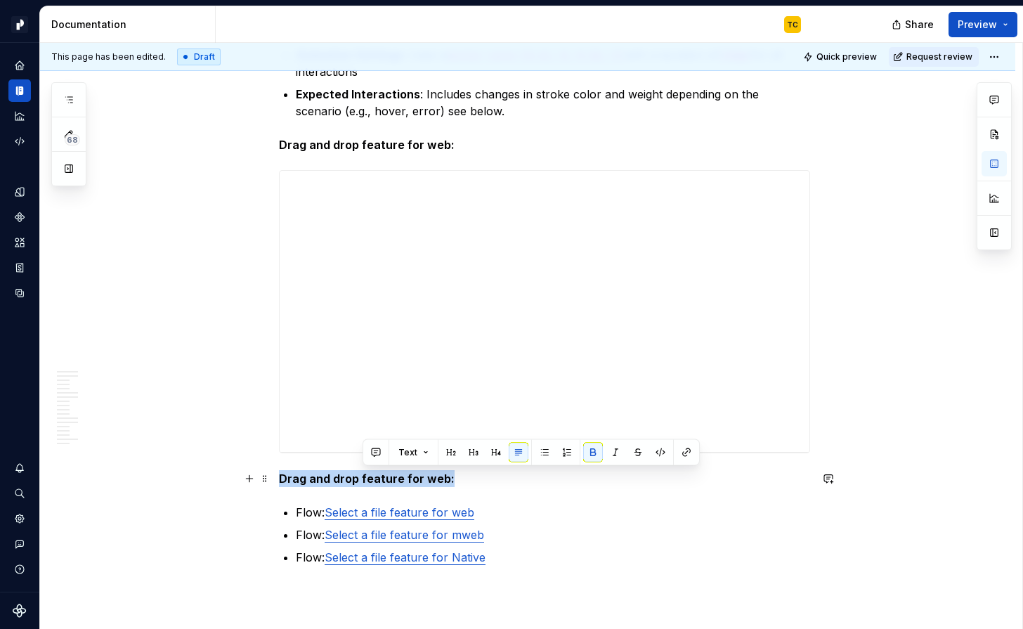
click at [398, 474] on strong "Drag and drop feature for web:" at bounding box center [367, 478] width 176 height 14
copy strong "Drag and drop feature for web:"
click at [460, 478] on p "Drag and drop feature for web:" at bounding box center [544, 478] width 531 height 17
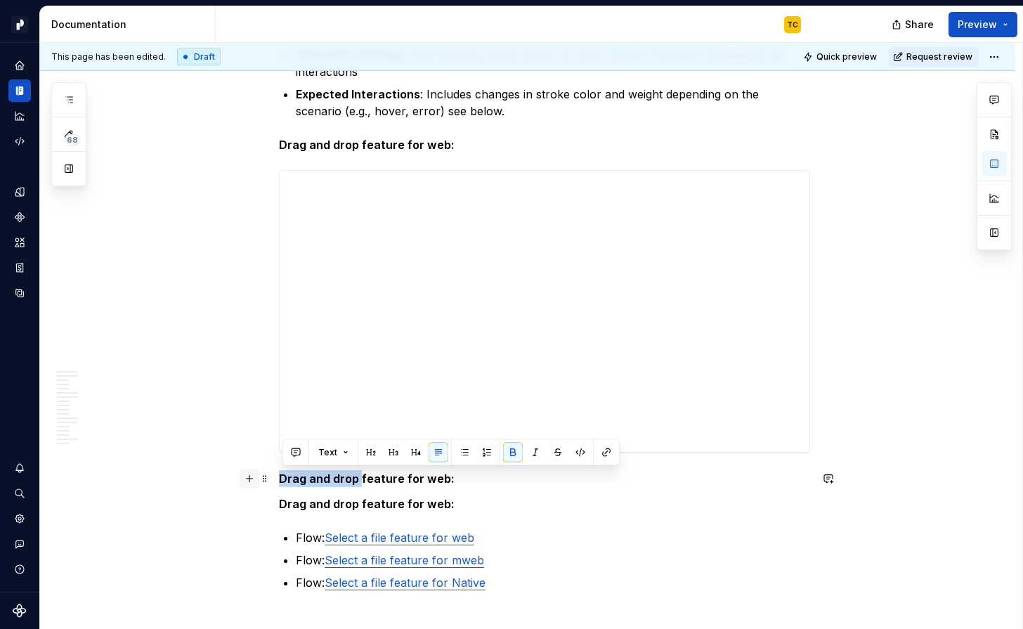
drag, startPoint x: 361, startPoint y: 476, endPoint x: 252, endPoint y: 474, distance: 108.9
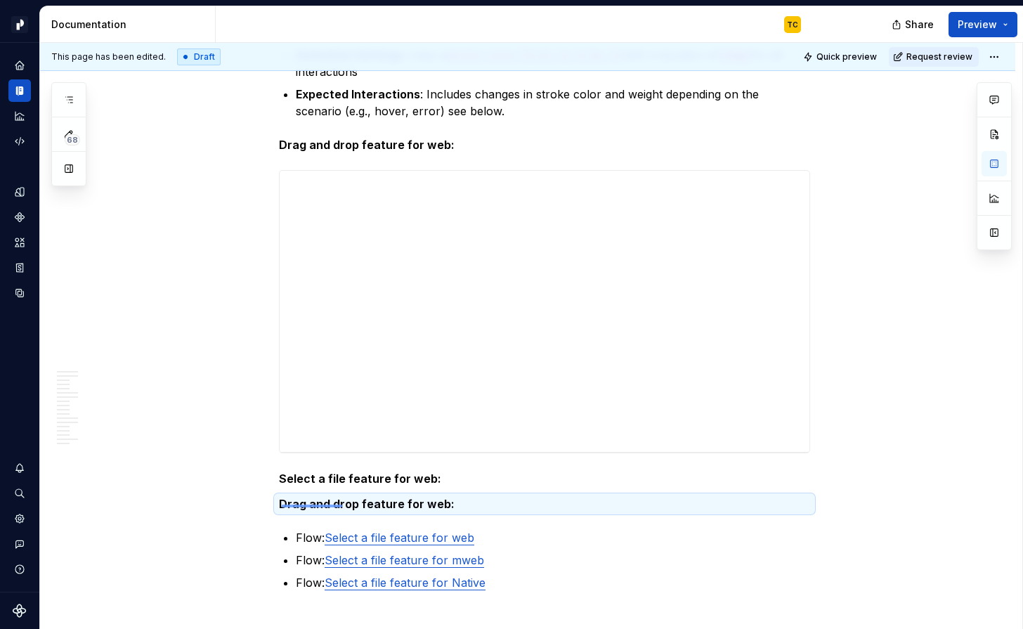
drag, startPoint x: 282, startPoint y: 504, endPoint x: 344, endPoint y: 504, distance: 61.8
click at [344, 504] on div "**********" at bounding box center [531, 336] width 982 height 587
click at [360, 504] on strong "Drag and drop feature for web:" at bounding box center [367, 504] width 176 height 14
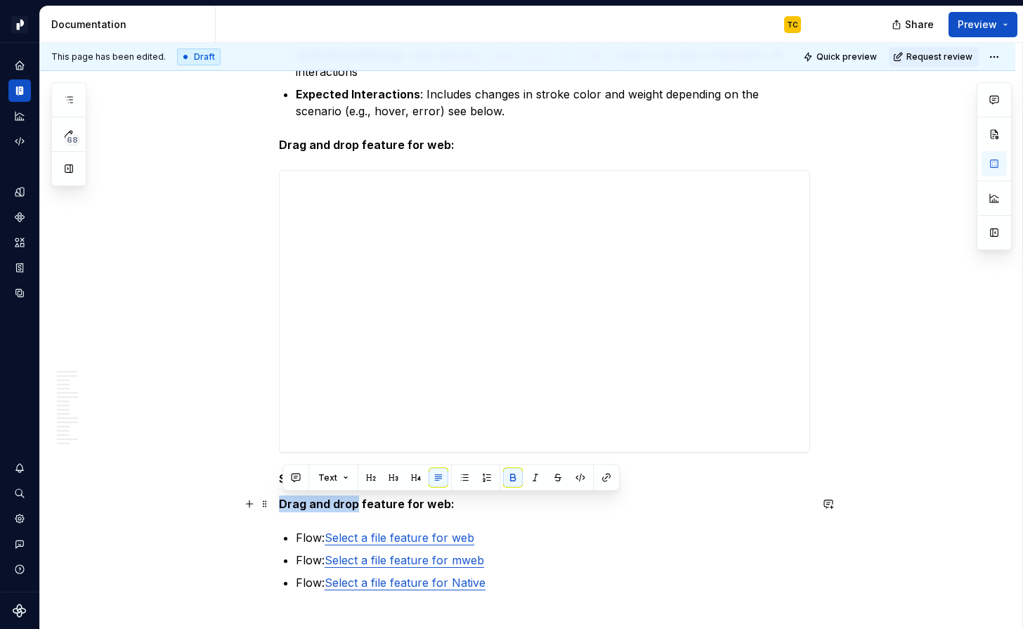
drag, startPoint x: 360, startPoint y: 504, endPoint x: 278, endPoint y: 505, distance: 82.2
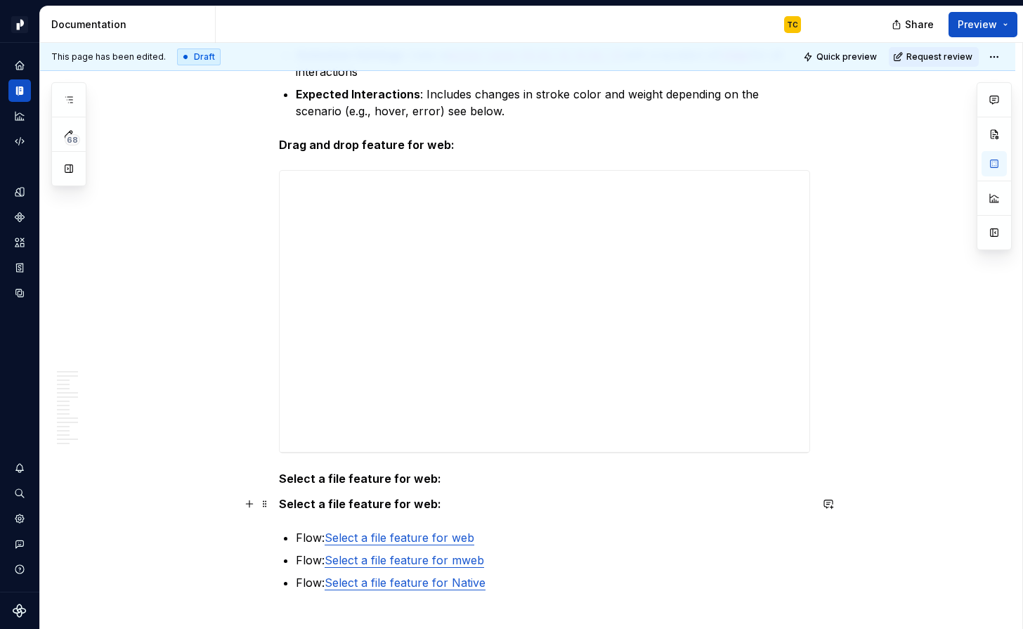
click at [415, 498] on strong "Select a file feature for web:" at bounding box center [360, 504] width 162 height 14
click at [412, 498] on strong "Select a file feature for web:" at bounding box center [360, 504] width 162 height 14
click at [428, 499] on strong "Select a file feature for mweb:" at bounding box center [365, 504] width 172 height 14
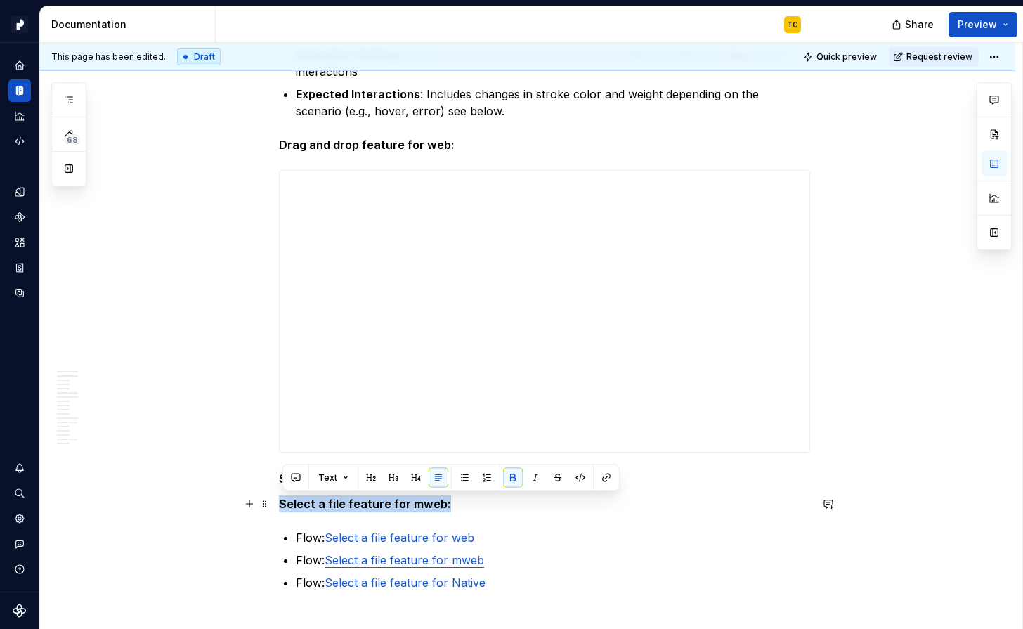
copy strong "Select a file feature for mweb:"
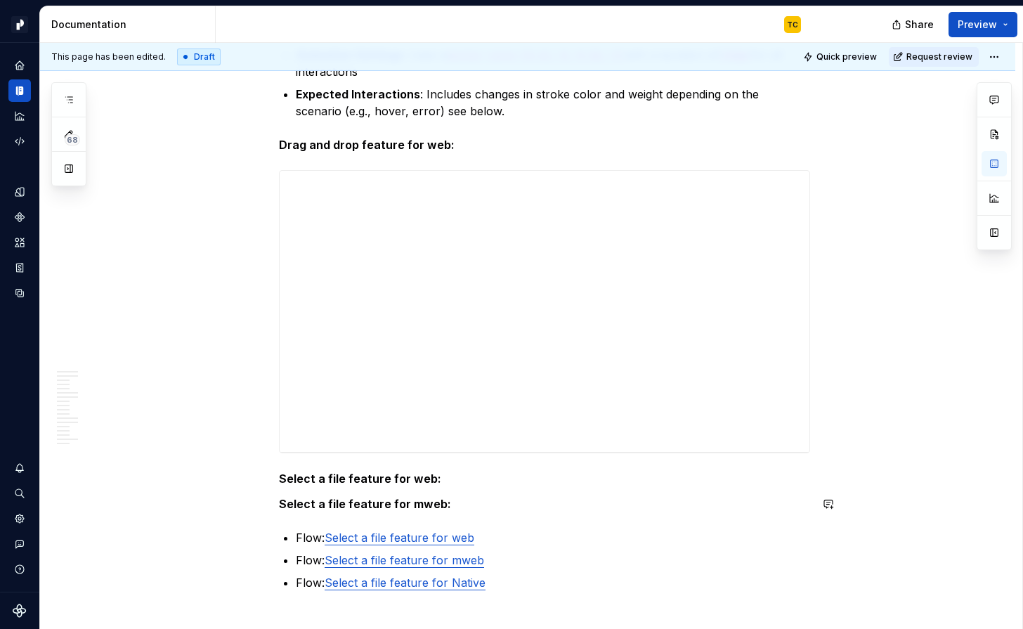
click at [453, 509] on p "Select a file feature for mweb:" at bounding box center [544, 503] width 531 height 17
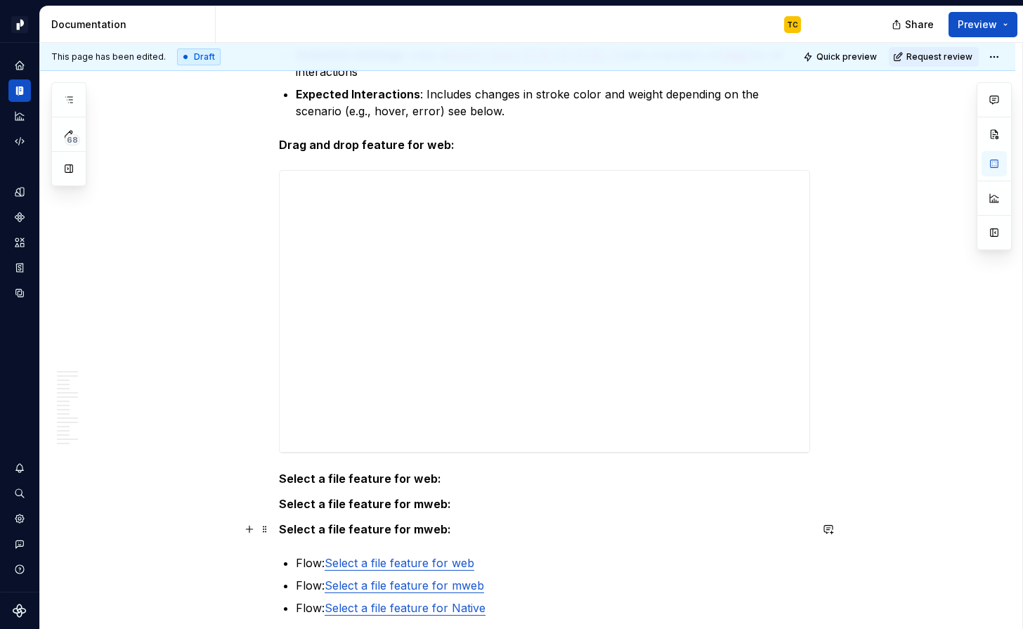
click at [400, 523] on strong "Select a file feature for mweb:" at bounding box center [365, 529] width 172 height 14
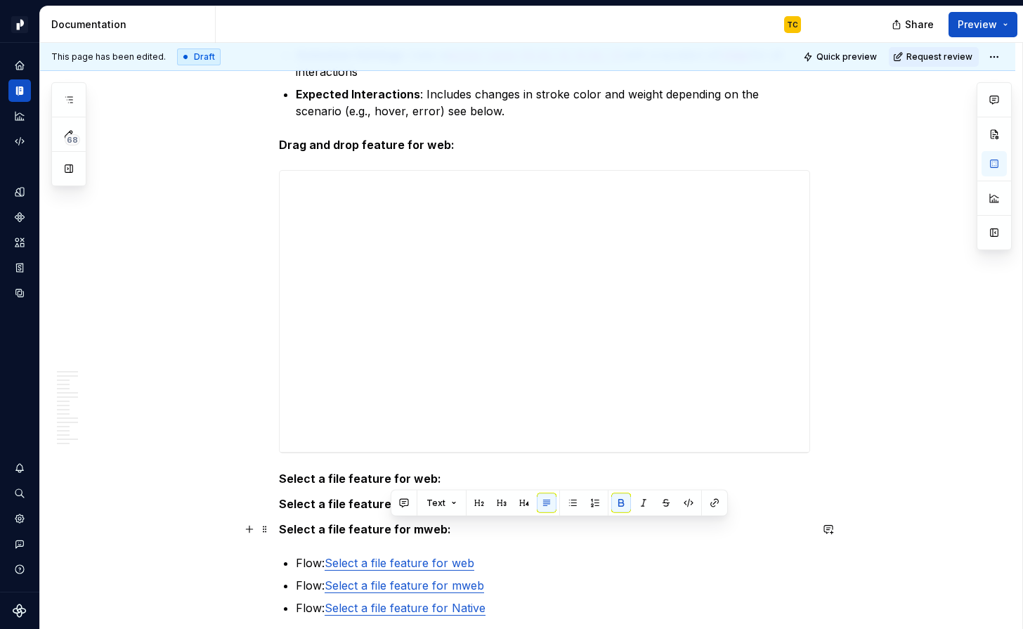
click at [422, 524] on strong "Select a file feature for mweb:" at bounding box center [365, 529] width 172 height 14
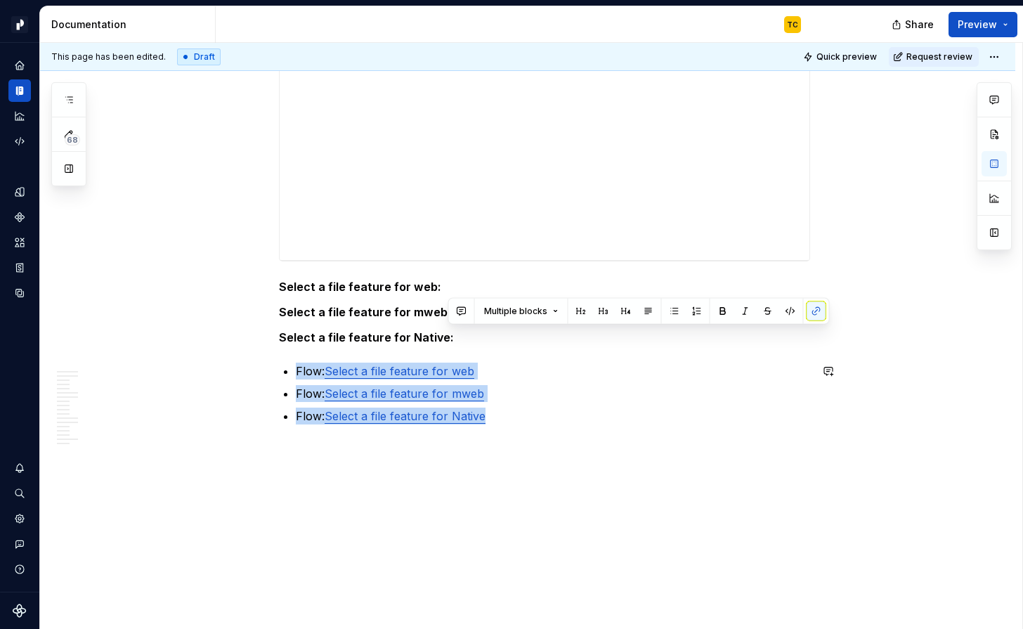
drag, startPoint x: 482, startPoint y: 528, endPoint x: 535, endPoint y: 608, distance: 95.3
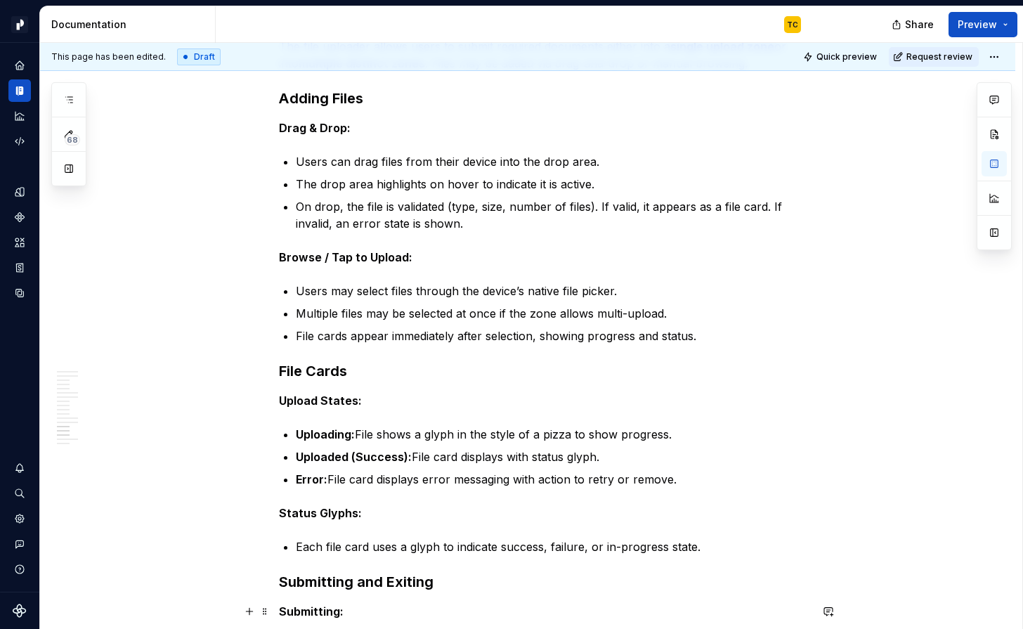
scroll to position [6141, 0]
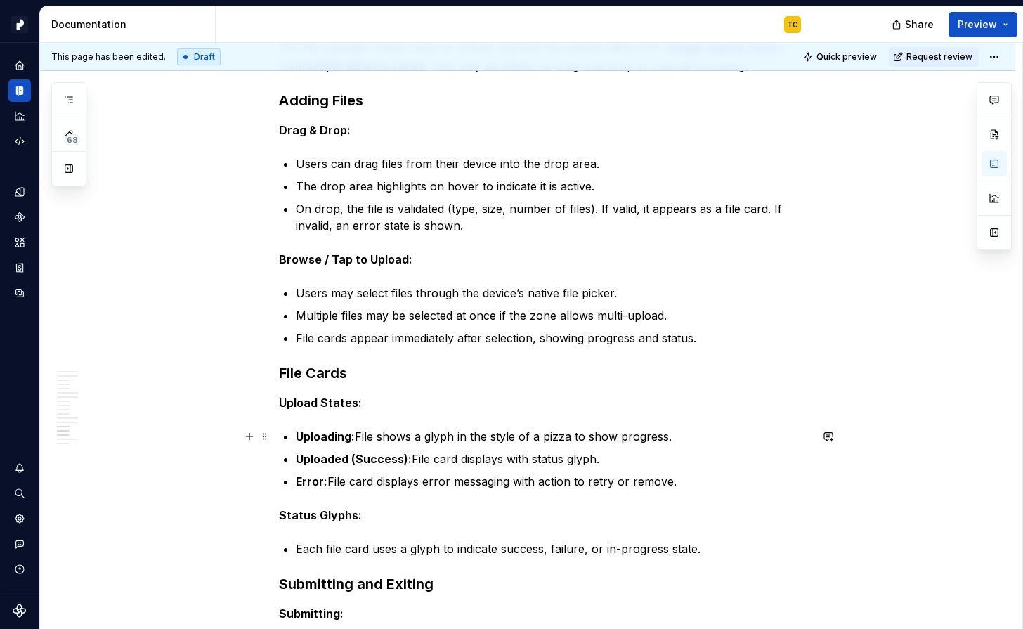
click at [669, 441] on p "Uploading: File shows a glyph in the style of a pizza to show progress." at bounding box center [553, 436] width 514 height 17
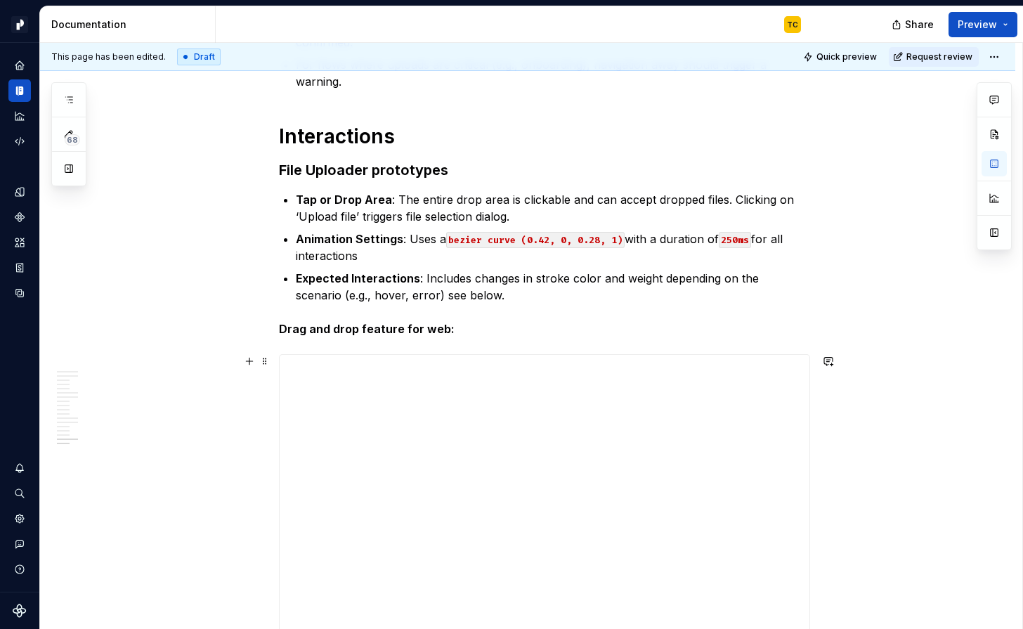
scroll to position [7127, 0]
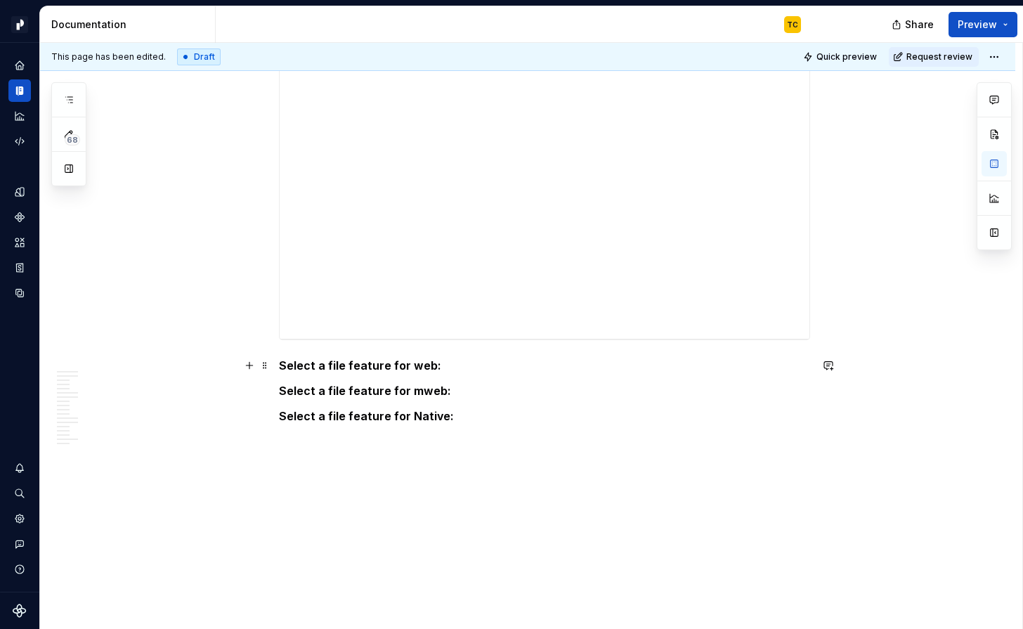
click at [439, 368] on p "Select a file feature for web:" at bounding box center [544, 365] width 531 height 17
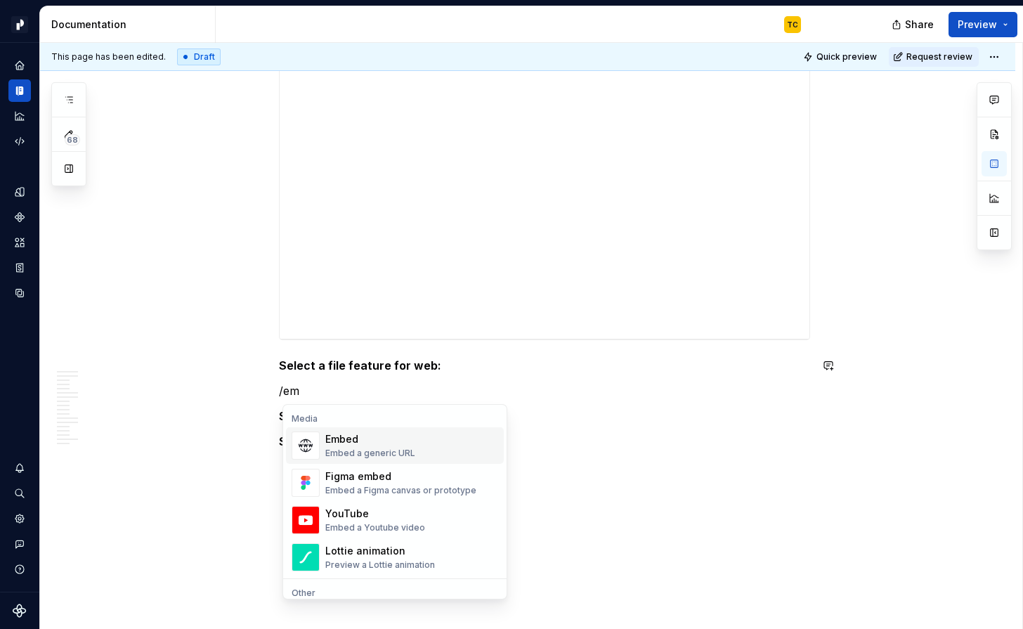
click at [385, 475] on div "Figma embed" at bounding box center [400, 476] width 151 height 14
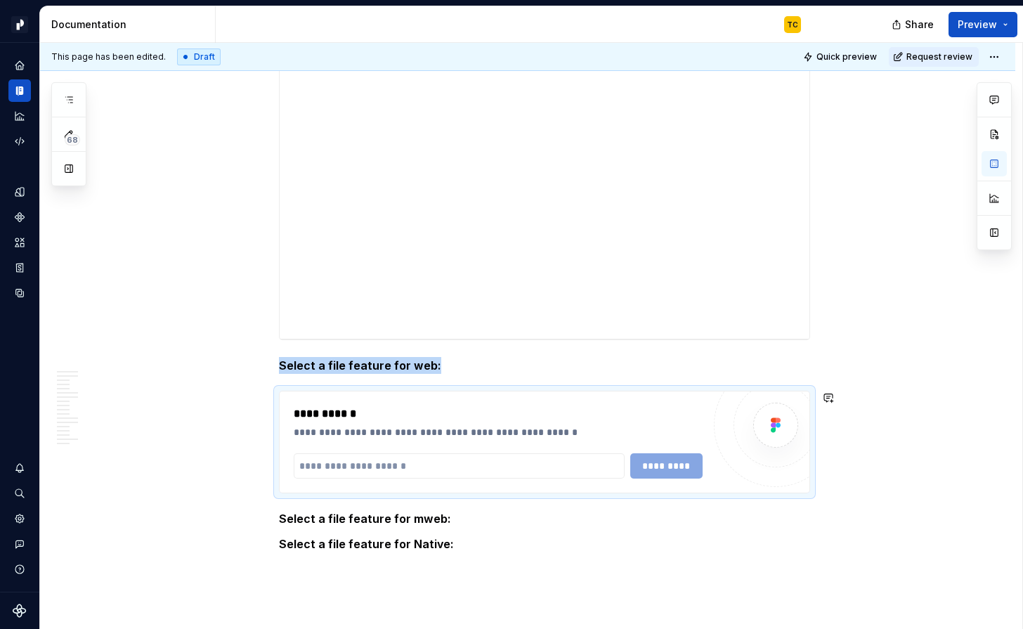
type textarea "*"
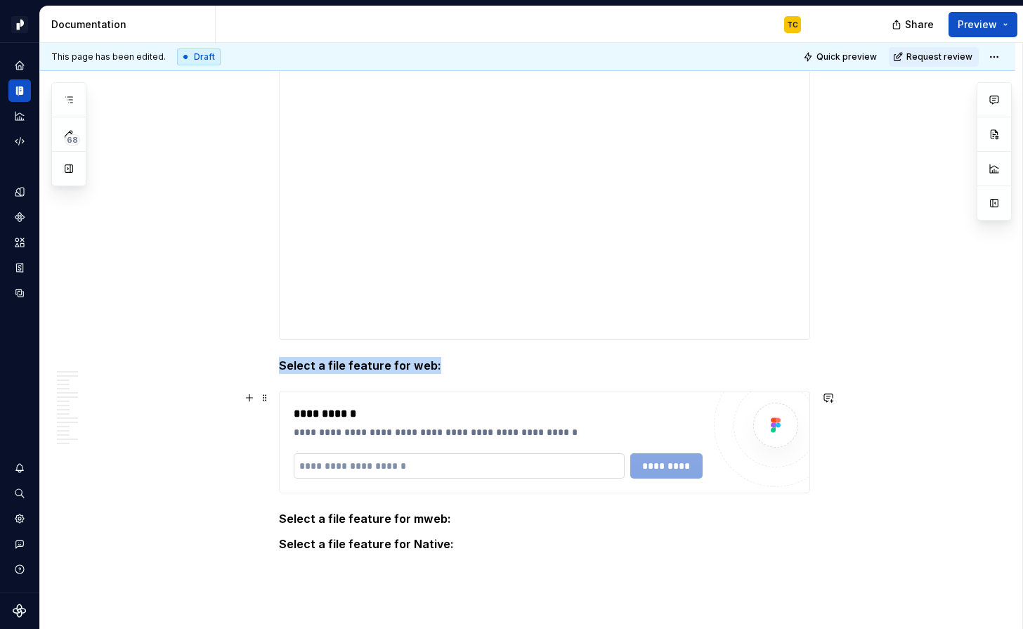
click at [435, 464] on input "text" at bounding box center [459, 465] width 331 height 25
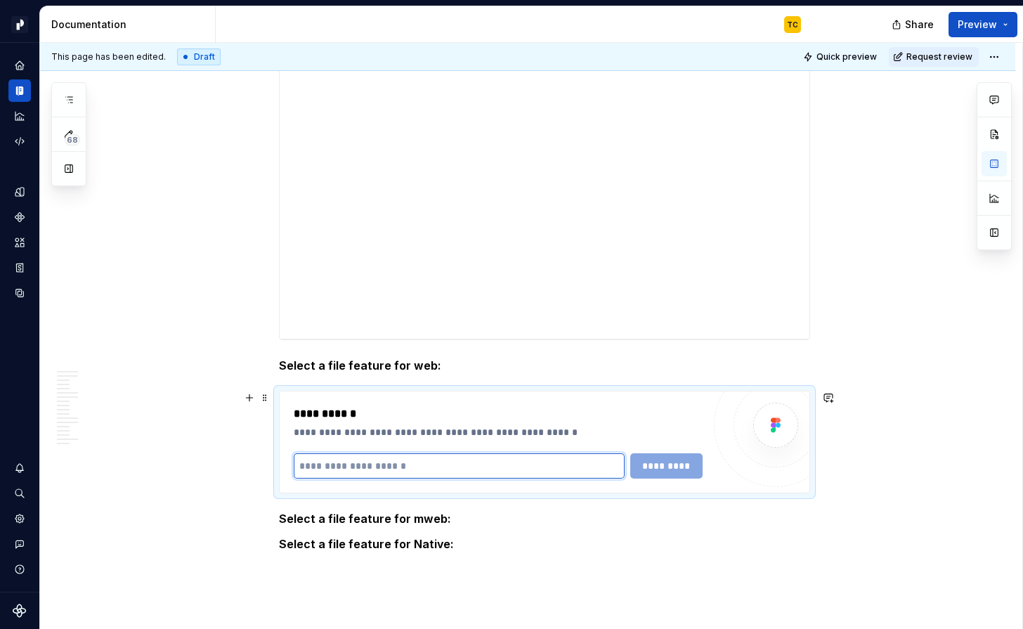
paste input "**********"
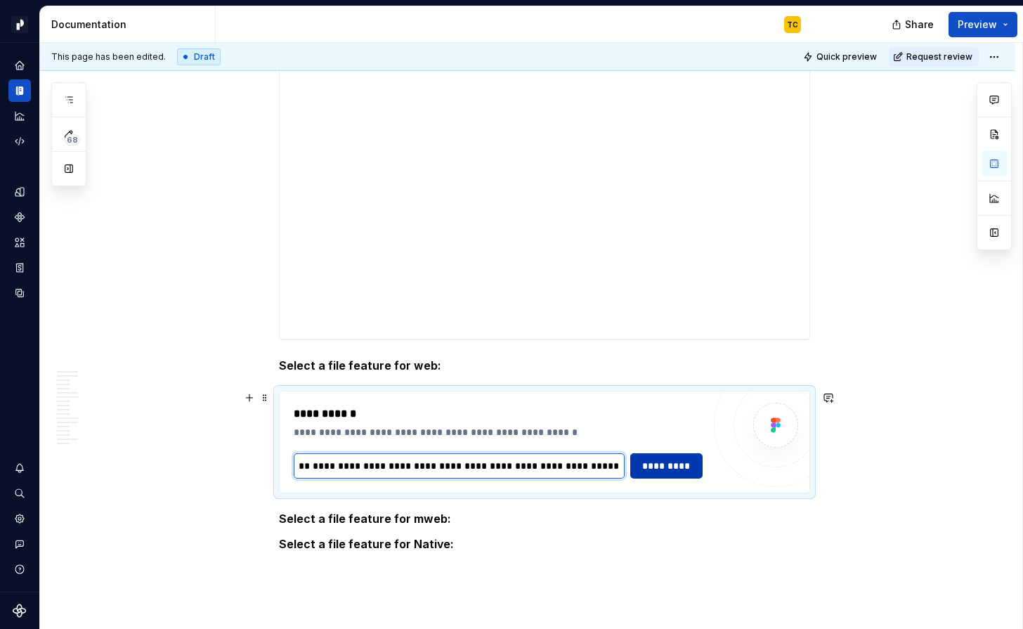
type input "**********"
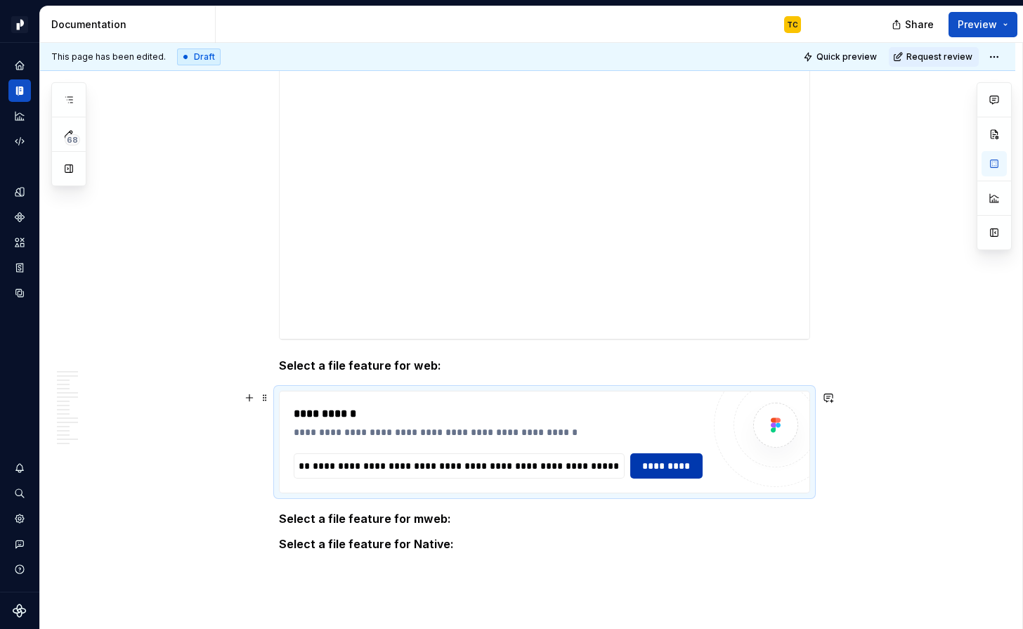
scroll to position [0, 0]
click at [660, 459] on span "*********" at bounding box center [666, 466] width 54 height 14
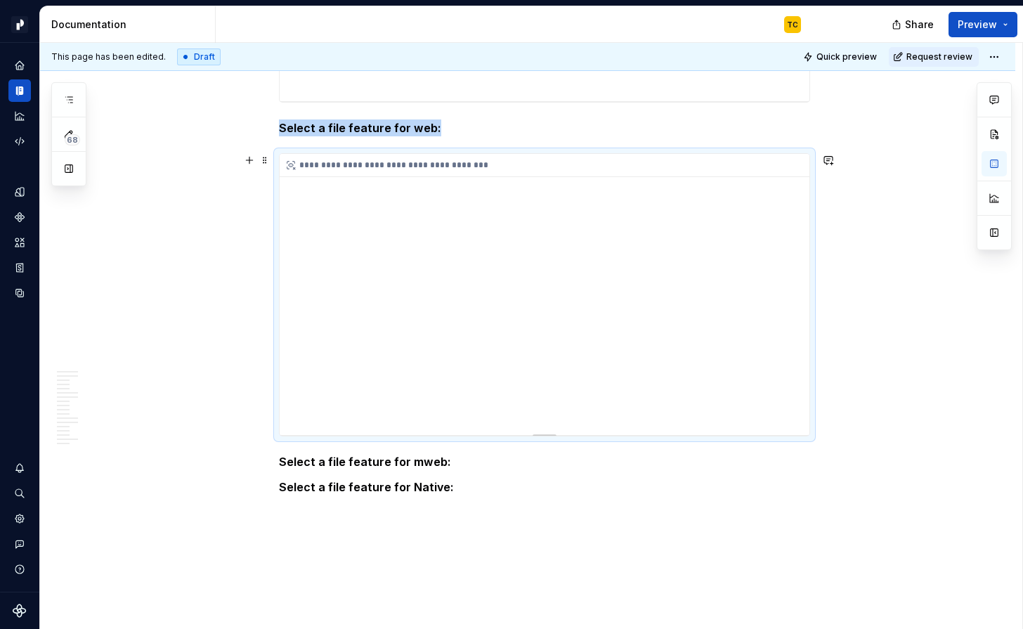
scroll to position [7352, 0]
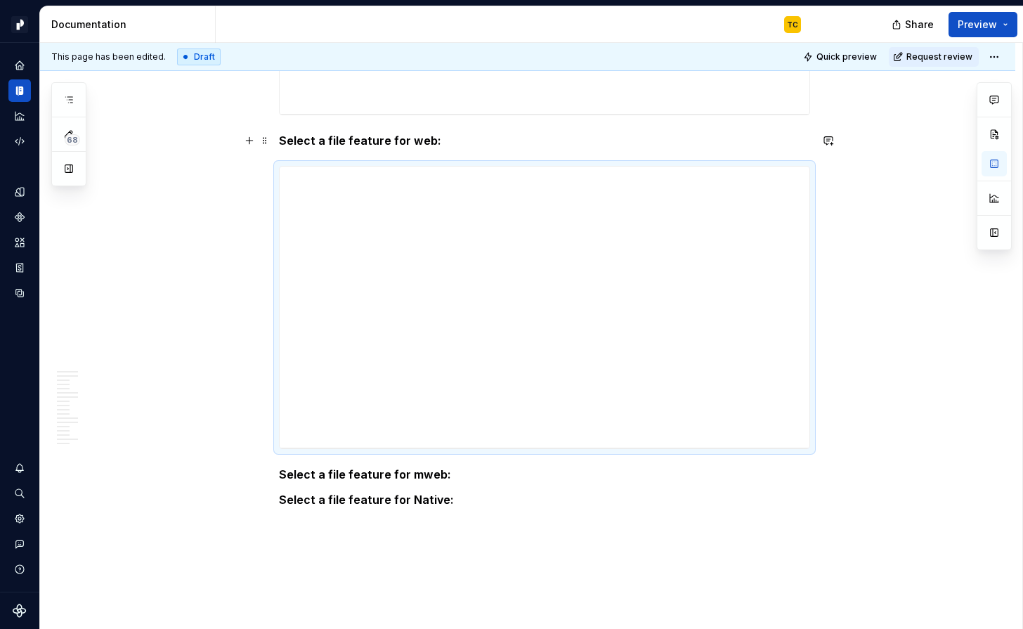
click at [329, 144] on strong "Select a file feature for web:" at bounding box center [360, 141] width 162 height 14
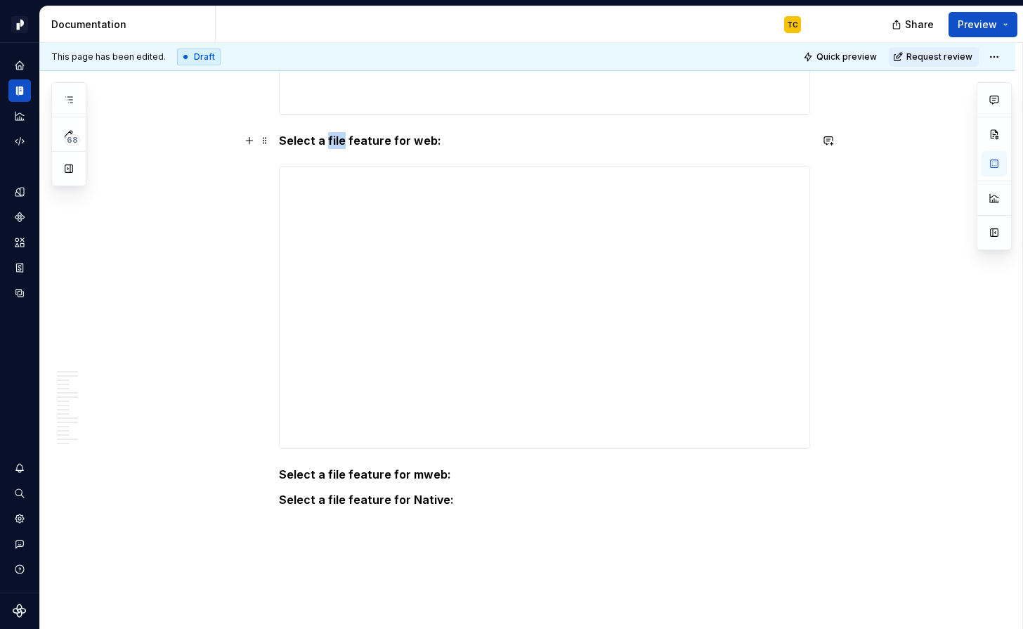
click at [329, 144] on strong "Select a file feature for web:" at bounding box center [360, 141] width 162 height 14
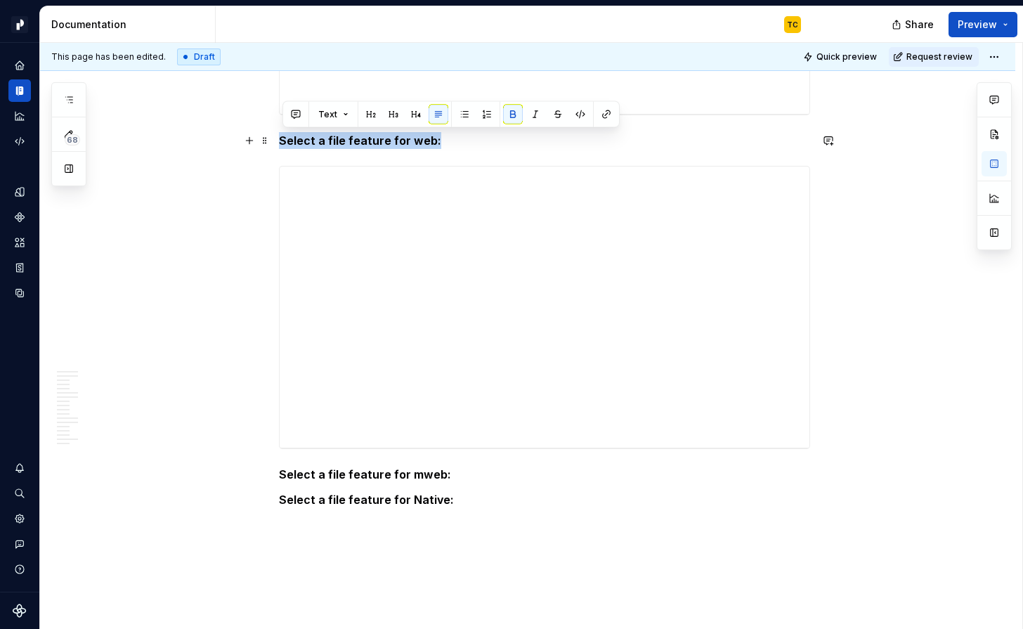
click at [329, 144] on strong "Select a file feature for web:" at bounding box center [360, 141] width 162 height 14
copy strong "Select a file feature for web:"
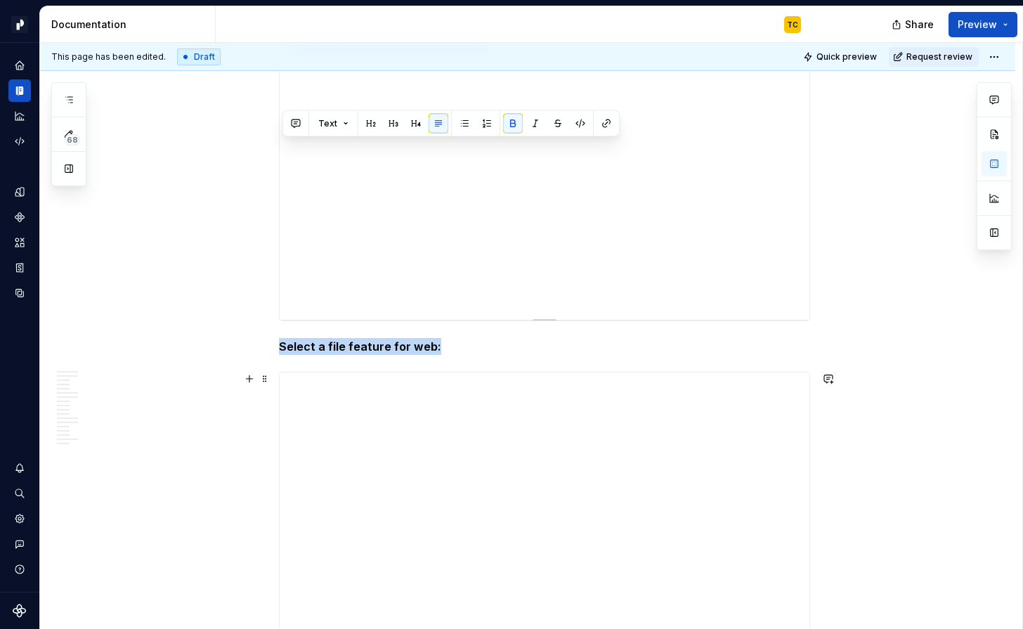
scroll to position [7079, 0]
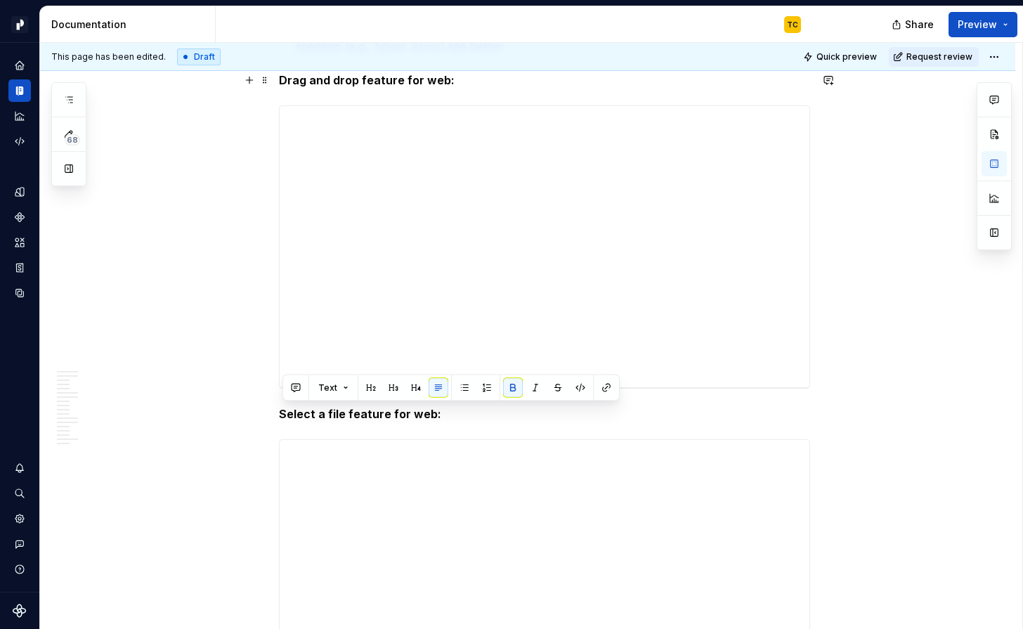
click at [337, 81] on strong "Drag and drop feature for web:" at bounding box center [367, 80] width 176 height 14
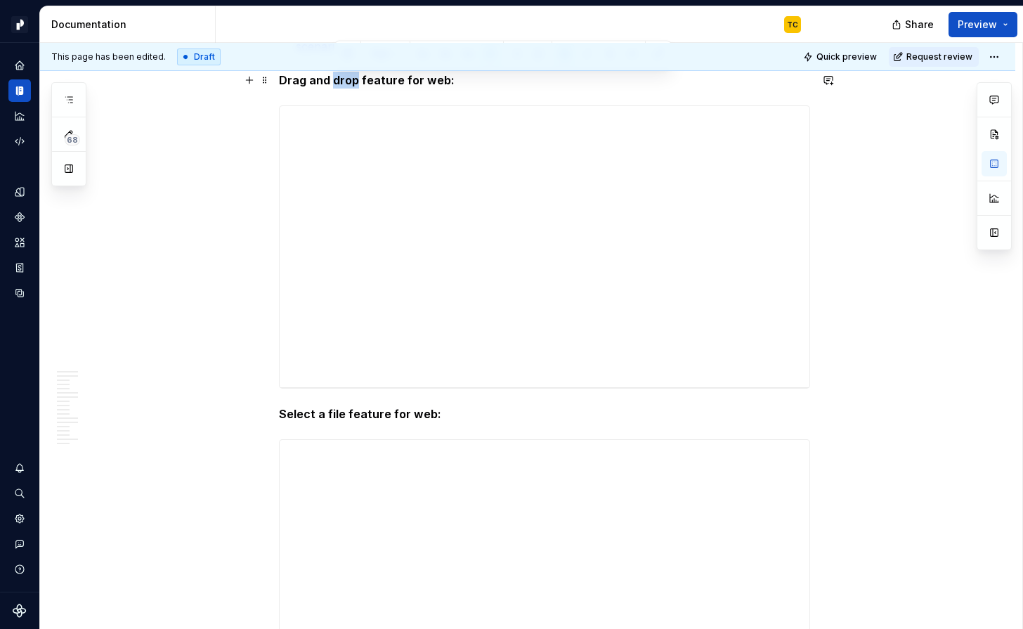
click at [337, 81] on strong "Drag and drop feature for web:" at bounding box center [367, 80] width 176 height 14
copy strong "Drag and drop feature for web:"
type textarea "*"
